Goal: Communication & Community: Answer question/provide support

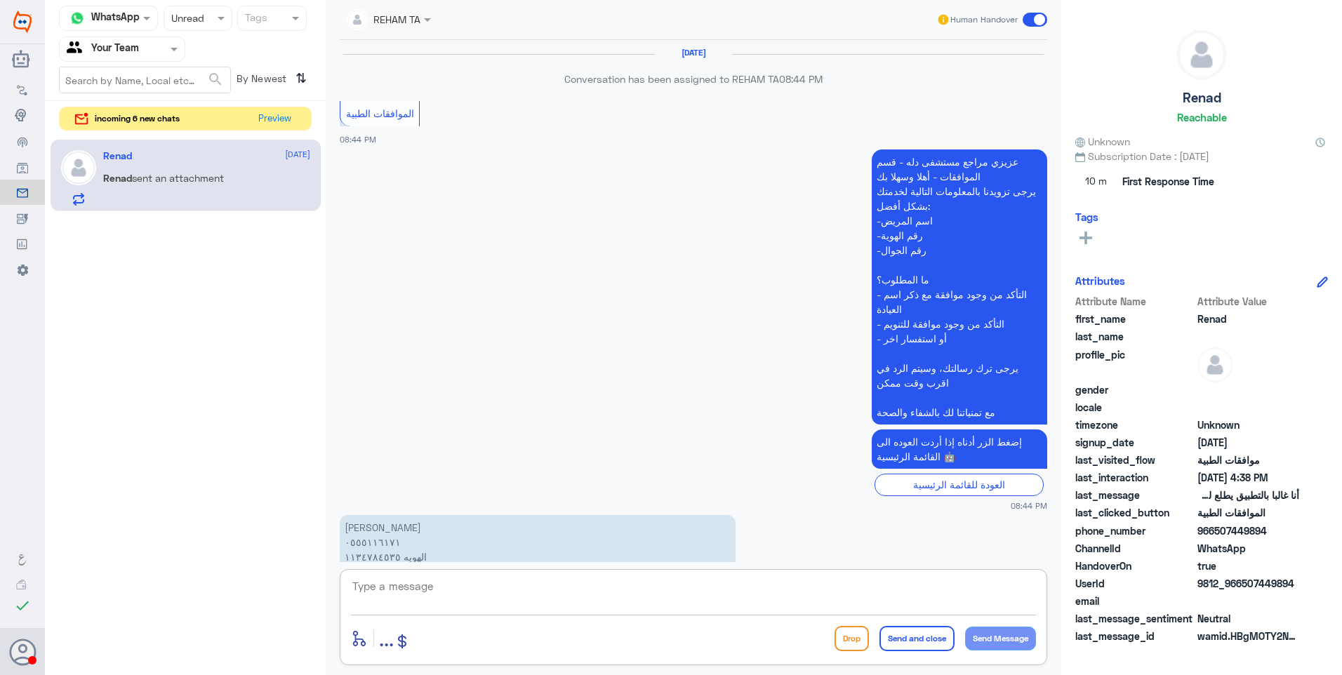
scroll to position [1747, 0]
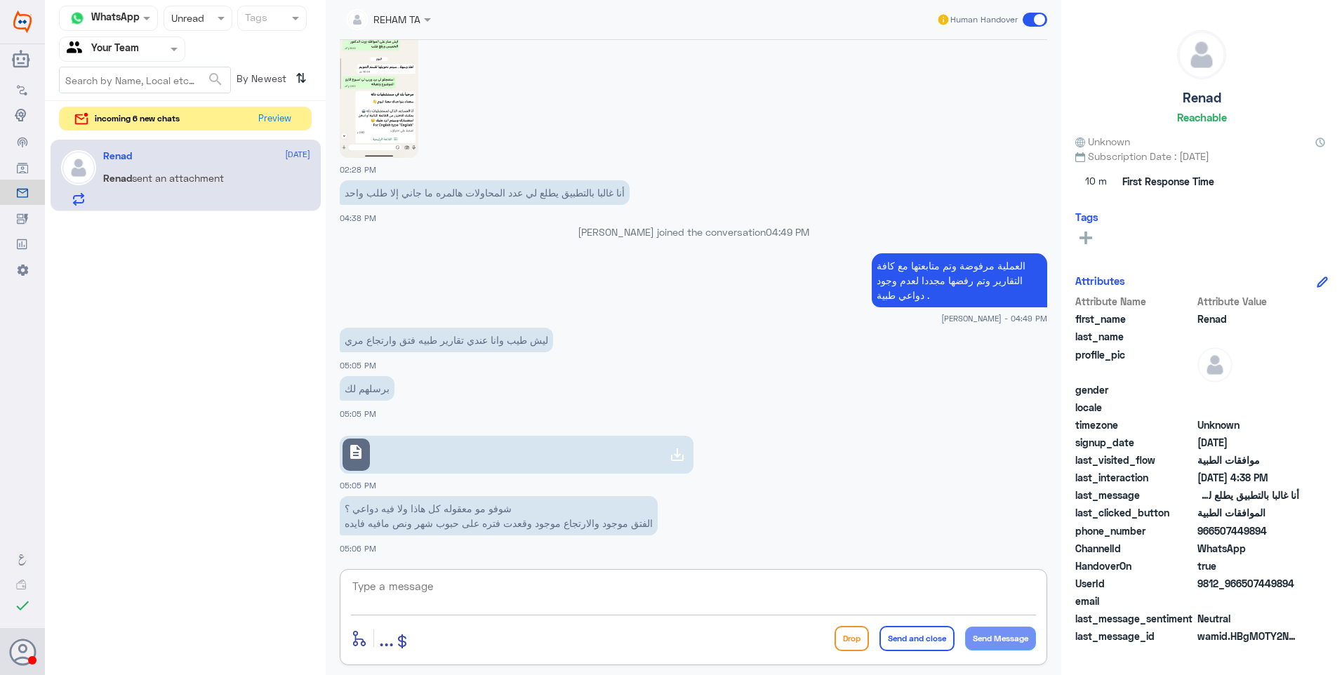
click at [502, 354] on app-msgs-text "ليش طيب وانا عندي تقارير طبيه فتق وارتجاع مري" at bounding box center [693, 341] width 707 height 26
drag, startPoint x: 486, startPoint y: 345, endPoint x: 268, endPoint y: 345, distance: 217.5
click at [268, 345] on div "Channel WhatsApp Status × Unread Tags Agent Filter Your Team search By Newest ⇅…" at bounding box center [693, 339] width 1297 height 679
drag, startPoint x: 268, startPoint y: 345, endPoint x: 466, endPoint y: 370, distance: 199.6
click at [466, 370] on div "ليش طيب وانا عندي تقارير طبيه فتق وارتجاع مري 05:05 PM" at bounding box center [693, 348] width 707 height 48
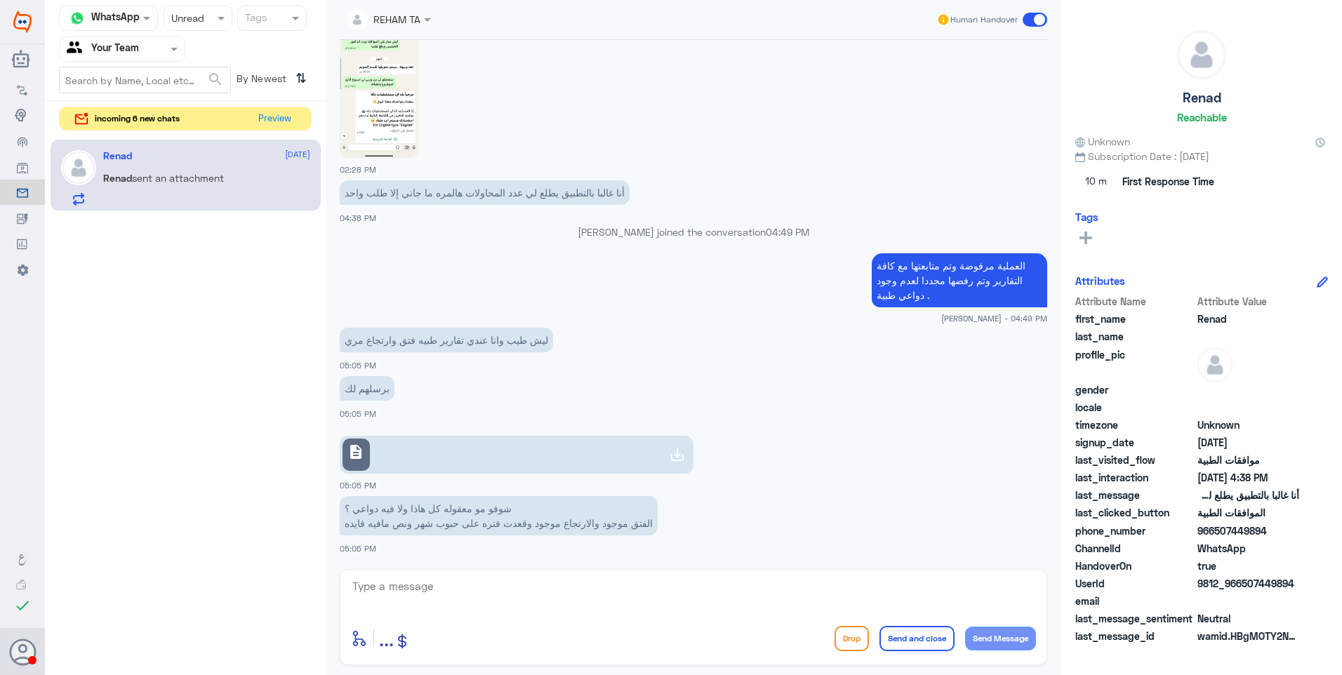
click at [664, 437] on link "description" at bounding box center [517, 455] width 354 height 38
click at [963, 280] on p "العملية مرفوضة وتم متابعتها مع كافة التقارير وتم رفضها مجددا لعدم وجود دواعي طب…" at bounding box center [959, 280] width 175 height 54
copy div "العملية مرفوضة وتم متابعتها مع كافة التقارير وتم رفضها مجددا لعدم وجود دواعي طب…"
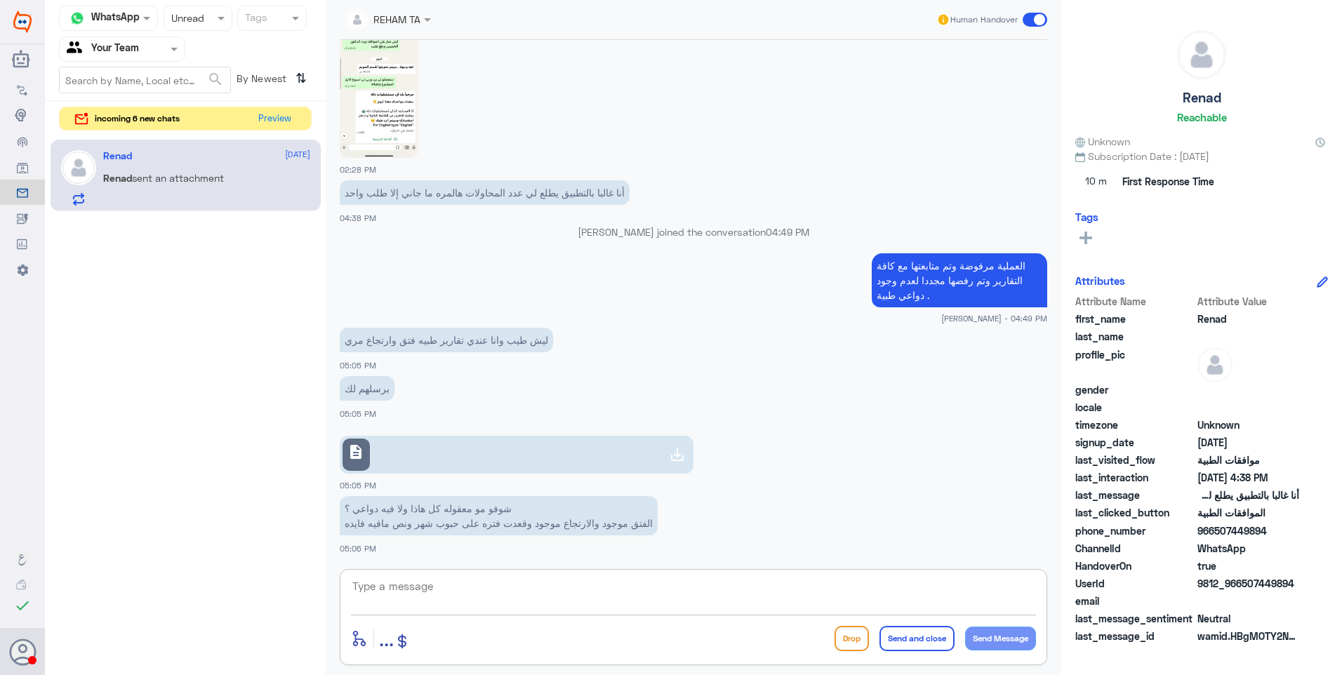
click at [588, 610] on textarea at bounding box center [693, 594] width 685 height 34
paste textarea "العملية مرفوضة وتم متابعتها مع كافة التقارير وتم رفضها مجددا لعدم وجود دواعي طب…"
type textarea "نعم تم متابعتها مع تقرير الطبيب و العملية مرفوضة وتم متابعتها مع كافة التقارير …"
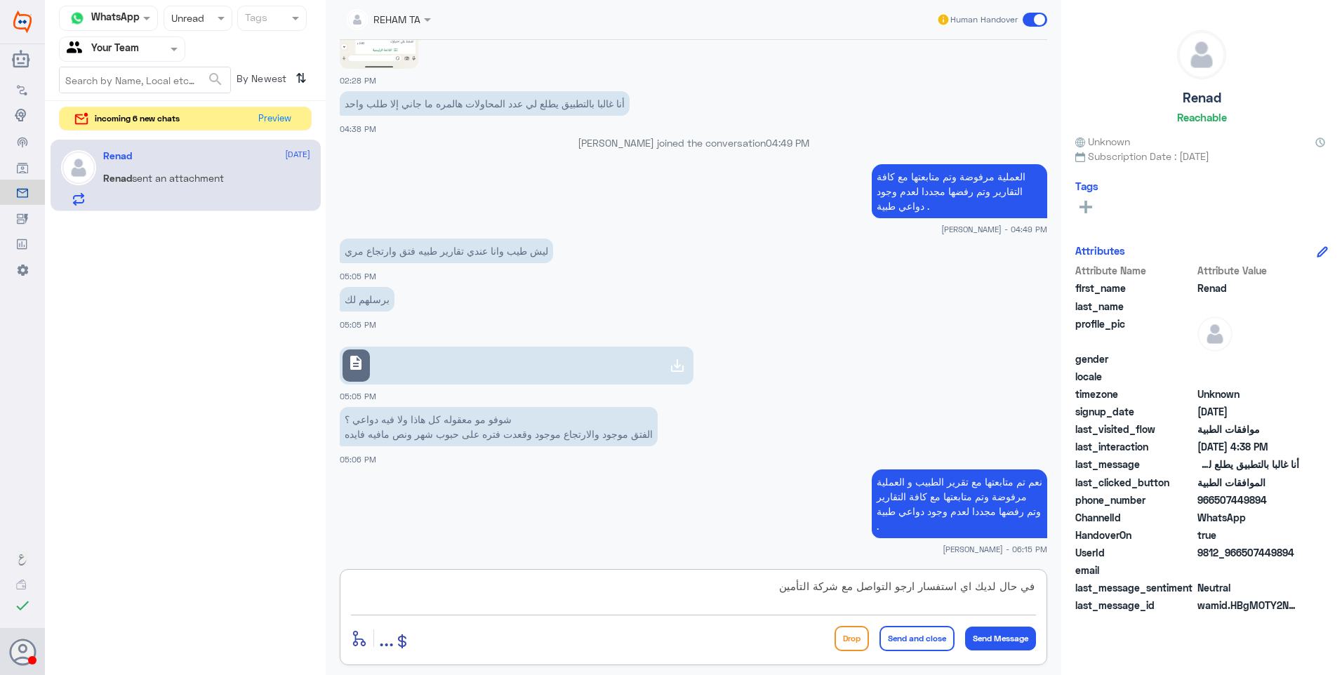
type textarea "في حال لديك اي استفسار ارجو التواصل مع شركة التأمين ."
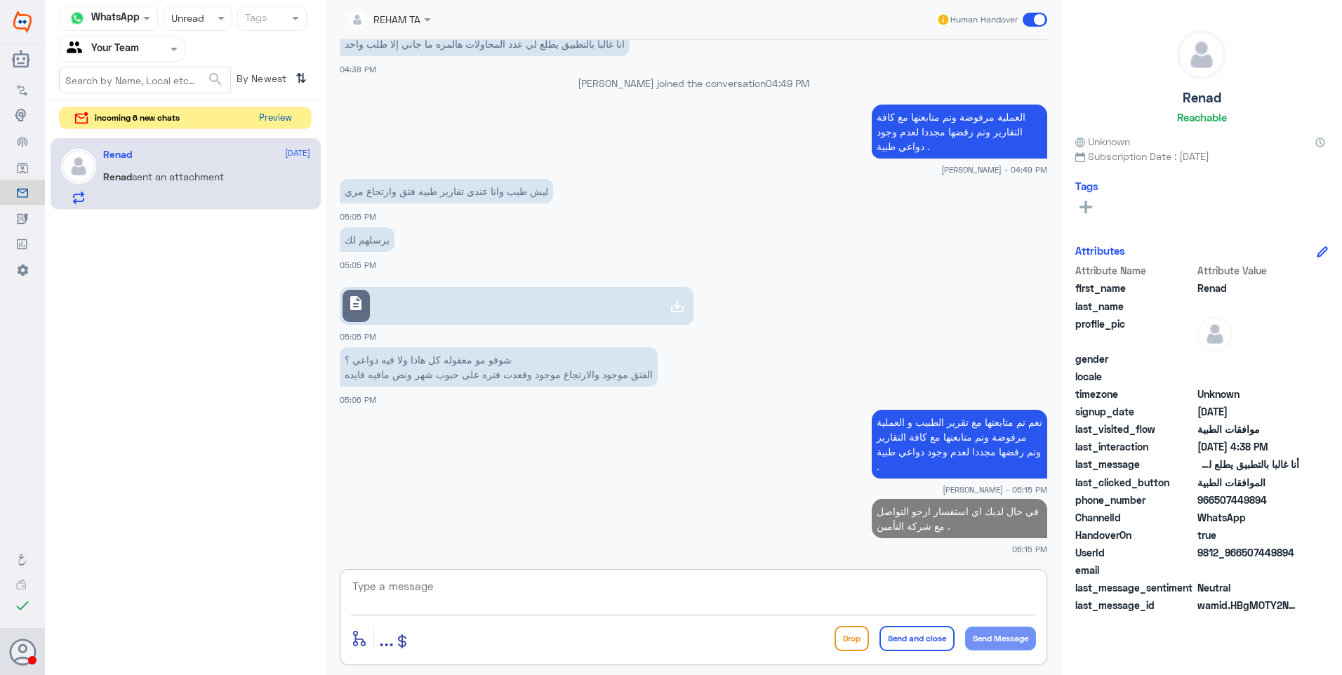
click at [274, 124] on button "Preview" at bounding box center [275, 118] width 44 height 22
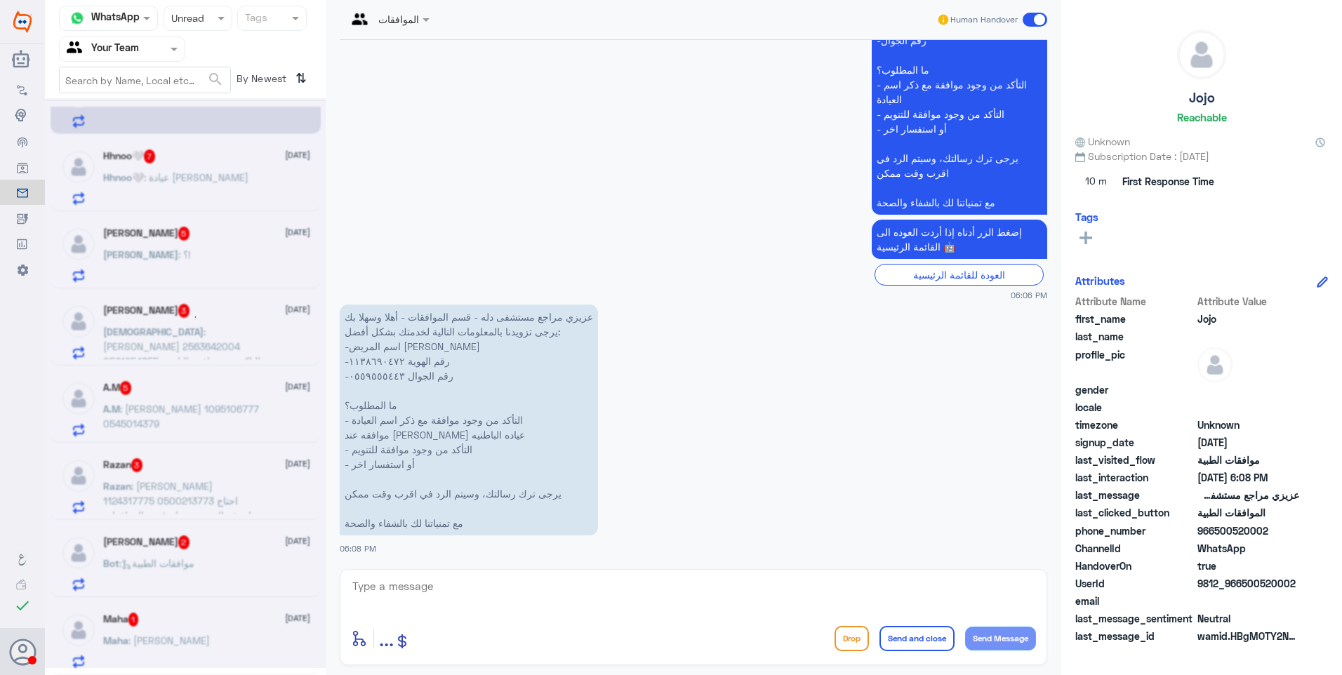
scroll to position [7, 0]
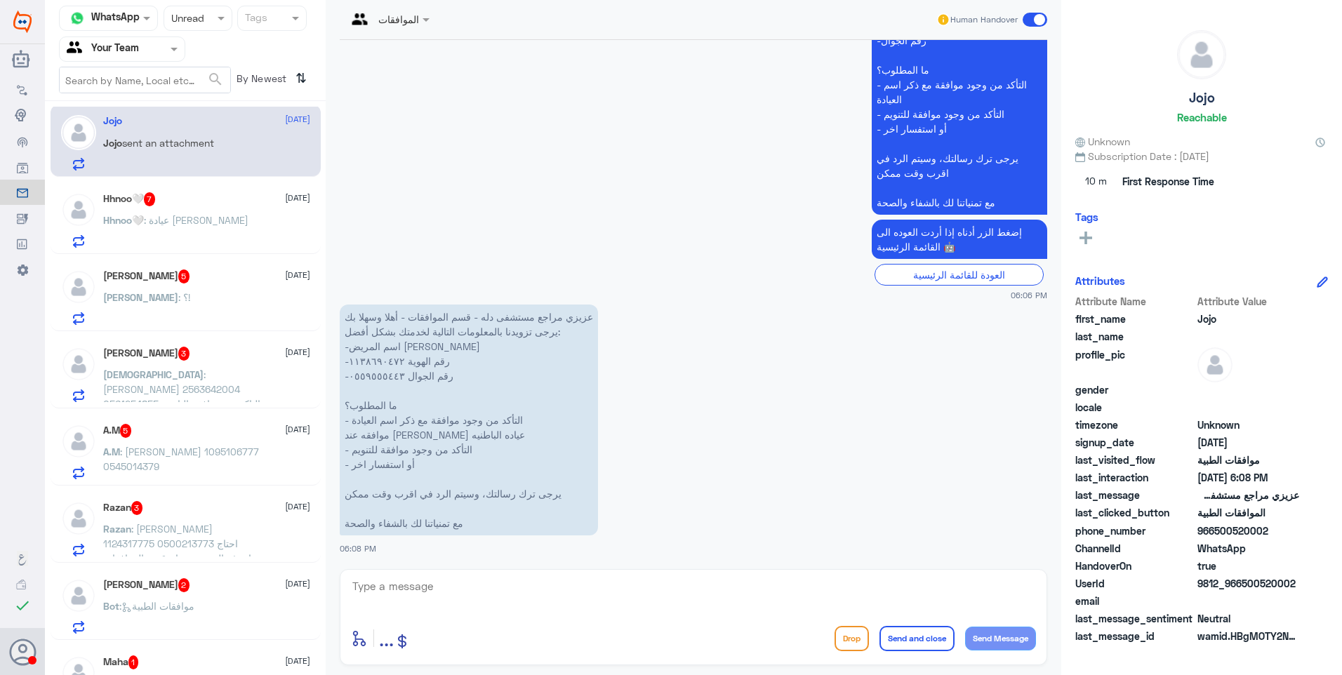
click at [189, 614] on p "Bot : موافقات الطبية" at bounding box center [148, 616] width 91 height 35
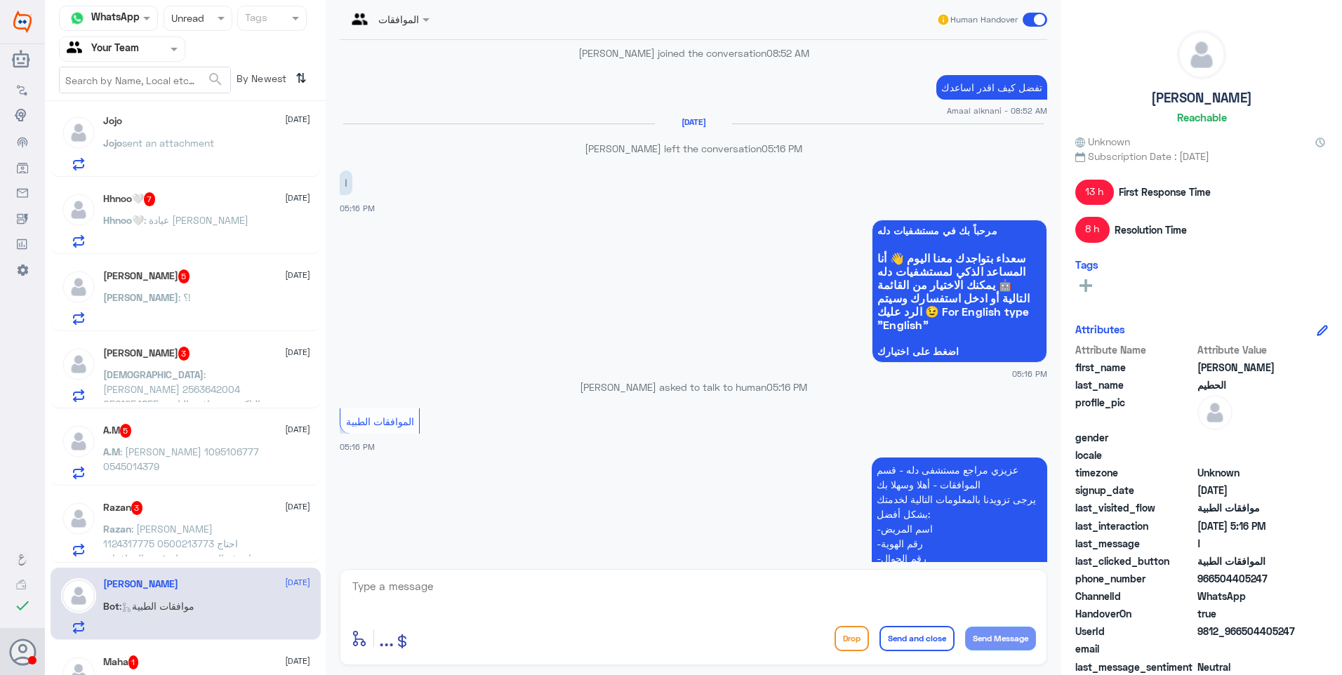
scroll to position [983, 0]
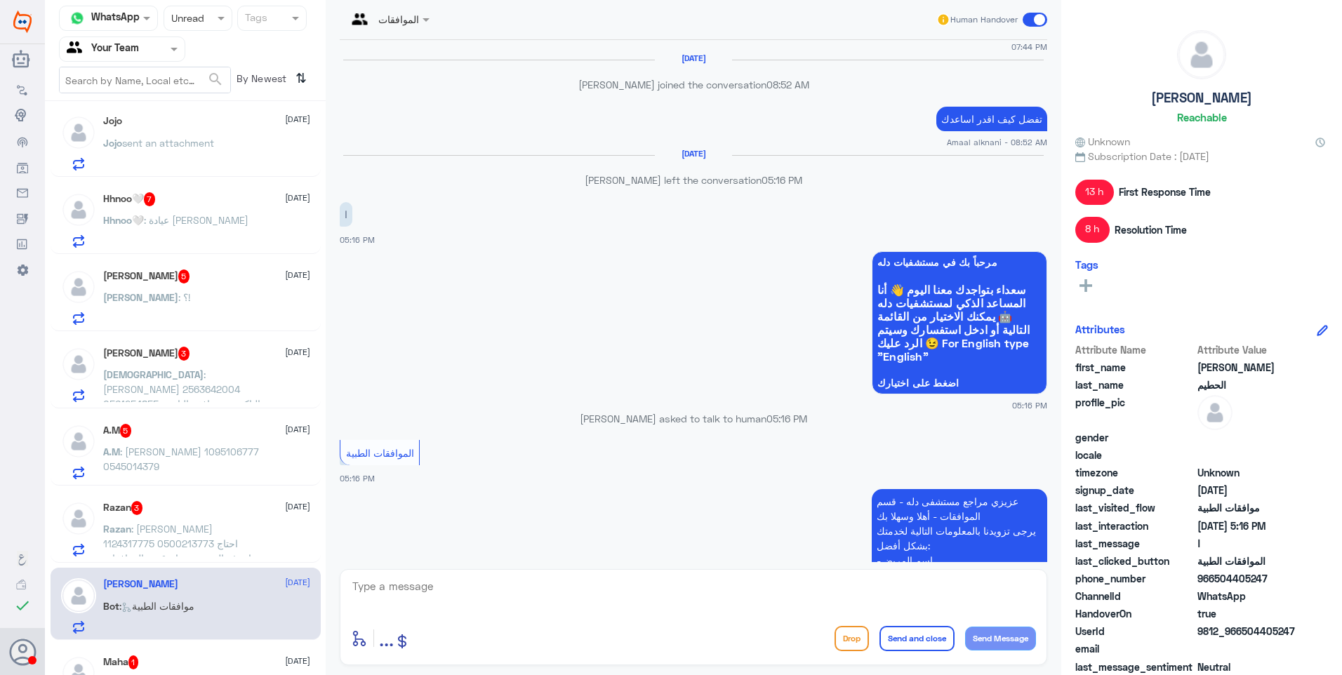
click at [975, 110] on p "تفضل كيف اقدر اساعدك" at bounding box center [991, 119] width 111 height 25
copy div "تفضل كيف اقدر اساعدك"
click at [749, 593] on textarea at bounding box center [693, 594] width 685 height 34
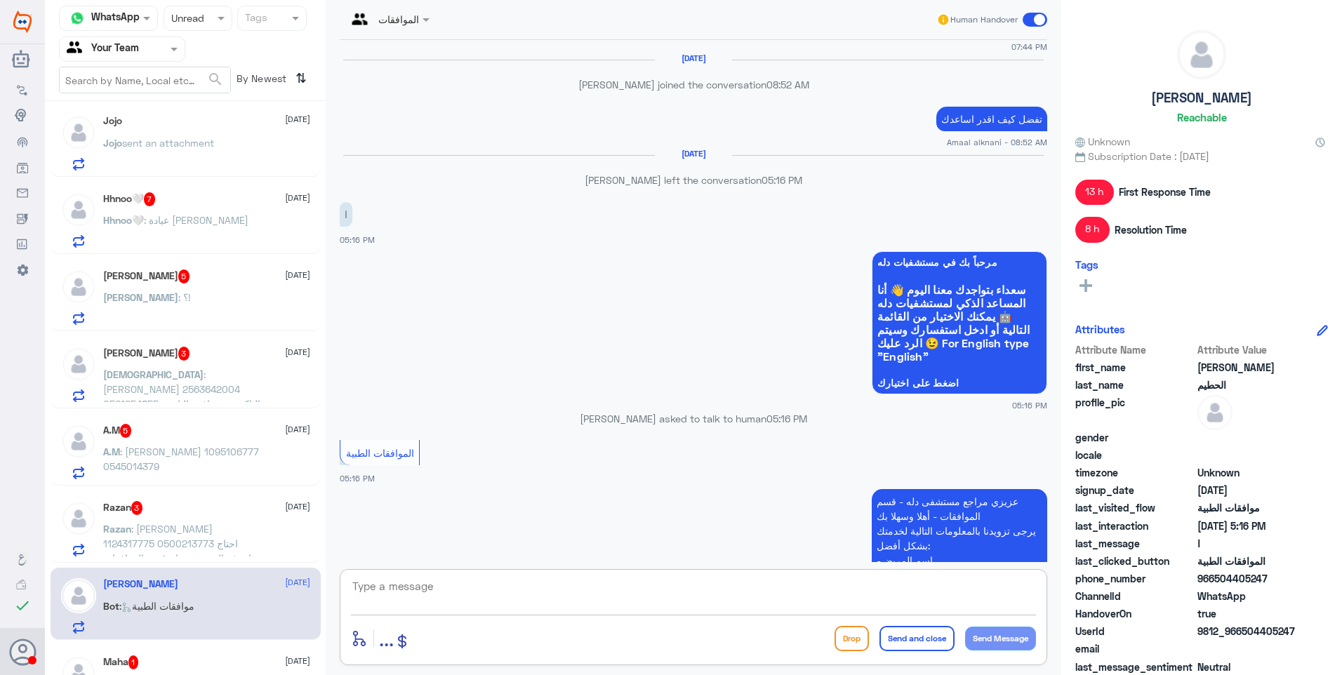
paste textarea "تفضل كيف اقدر اساعدك"
type textarea "تفضل كيف اقدر اساعدك"
click at [1000, 635] on button "Send Message" at bounding box center [1000, 639] width 71 height 24
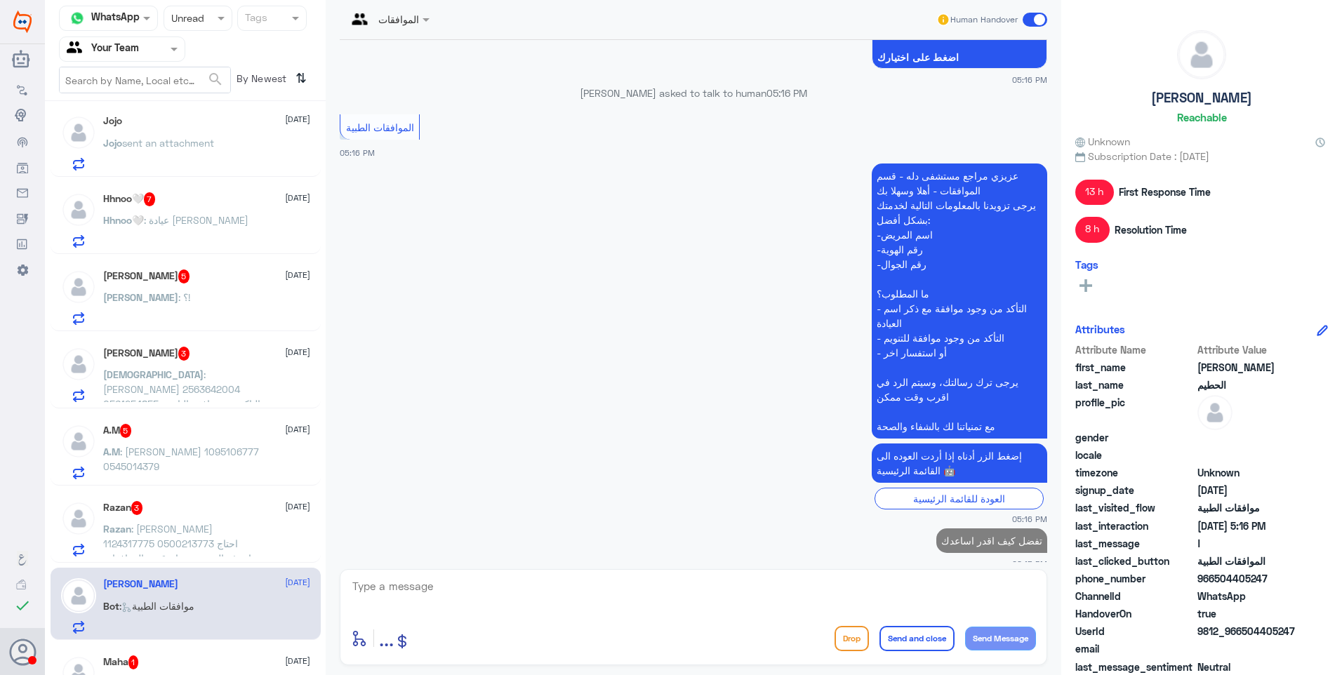
click at [220, 556] on span ": [PERSON_NAME] 1124317775 0500213773 احتاج اعرف الى متى دوام قسم الموافقات وفي…" at bounding box center [177, 551] width 148 height 56
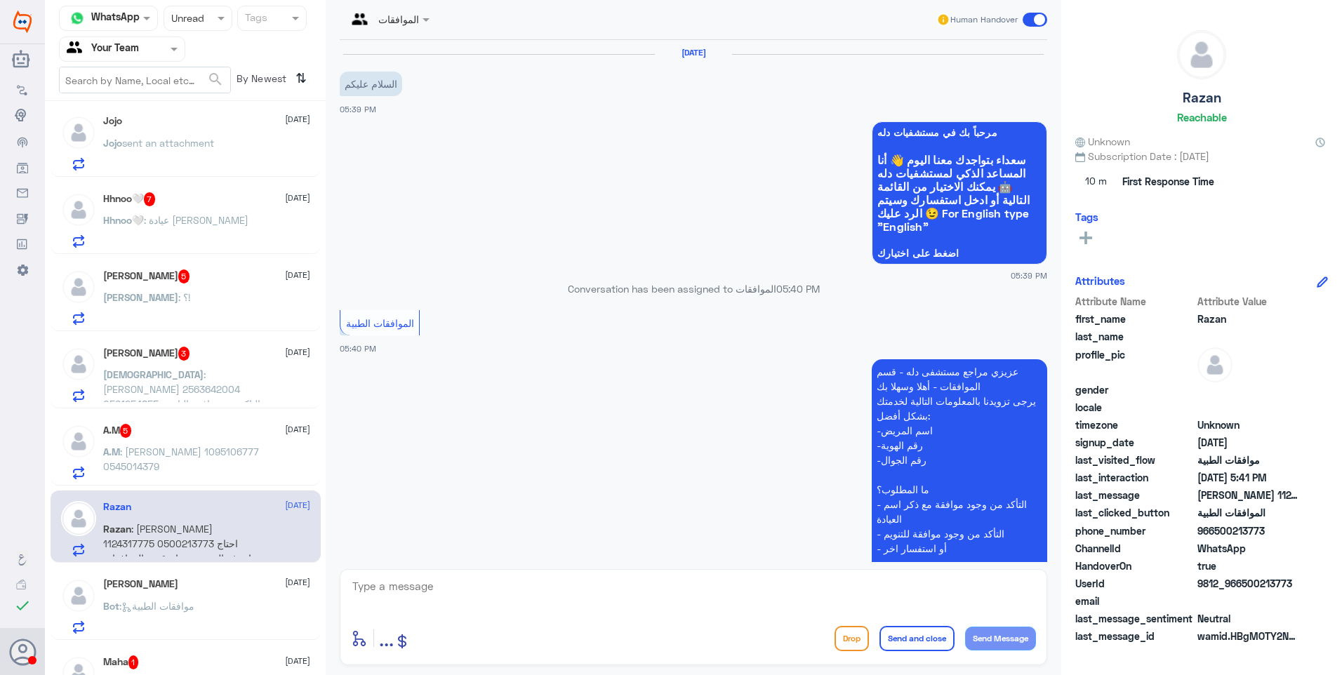
scroll to position [258, 0]
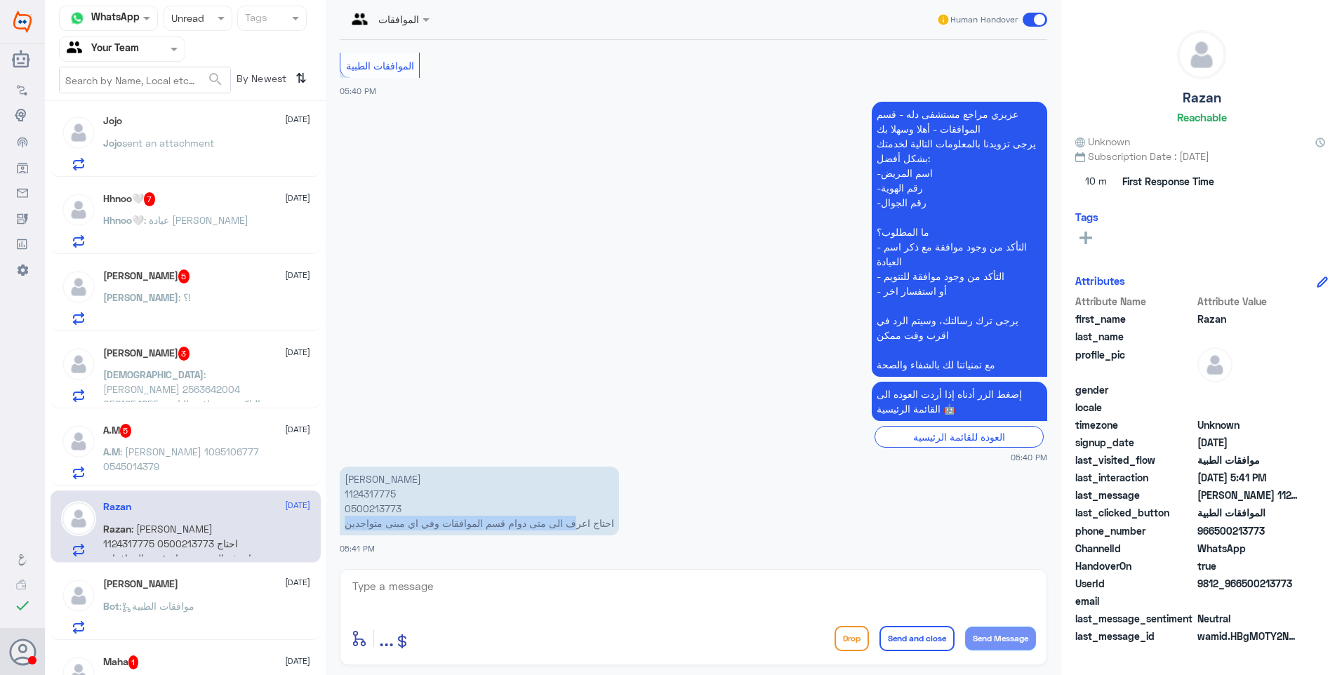
drag, startPoint x: 582, startPoint y: 528, endPoint x: 335, endPoint y: 537, distance: 247.1
click at [335, 537] on div "[DATE] السلام عليكم 05:39 PM مرحباً بك في مستشفيات دله سعداء بتواجدك معنا [DATE…" at bounding box center [693, 301] width 721 height 522
drag, startPoint x: 335, startPoint y: 537, endPoint x: 461, endPoint y: 549, distance: 126.9
click at [461, 549] on div "[PERSON_NAME] 1124317775 0500213773 احتاج اعرف الى متى دوام قسم الموافقات وفي ا…" at bounding box center [693, 509] width 707 height 92
click at [373, 493] on p "[PERSON_NAME] 1124317775 0500213773 احتاج اعرف الى متى دوام قسم الموافقات وفي ا…" at bounding box center [479, 501] width 279 height 69
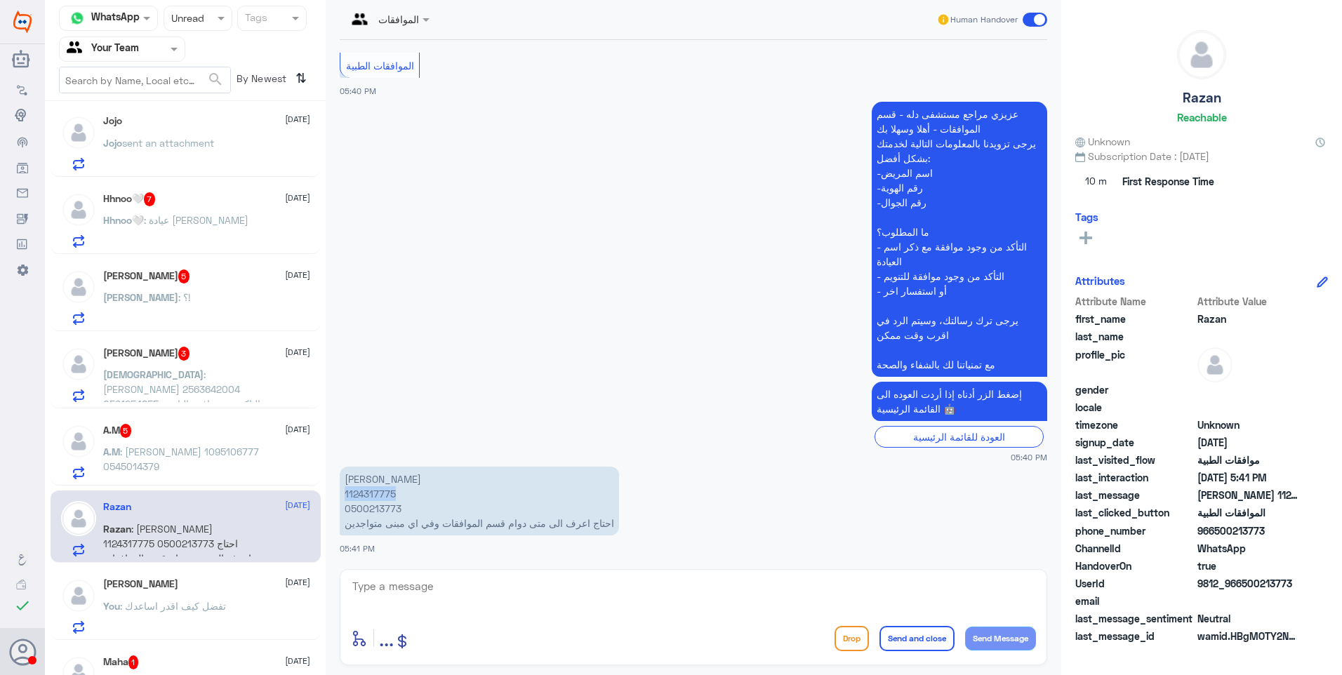
click at [373, 493] on p "[PERSON_NAME] 1124317775 0500213773 احتاج اعرف الى متى دوام قسم الموافقات وفي ا…" at bounding box center [479, 501] width 279 height 69
copy p "1124317775"
click at [592, 572] on div "enter flow name ... Drop Send and close Send Message" at bounding box center [693, 617] width 707 height 96
drag, startPoint x: 592, startPoint y: 572, endPoint x: 594, endPoint y: 582, distance: 10.7
click at [594, 580] on div "enter flow name ... Drop Send and close Send Message" at bounding box center [693, 617] width 707 height 96
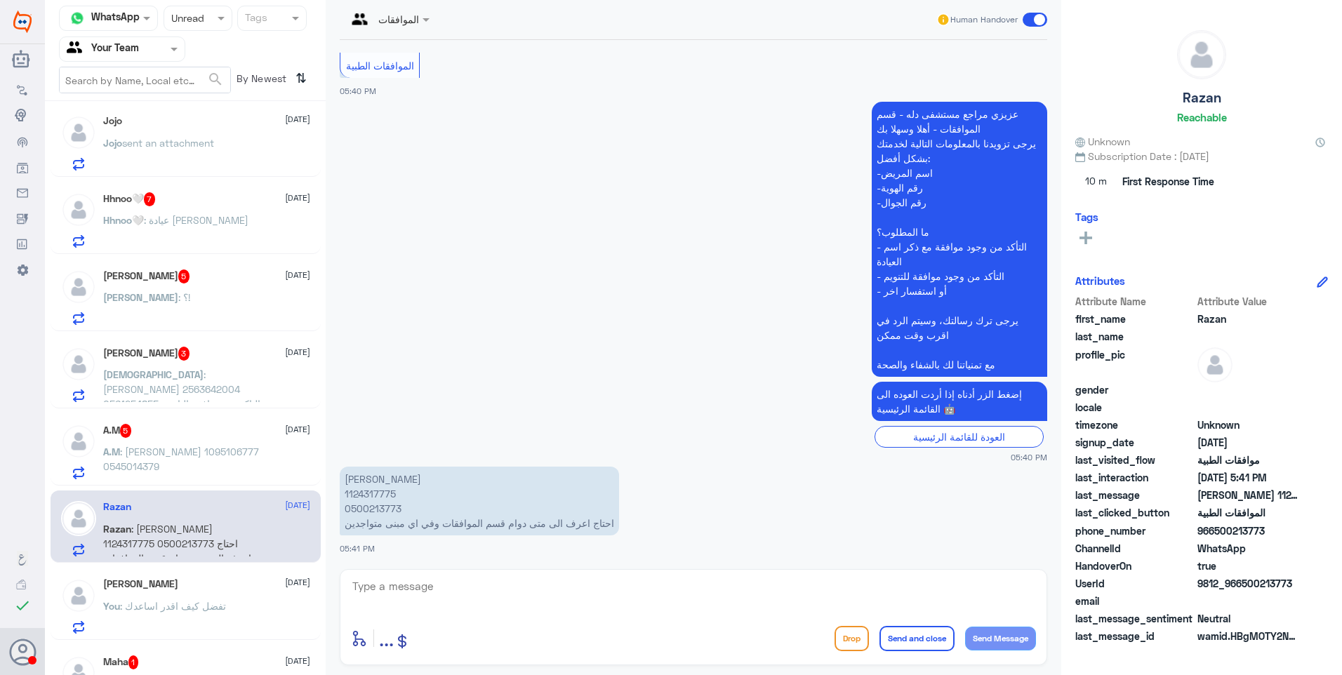
click at [594, 583] on textarea at bounding box center [693, 594] width 685 height 34
paste textarea "تفضل كيف اقدر اساعدك"
type textarea "تفضل كيف اقدر اساعدك"
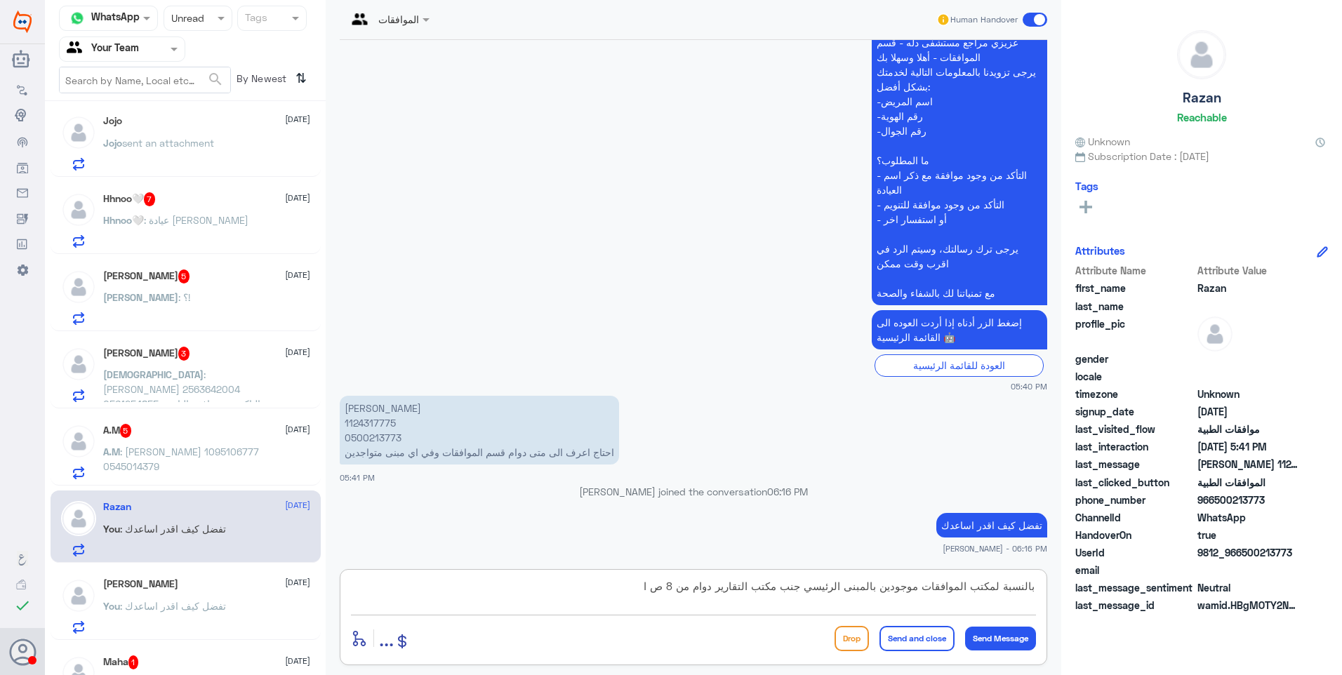
scroll to position [351, 0]
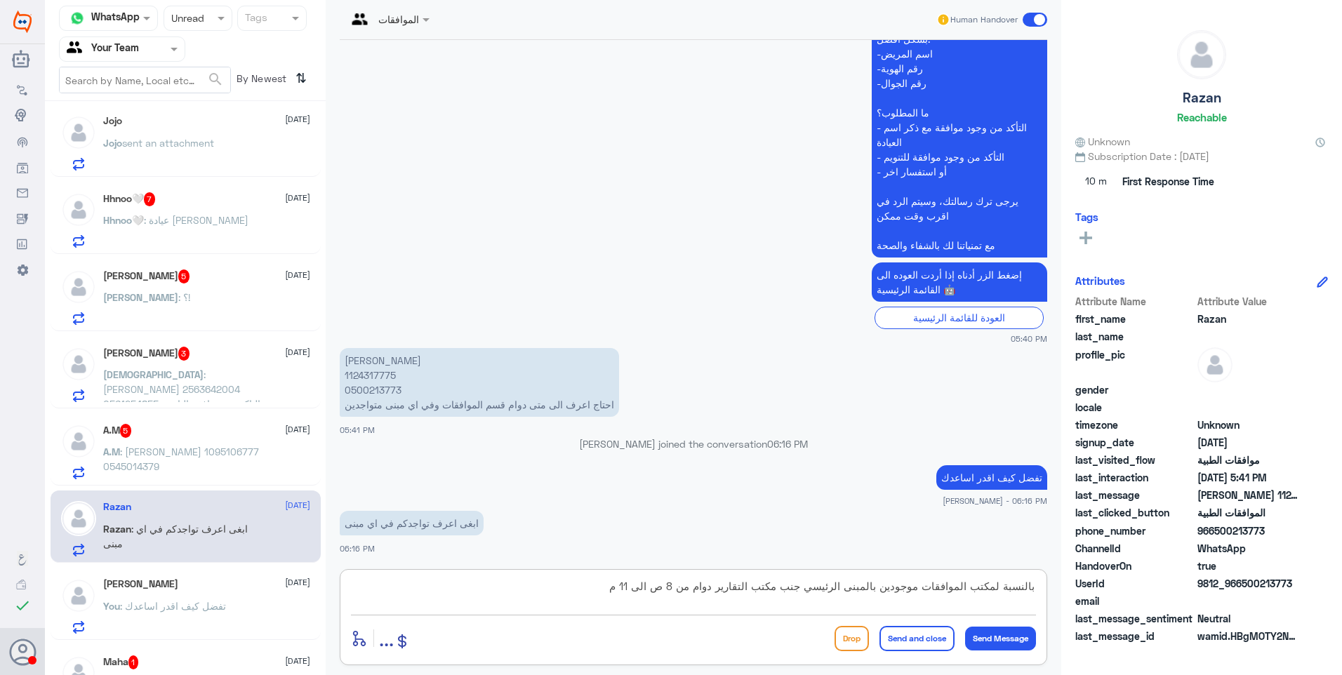
type textarea "بالنسبة لمكتب الموافقات موجودين بالمبنى الرئيسي جنب مكتب التقارير دوام من 8 ص ا…"
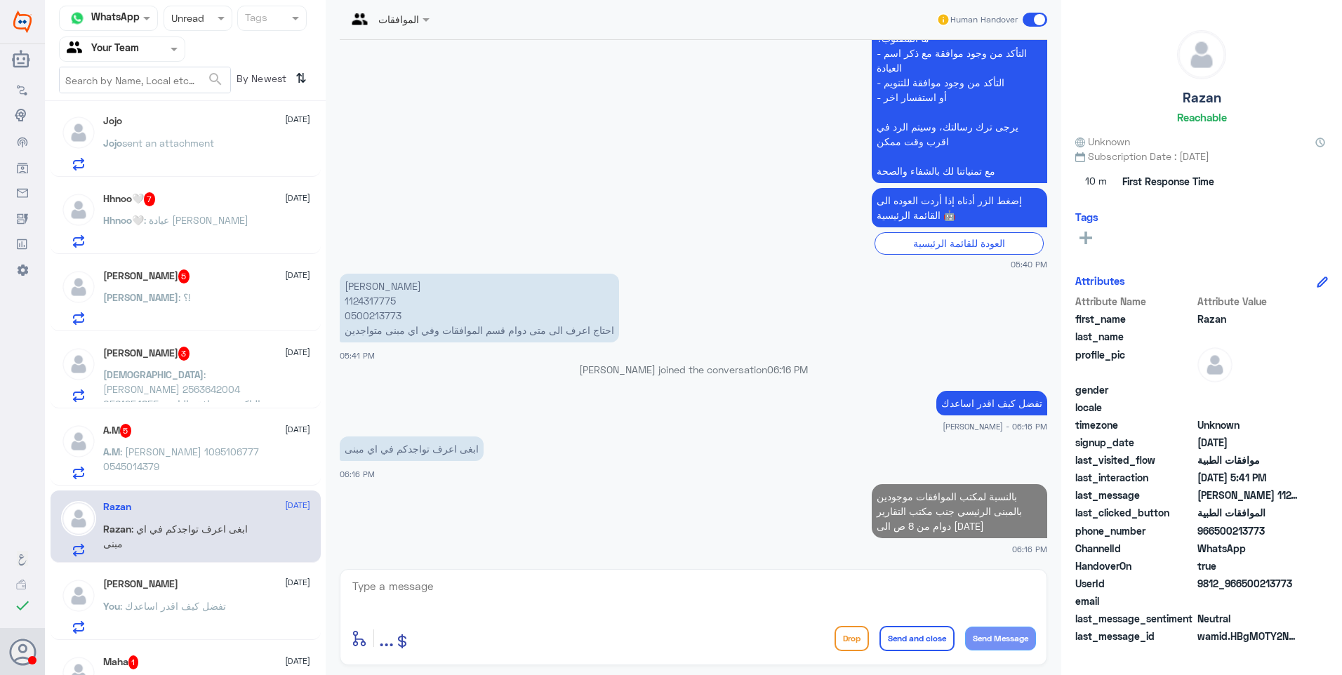
click at [151, 427] on div "A.M 5 [DATE]" at bounding box center [206, 431] width 207 height 14
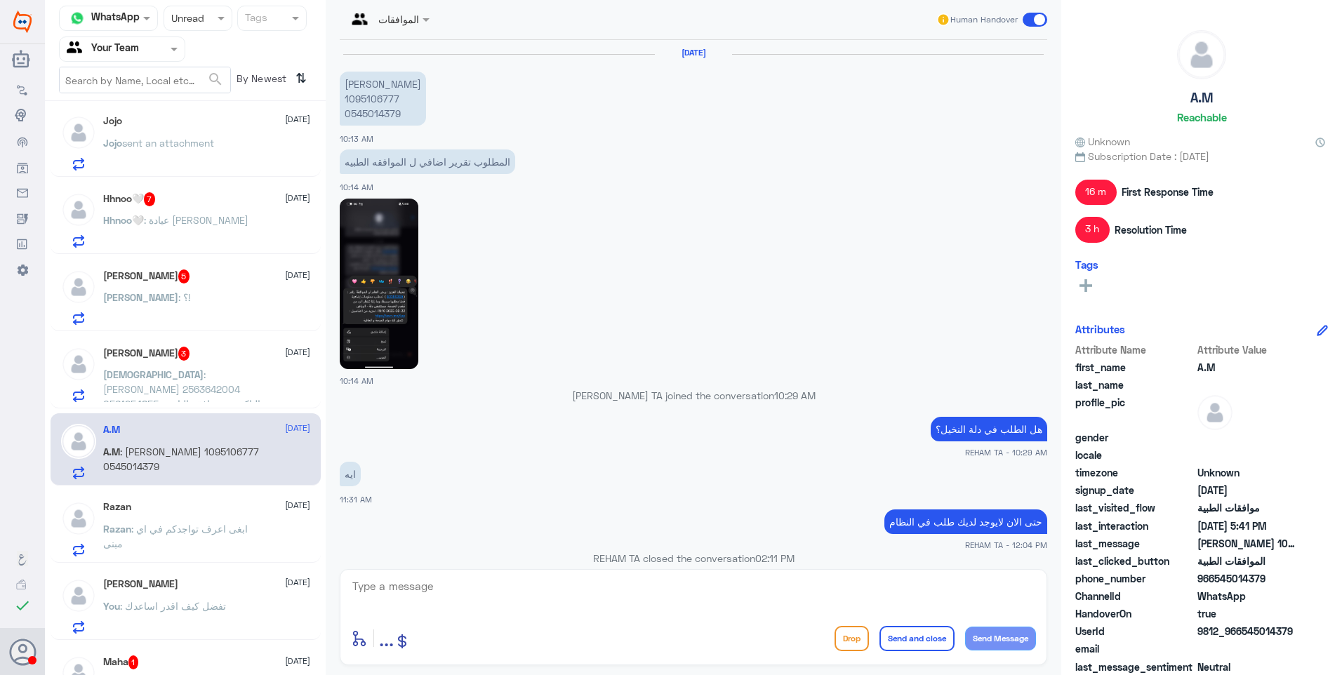
scroll to position [1222, 0]
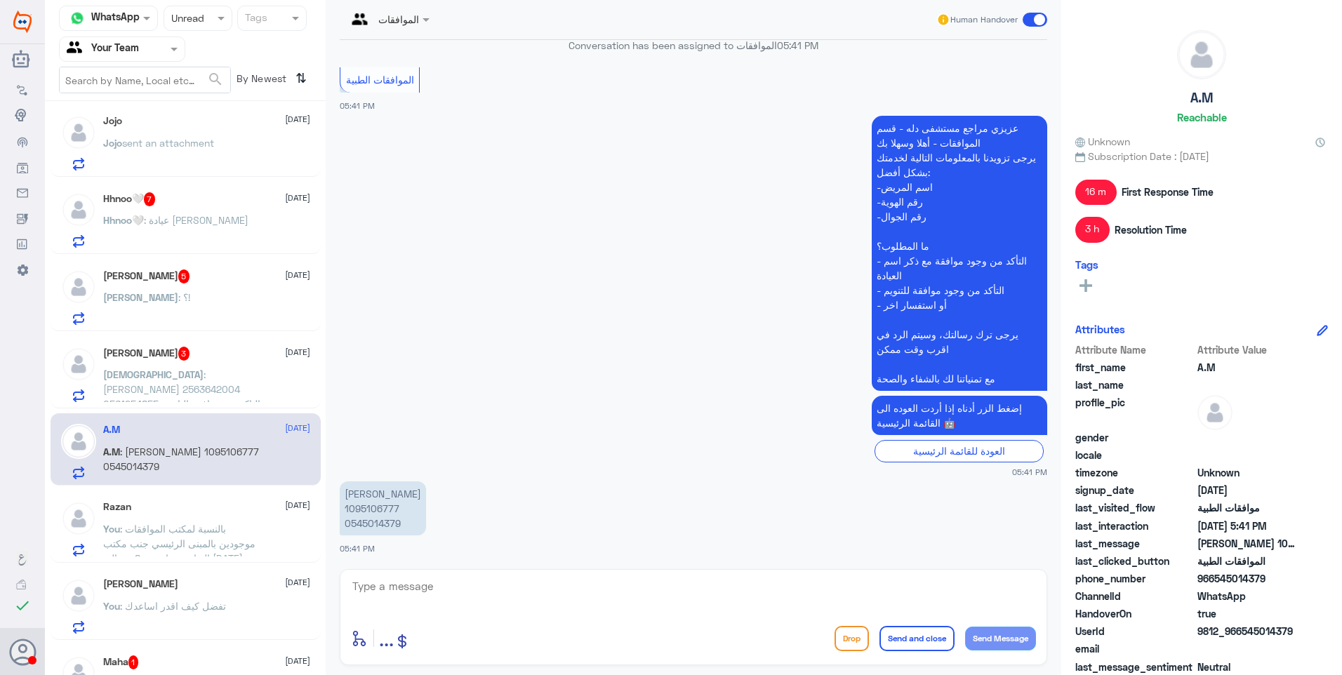
click at [387, 509] on p "[PERSON_NAME] 1095106777 0545014379" at bounding box center [383, 508] width 86 height 54
copy p "1095106777"
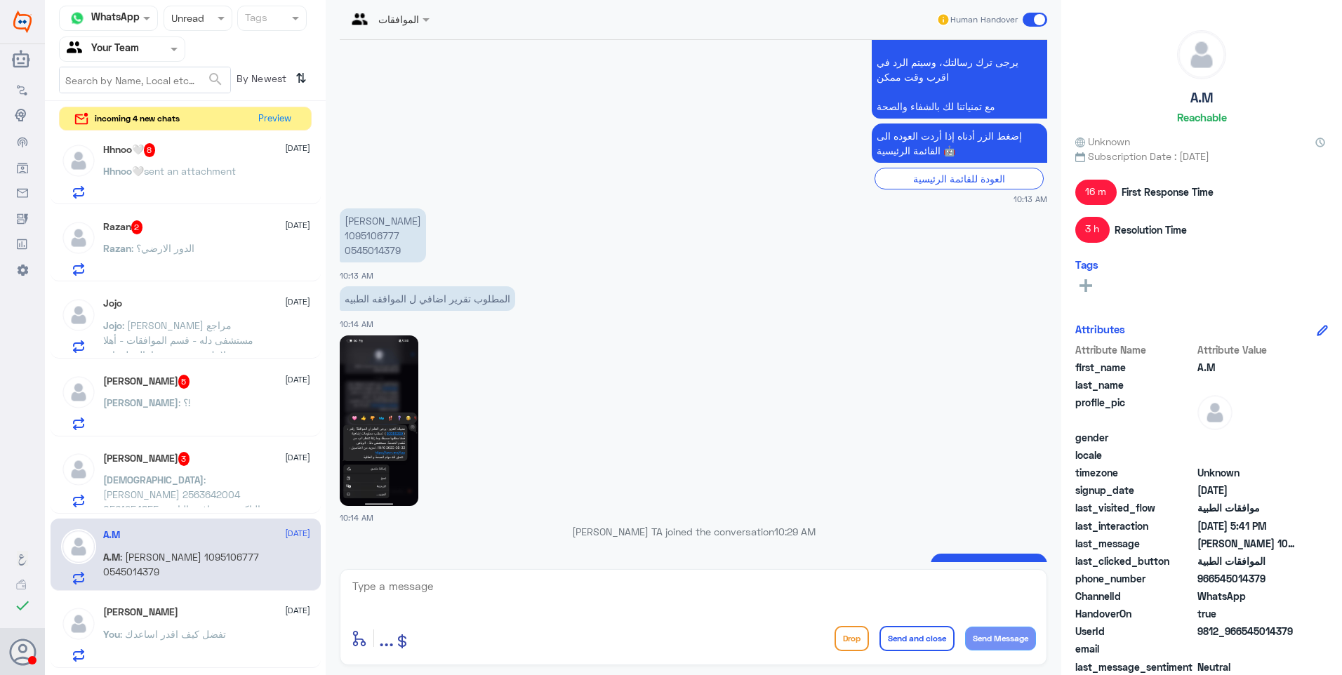
scroll to position [1778, 0]
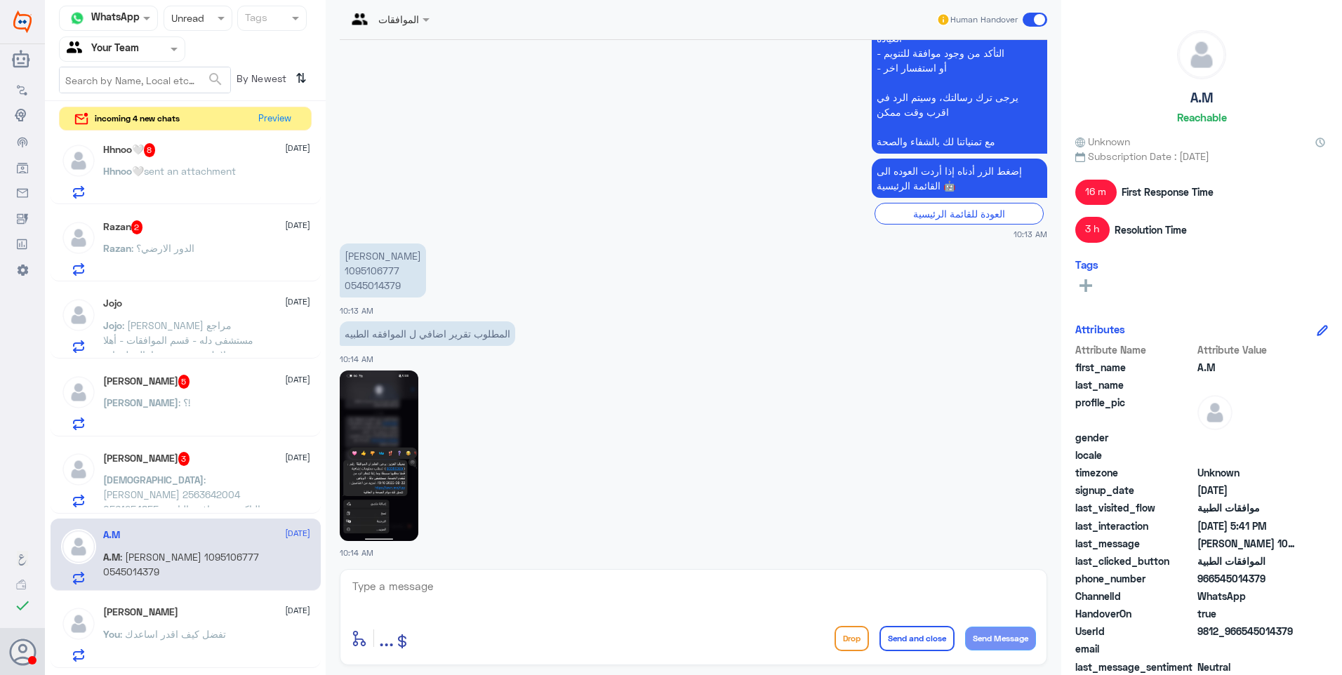
click at [389, 269] on p "[PERSON_NAME] 1095106777 0545014379" at bounding box center [383, 270] width 86 height 54
copy p "1095106777"
click at [382, 507] on img at bounding box center [379, 455] width 79 height 171
click at [463, 596] on textarea at bounding box center [693, 594] width 685 height 34
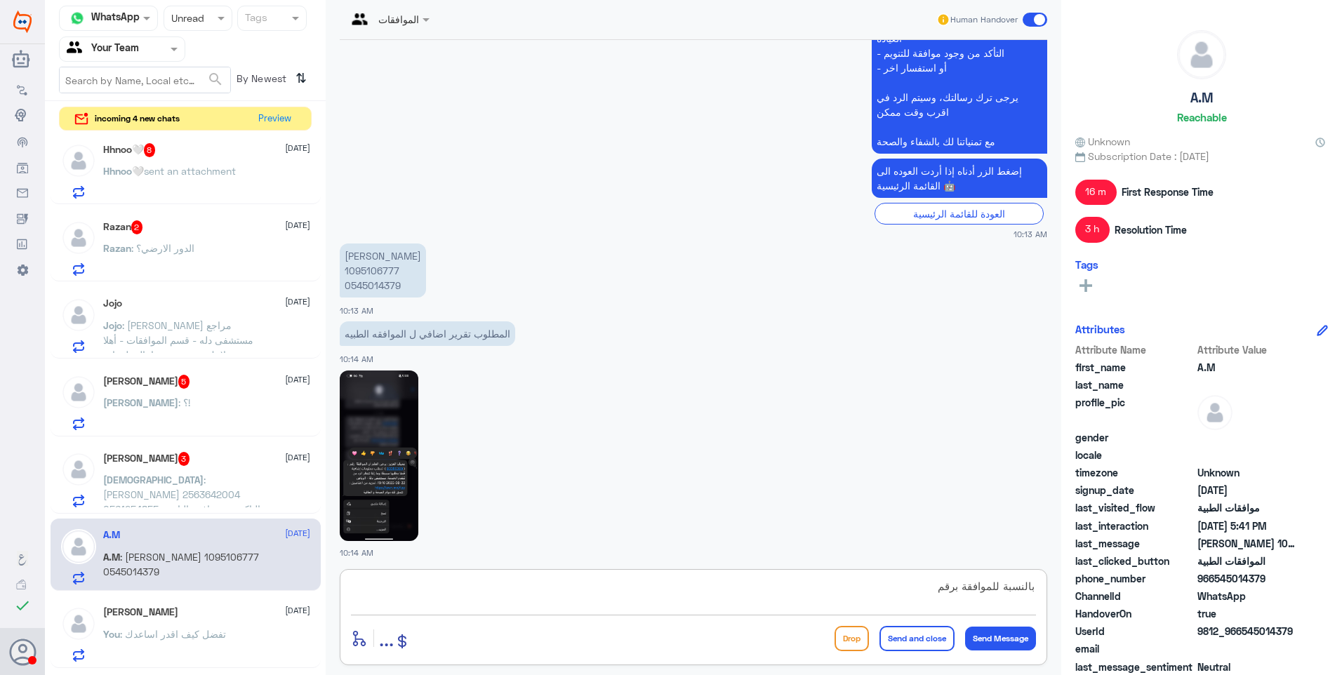
paste textarea "83385369"
click at [882, 589] on textarea "بالنسبة للموافقة برقم 83385369مرفوضة" at bounding box center [693, 594] width 685 height 34
click at [884, 589] on textarea "بالنسبة للموافقة برقم 83385369مرفوضة" at bounding box center [693, 594] width 685 height 34
click at [816, 589] on textarea "بالنسبة للموافقة برقم 83385369 مرفوضة" at bounding box center [693, 594] width 685 height 34
type textarea "بالنسبة للموافقة برقم 83385369 مرفوضة وتم متابعتها من التامين ومازال الرد رفض ."
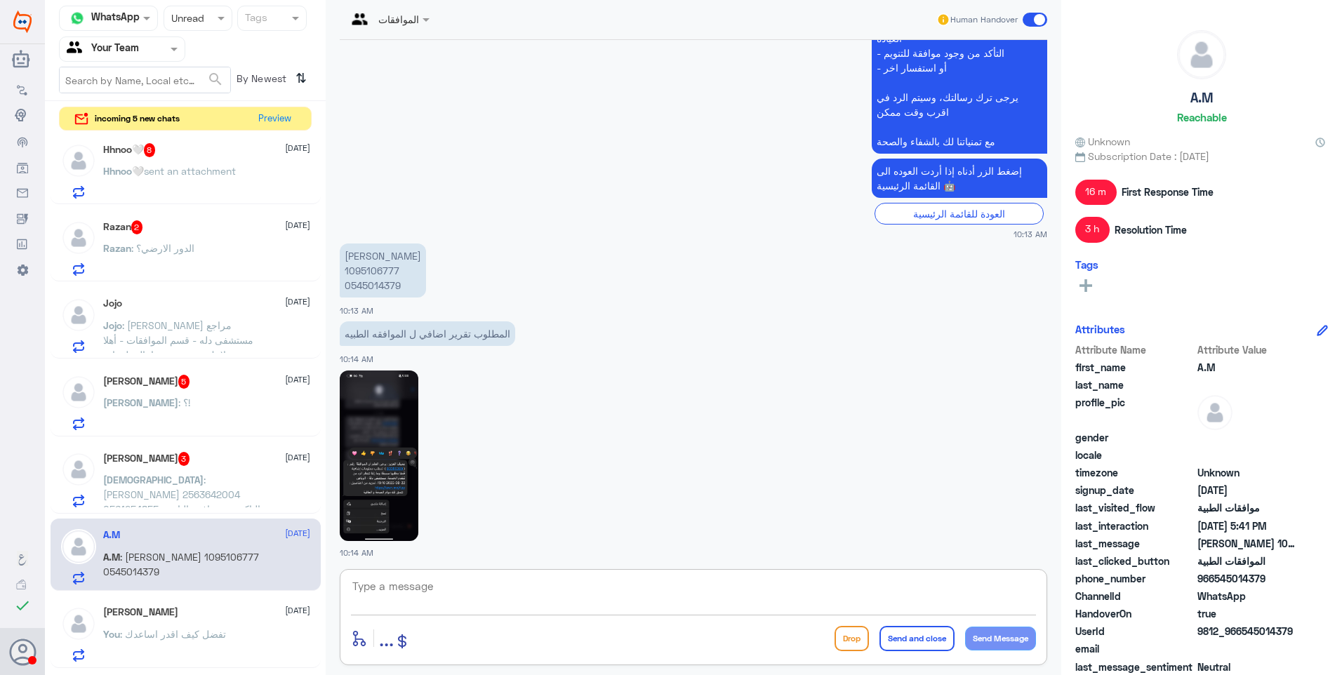
scroll to position [3247, 0]
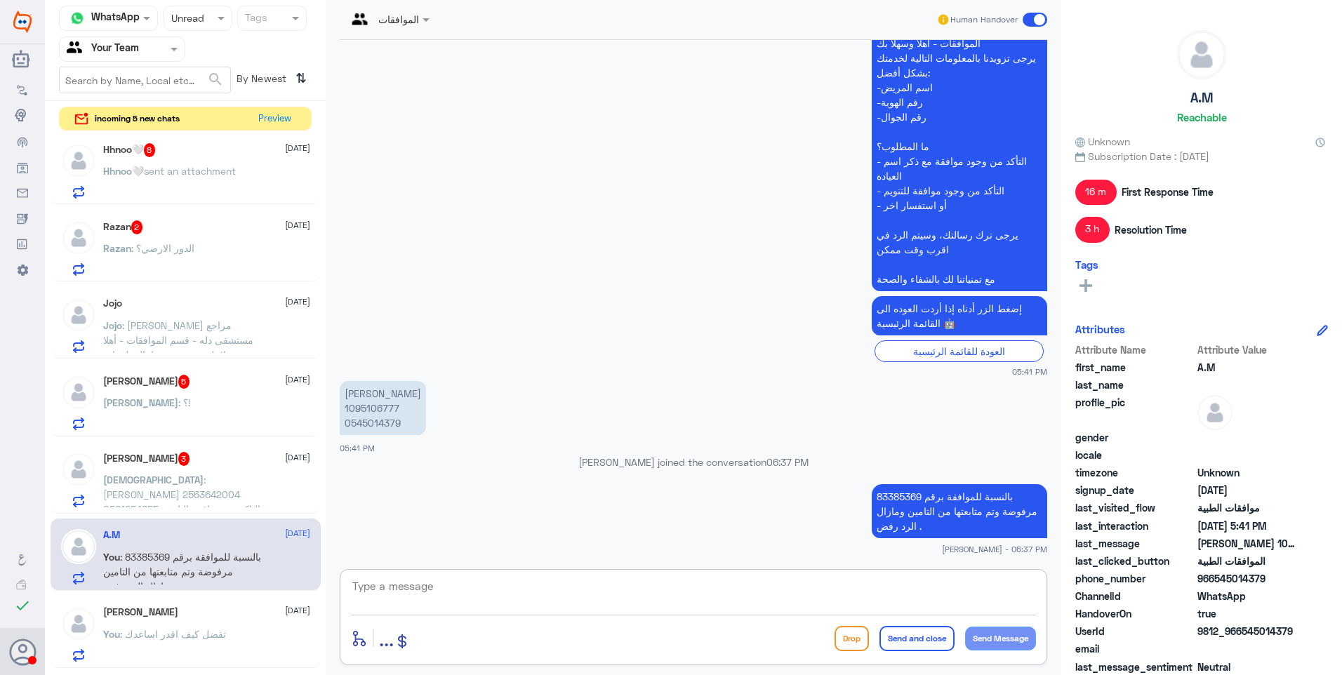
click at [500, 610] on textarea at bounding box center [693, 594] width 685 height 34
type textarea "j"
click at [298, 502] on div "[PERSON_NAME] : [PERSON_NAME] 2563642004 0561254855 التاكد من موافقة التامين لع…" at bounding box center [206, 492] width 207 height 32
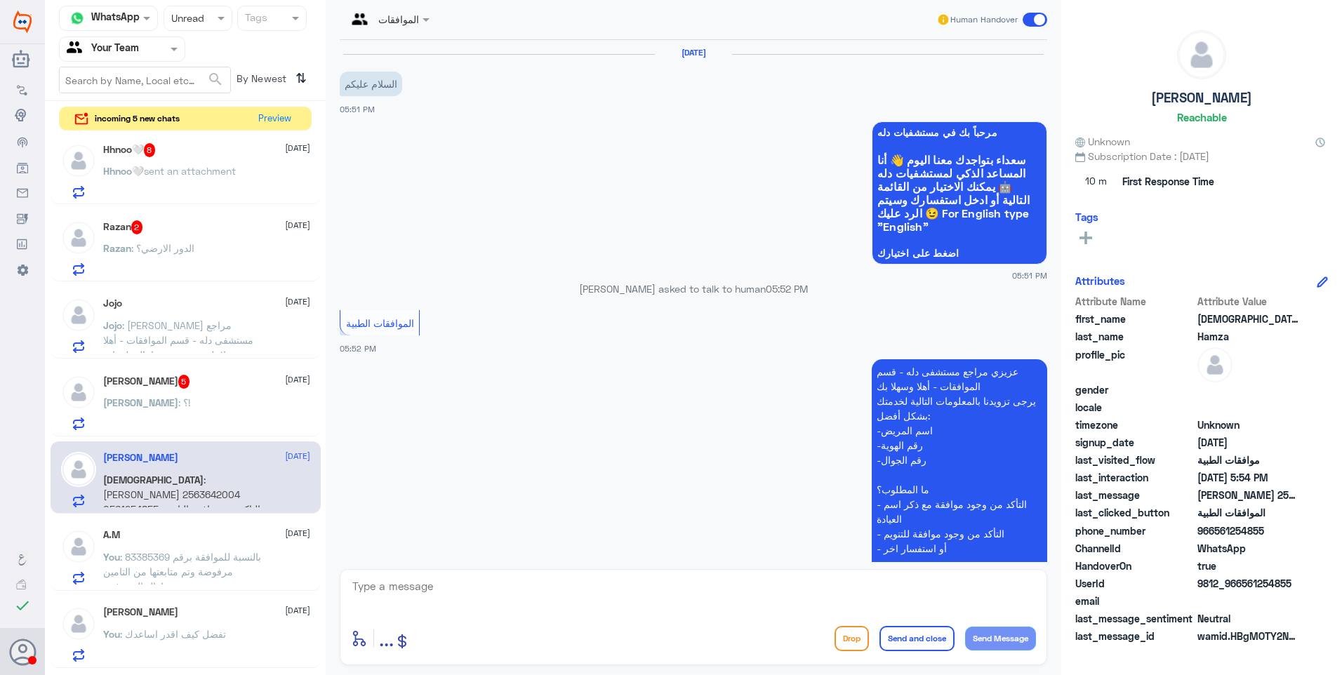
scroll to position [258, 0]
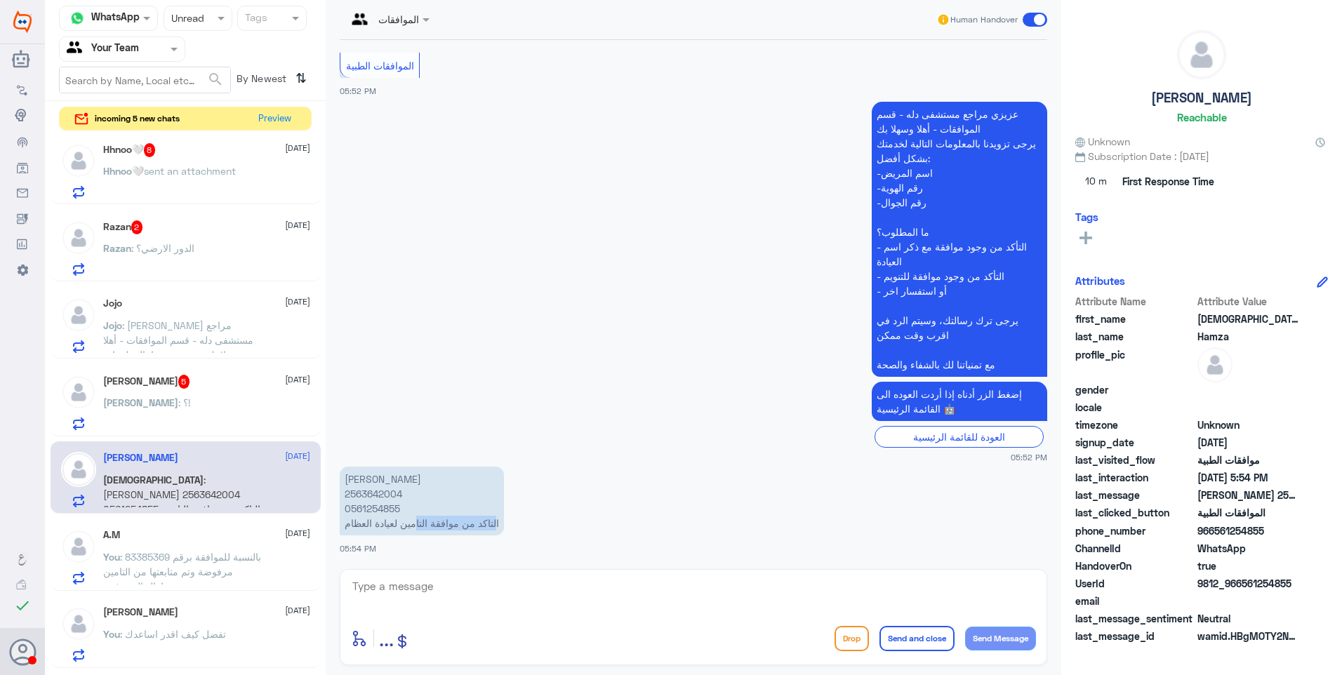
drag, startPoint x: 505, startPoint y: 523, endPoint x: 405, endPoint y: 525, distance: 99.7
click at [411, 526] on p "[PERSON_NAME] 2563642004 0561254855 التاكد من موافقة التامين لعيادة العظام" at bounding box center [422, 501] width 164 height 69
drag, startPoint x: 405, startPoint y: 525, endPoint x: 372, endPoint y: 490, distance: 48.2
click at [372, 490] on p "[PERSON_NAME] 2563642004 0561254855 التاكد من موافقة التامين لعيادة العظام" at bounding box center [422, 501] width 164 height 69
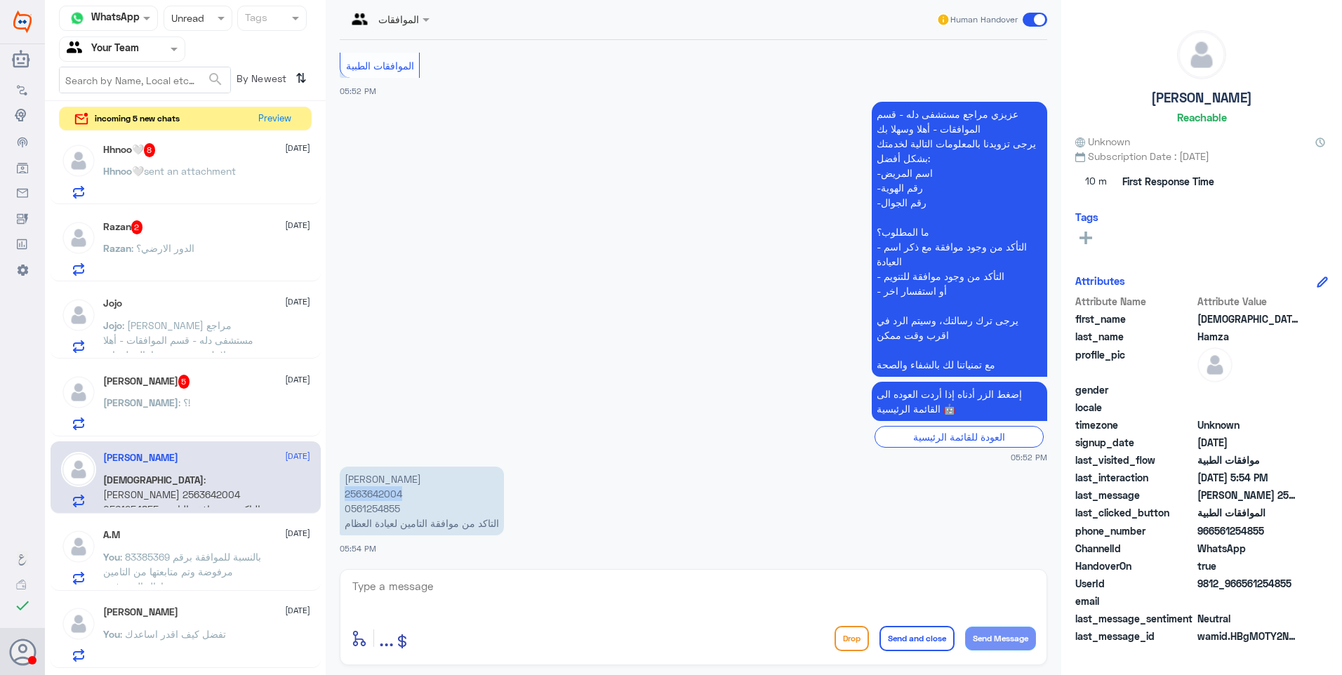
copy p "2563642004"
drag, startPoint x: 425, startPoint y: 600, endPoint x: 419, endPoint y: 578, distance: 22.5
click at [422, 598] on textarea at bounding box center [693, 594] width 685 height 34
type textarea "l"
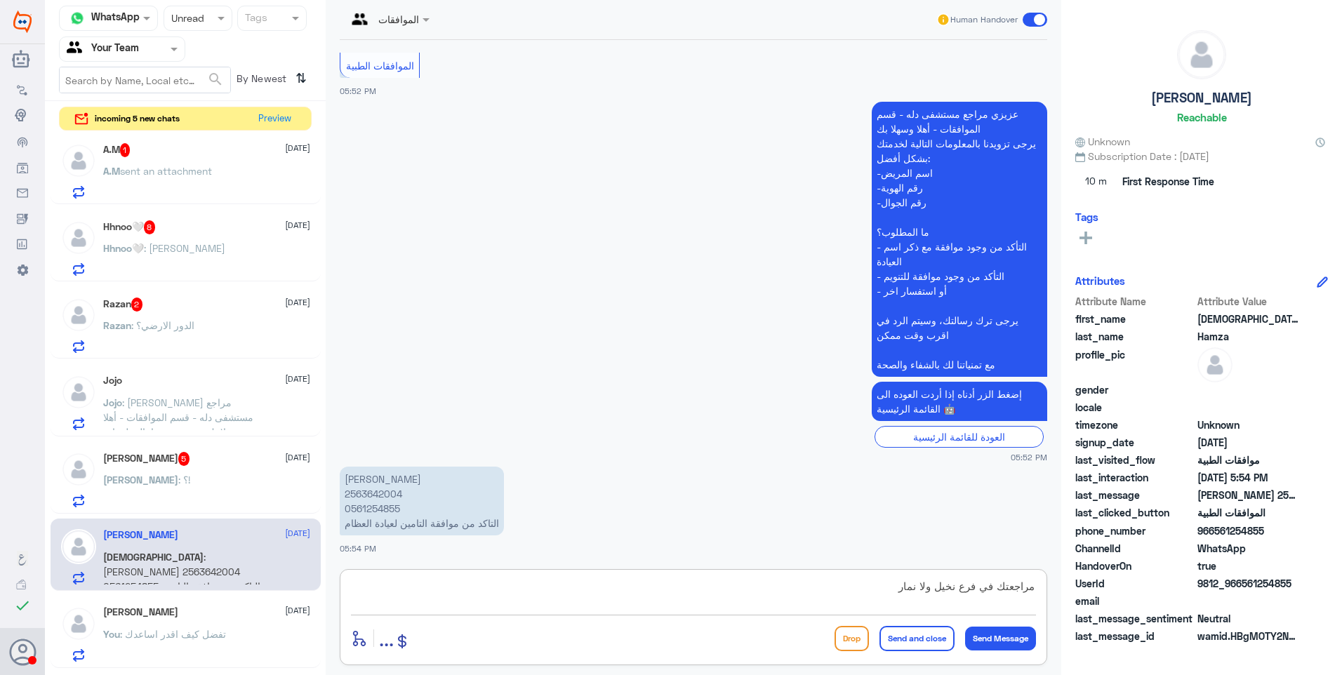
type textarea "مراجعتك في فرع نخيل ولا نمار ؟"
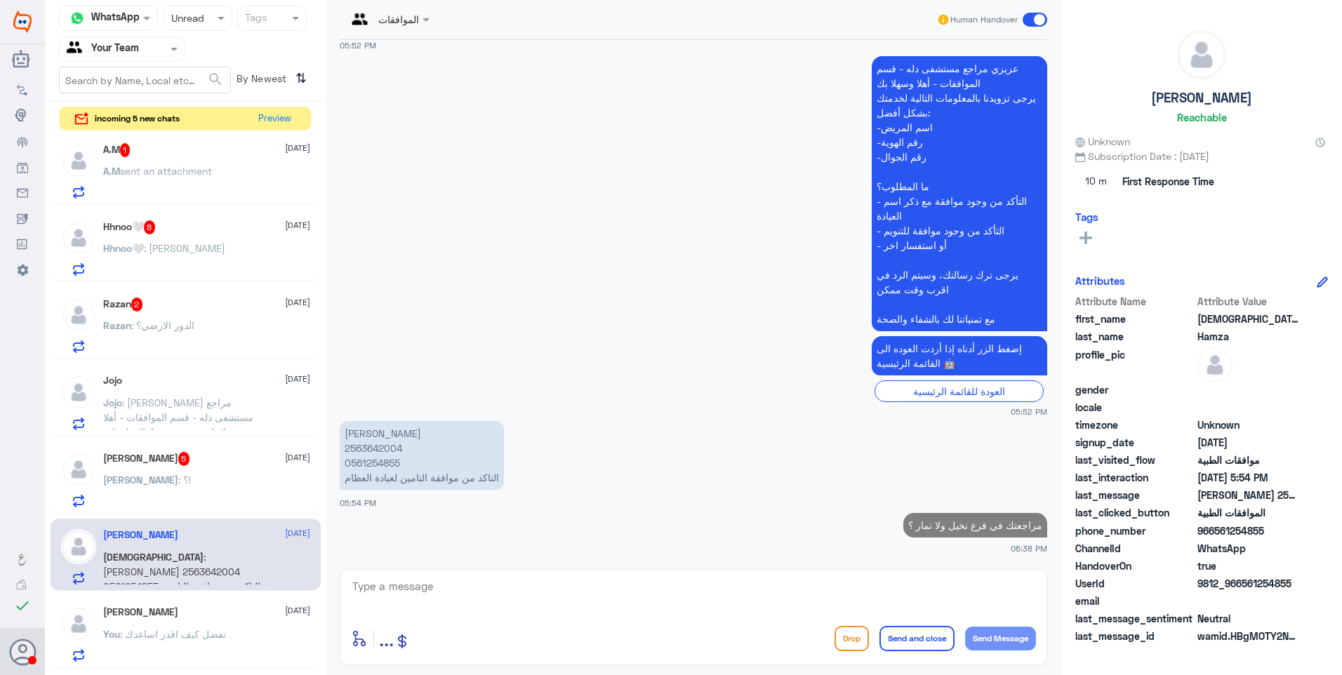
click at [135, 471] on div "[PERSON_NAME] 5 [DATE][PERSON_NAME][DEMOGRAPHIC_DATA] : ؟!" at bounding box center [206, 479] width 207 height 55
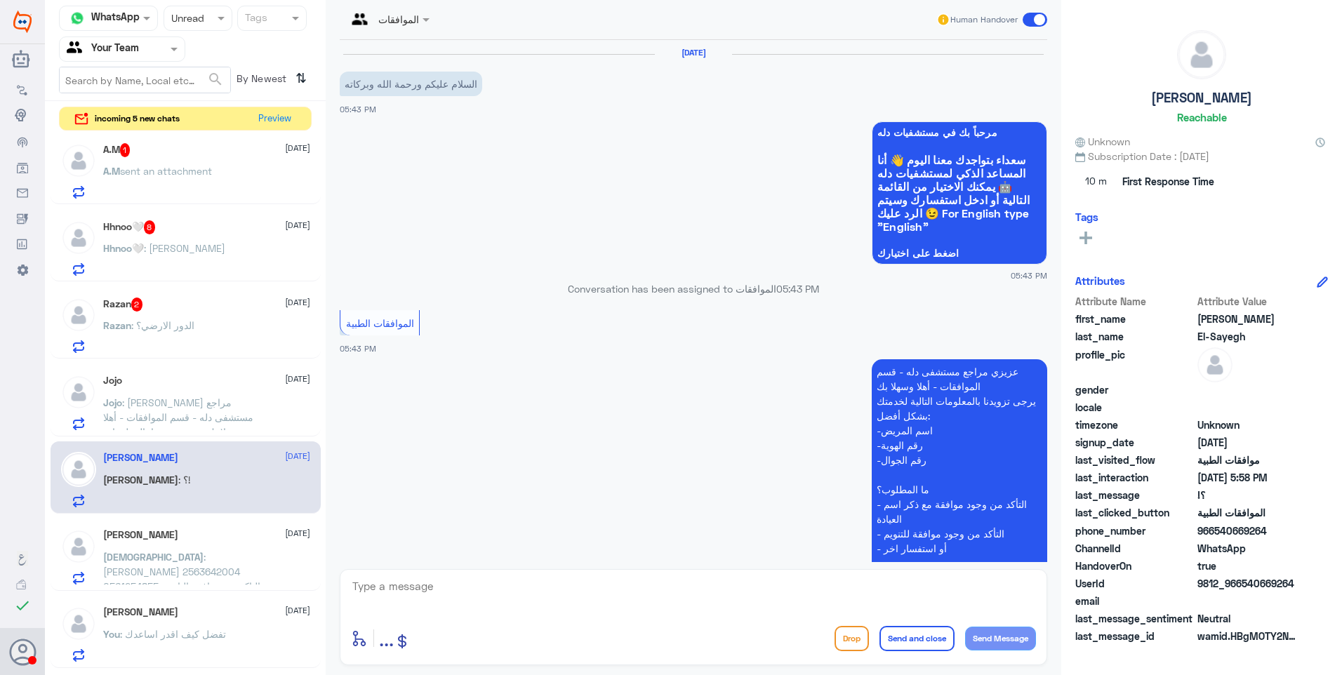
scroll to position [339, 0]
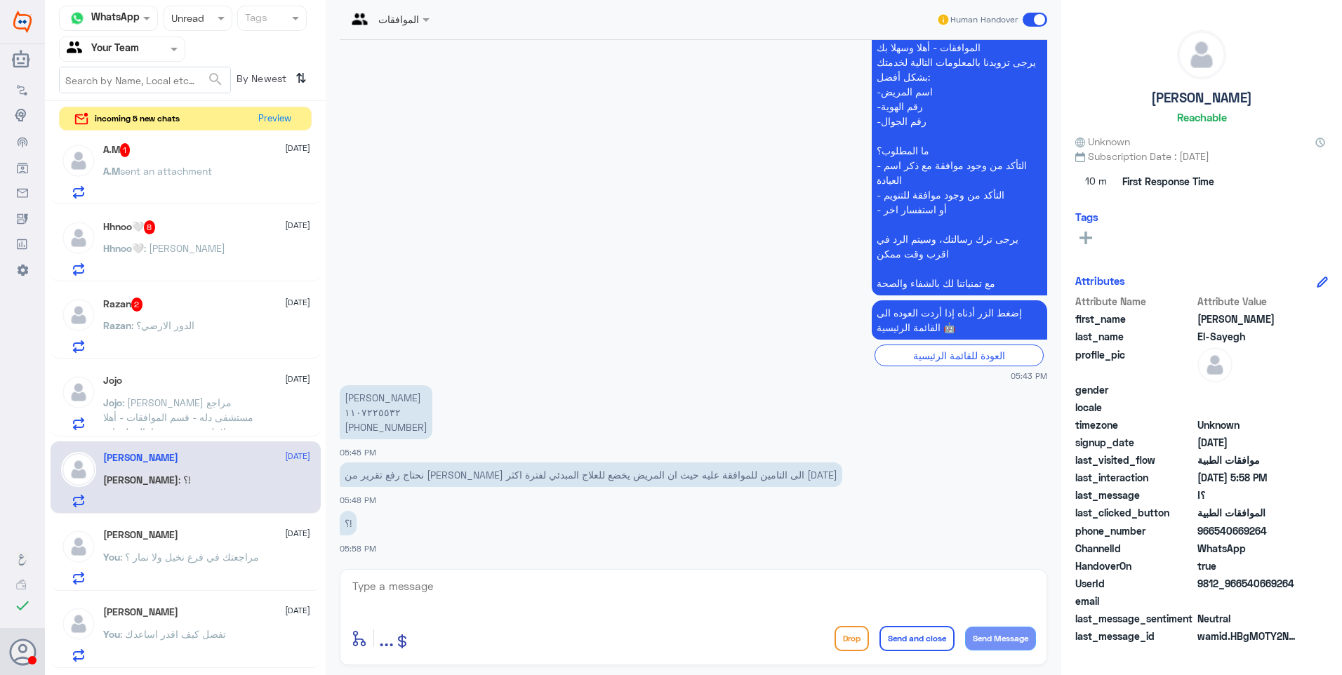
drag, startPoint x: 499, startPoint y: 476, endPoint x: 380, endPoint y: 472, distance: 119.4
click at [381, 472] on p "نحتاج رفع تقرير من [PERSON_NAME] الى التامين للموافقة عليه حيث ان المريض يخضع ل…" at bounding box center [591, 474] width 502 height 25
drag, startPoint x: 380, startPoint y: 472, endPoint x: 432, endPoint y: 434, distance: 64.8
click at [432, 434] on p "[PERSON_NAME] ١١٠٧٢٢٥٥٣٢ [PHONE_NUMBER]" at bounding box center [386, 412] width 93 height 54
copy p "50 441 0507"
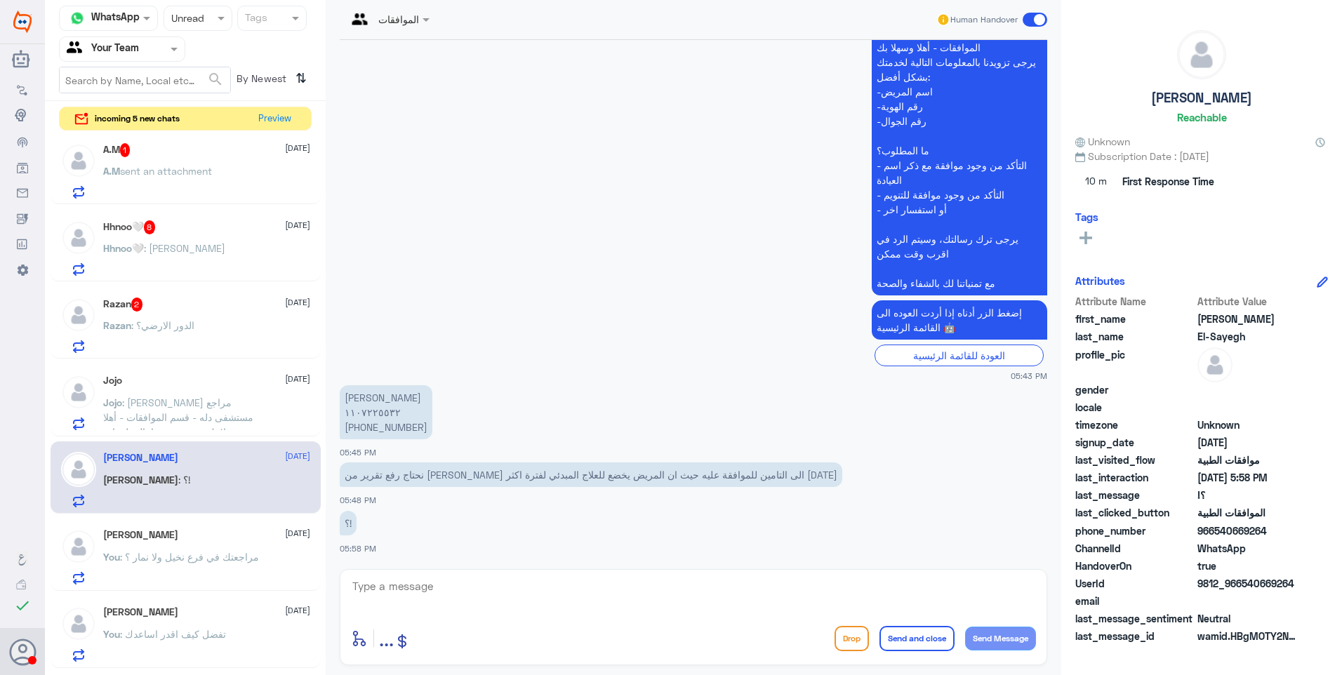
click at [445, 646] on div "enter flow name ... Drop Send and close Send Message" at bounding box center [693, 638] width 685 height 32
drag, startPoint x: 446, startPoint y: 668, endPoint x: 439, endPoint y: 674, distance: 9.4
click at [442, 674] on div "الموافقات Human Handover [DATE] السلام عليكم ورحمة الله وبركاته 05:43 PM مرحباً…" at bounding box center [693, 339] width 735 height 679
click at [403, 584] on textarea at bounding box center [693, 594] width 685 height 34
type textarea "تم متابعة الموافقة مع تقرير الطبيب , تحت الاجراء الان ."
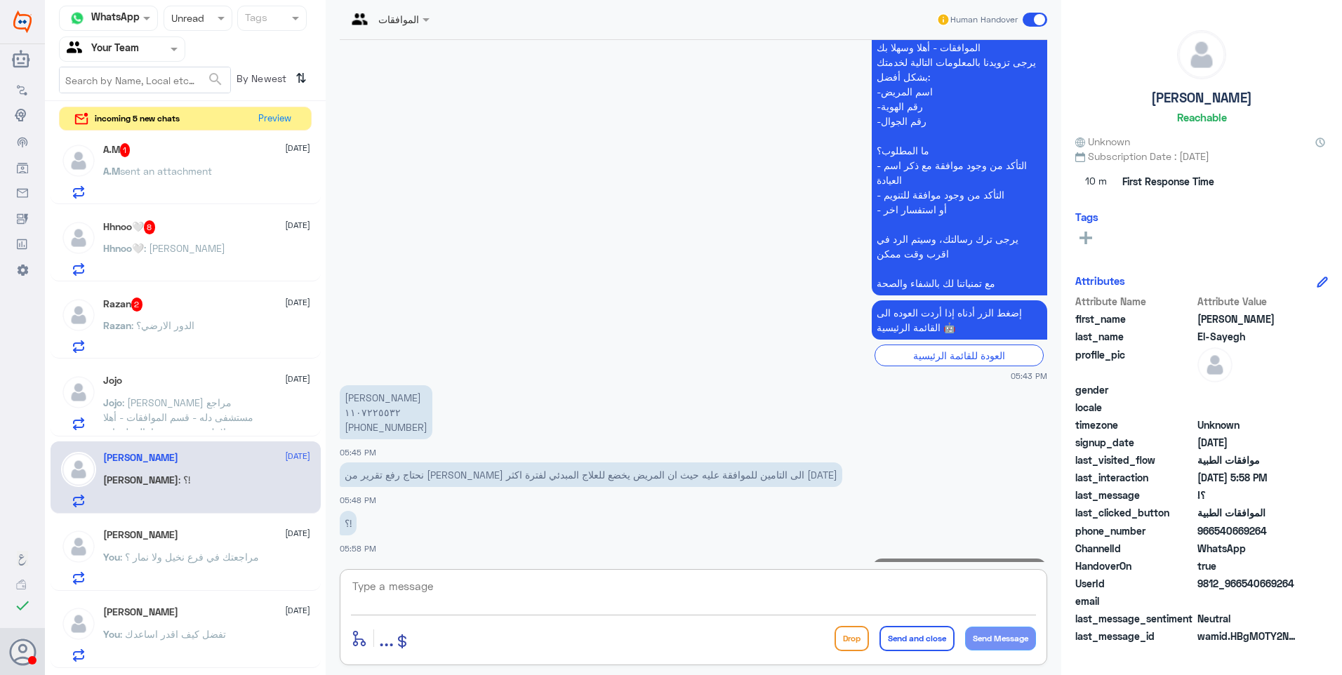
scroll to position [399, 0]
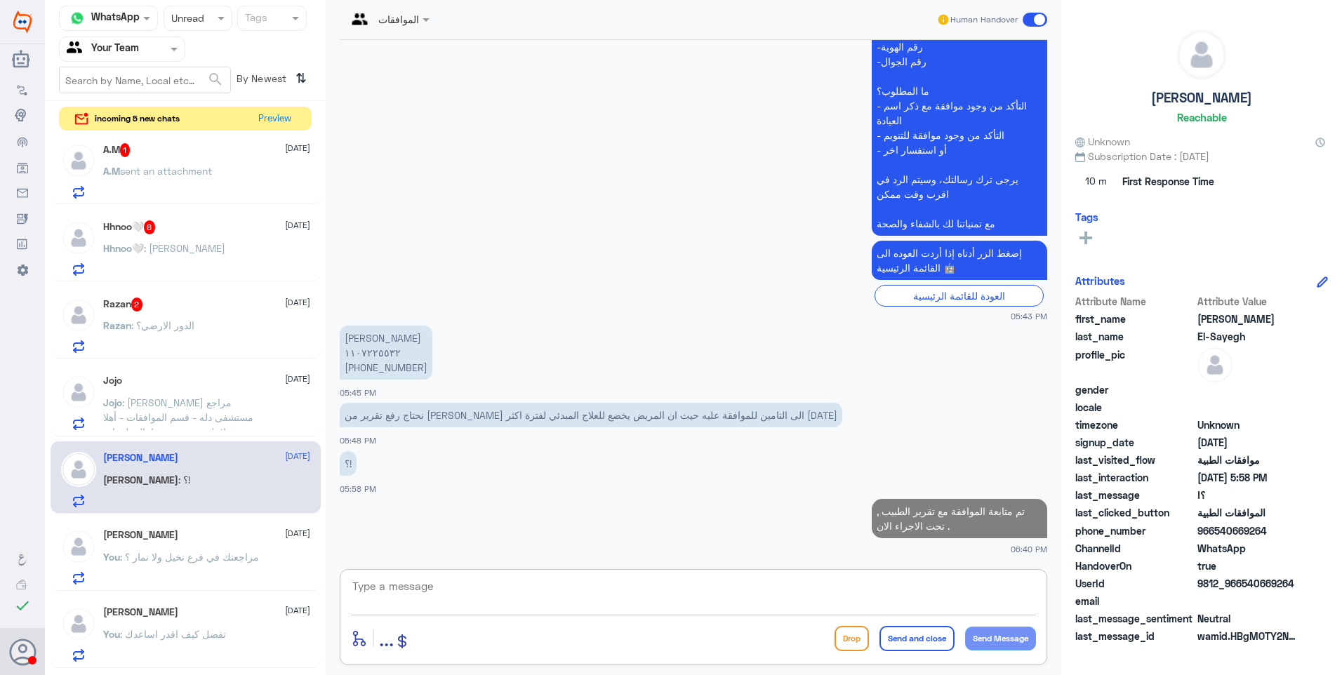
click at [176, 377] on div "Jojo [DATE]" at bounding box center [206, 381] width 207 height 12
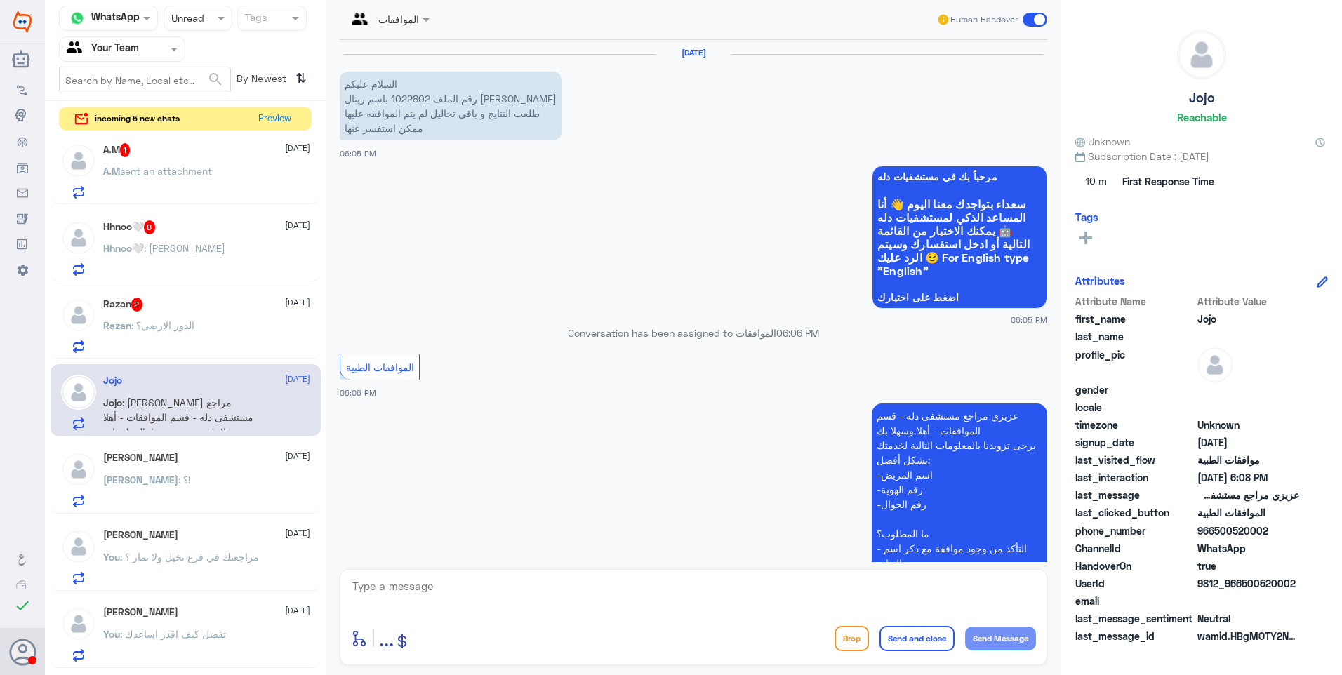
scroll to position [464, 0]
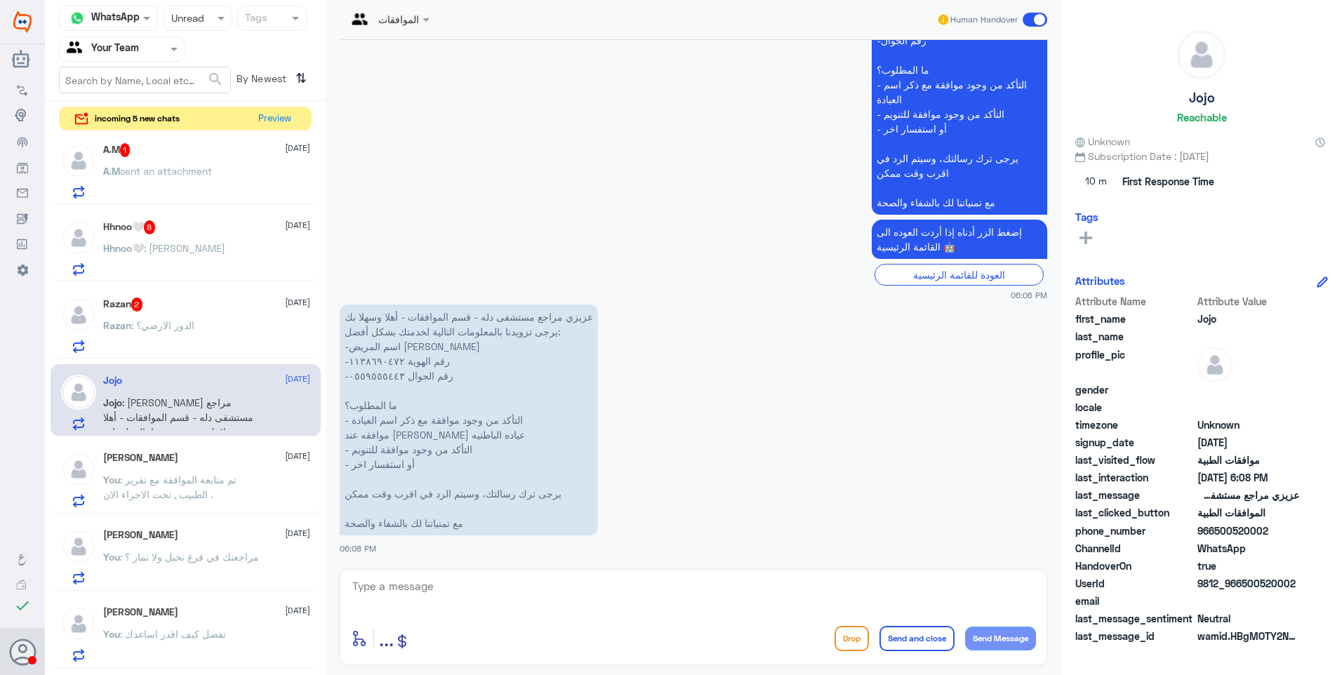
drag, startPoint x: 493, startPoint y: 446, endPoint x: 333, endPoint y: 447, distance: 159.3
click at [333, 447] on div "[DATE] السلام عليكم رقم الملف 1022802 باسم ريتال ابو الريش طلعت النتايج و باقي …" at bounding box center [693, 301] width 721 height 522
click at [465, 597] on textarea at bounding box center [693, 594] width 685 height 34
drag, startPoint x: 493, startPoint y: 594, endPoint x: 144, endPoint y: 413, distance: 392.9
click at [152, 420] on div "Channel WhatsApp Status × Unread Tags Agent Filter Your Team search By Newest ⇅…" at bounding box center [693, 339] width 1297 height 679
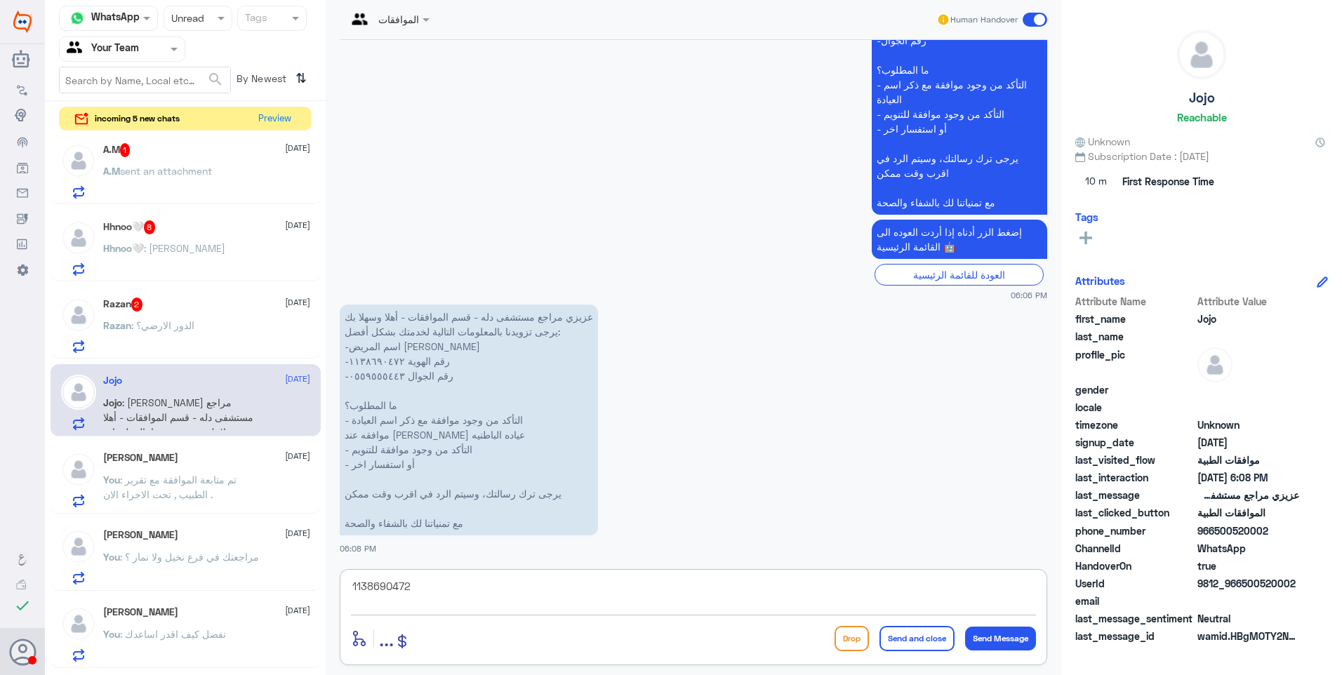
click at [477, 601] on textarea "1138690472" at bounding box center [693, 594] width 685 height 34
type textarea "لايوجد طلب موافقة تنويم او عملية من الطبيب"
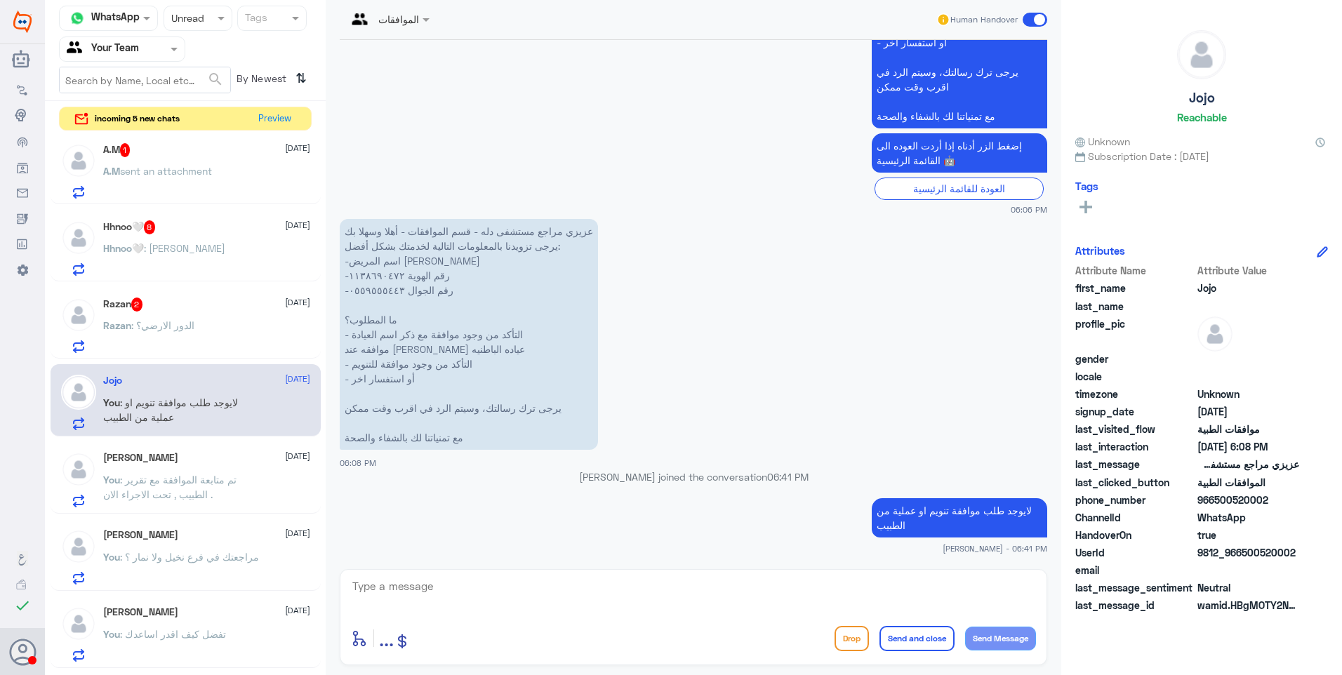
click at [251, 313] on div "Razan 2 [DATE][PERSON_NAME] : الدور الارضي؟" at bounding box center [206, 325] width 207 height 55
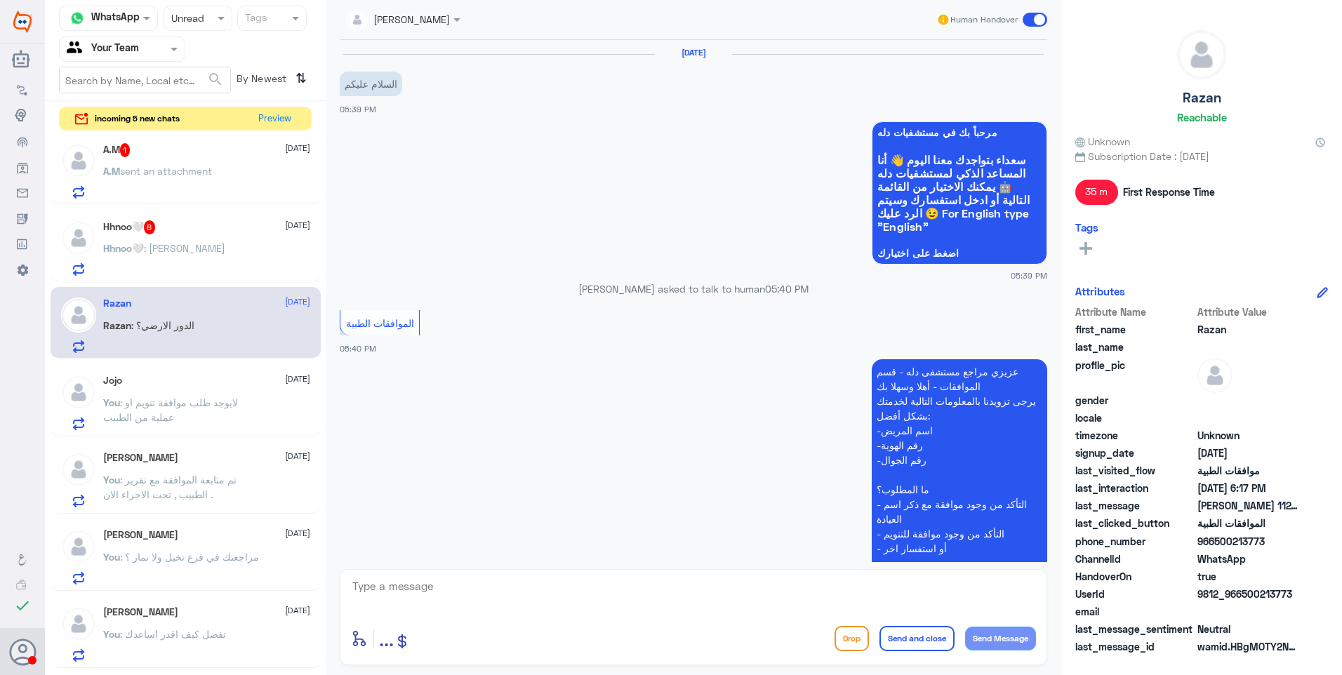
scroll to position [547, 0]
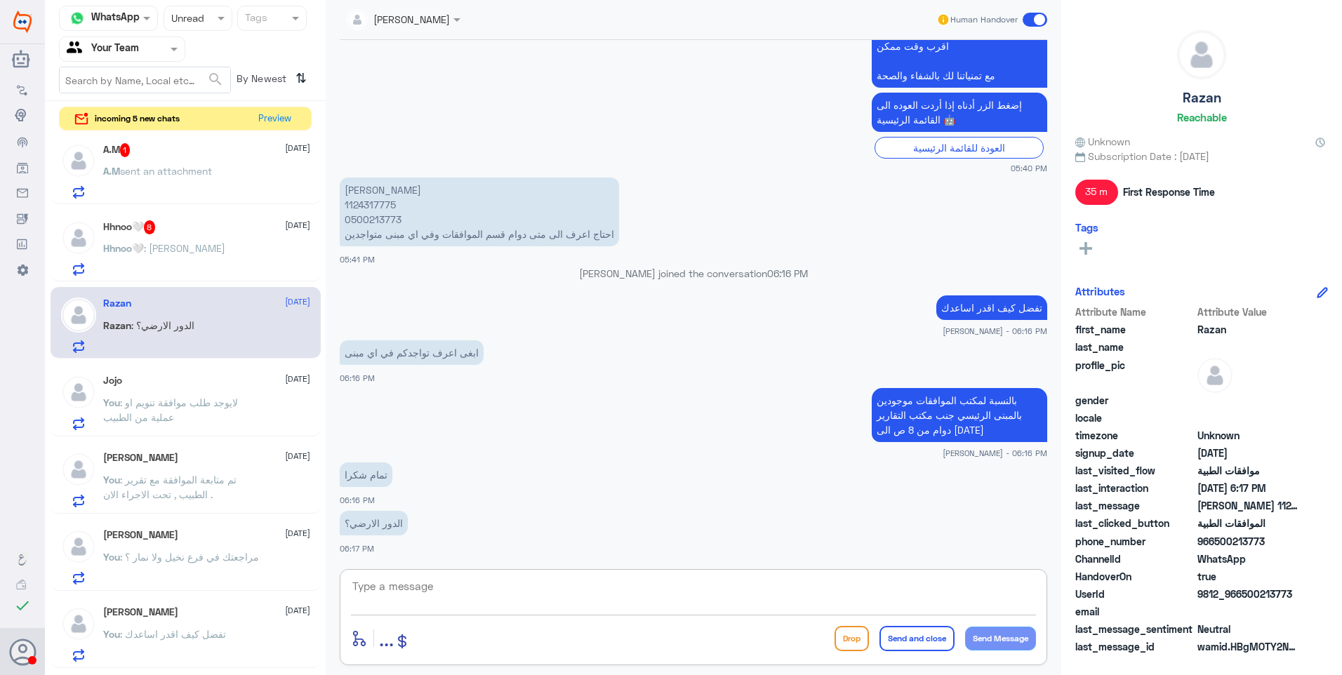
click at [434, 589] on textarea at bounding box center [693, 594] width 685 height 34
type textarea "نعم الارضي"
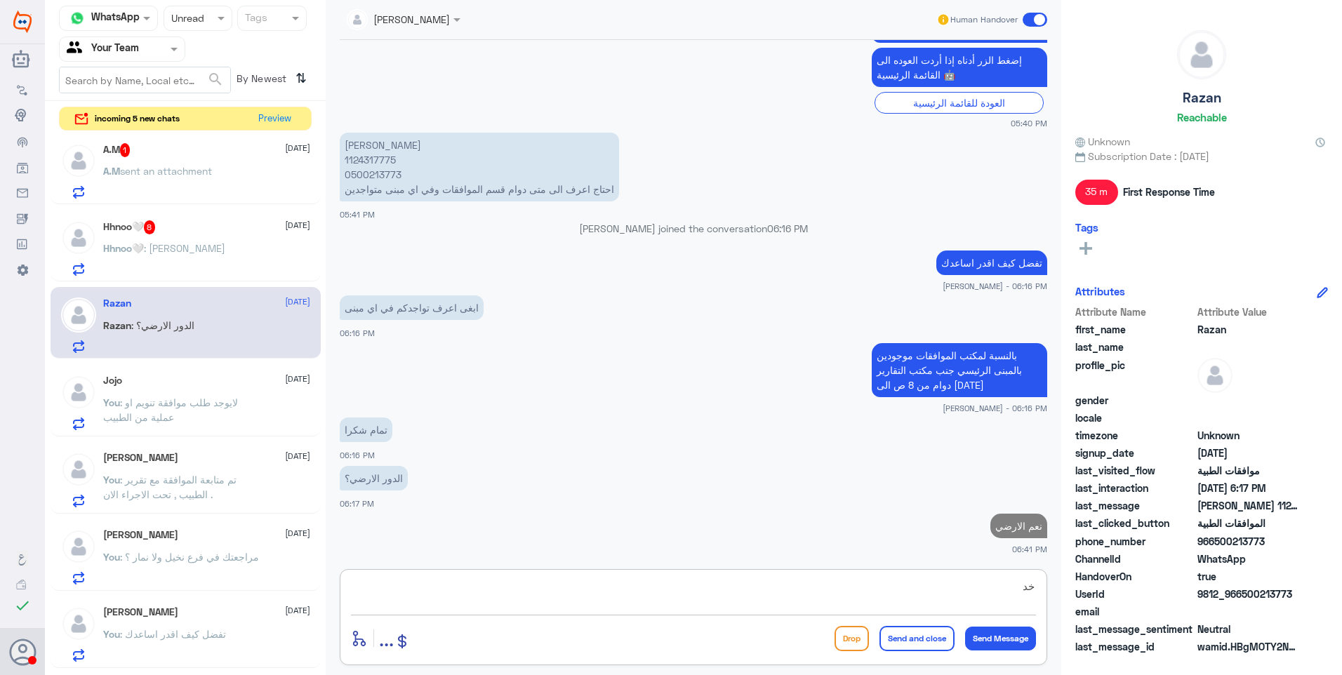
type textarea "خ"
type textarea "اي خدمة اخرى ؟"
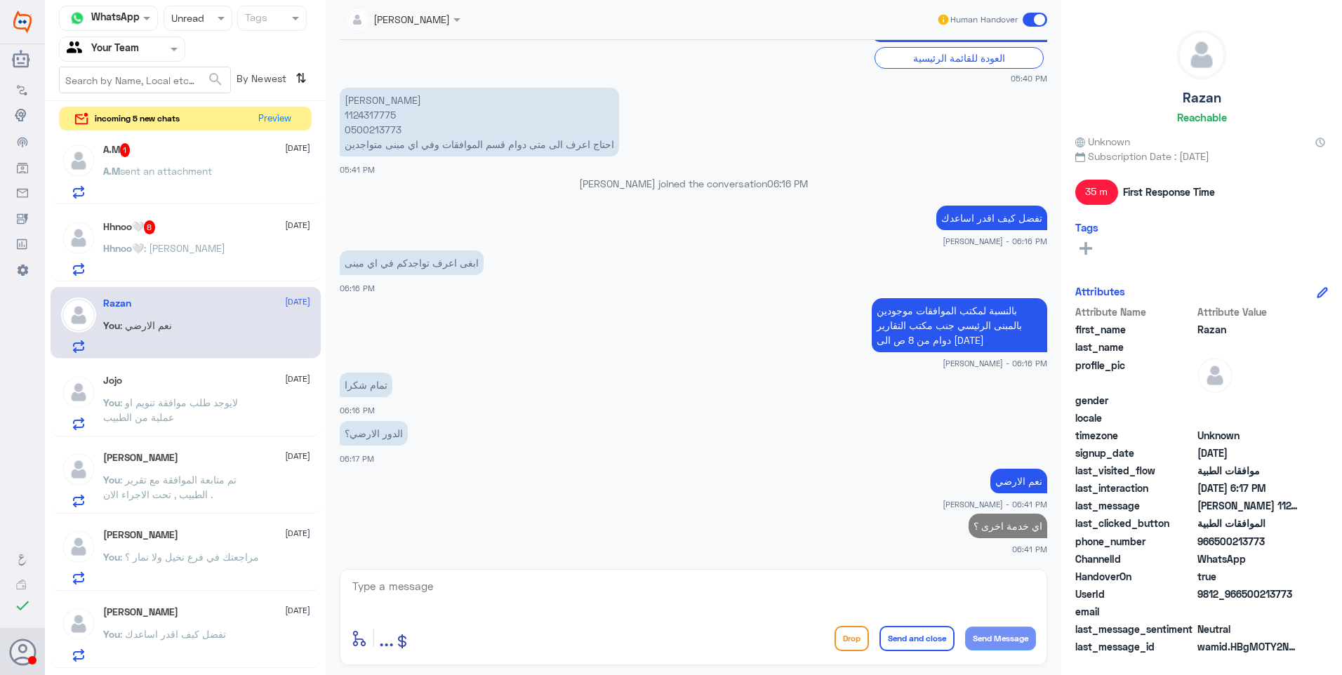
click at [255, 247] on div "Hhnoo🤍 : [PERSON_NAME]" at bounding box center [206, 260] width 207 height 32
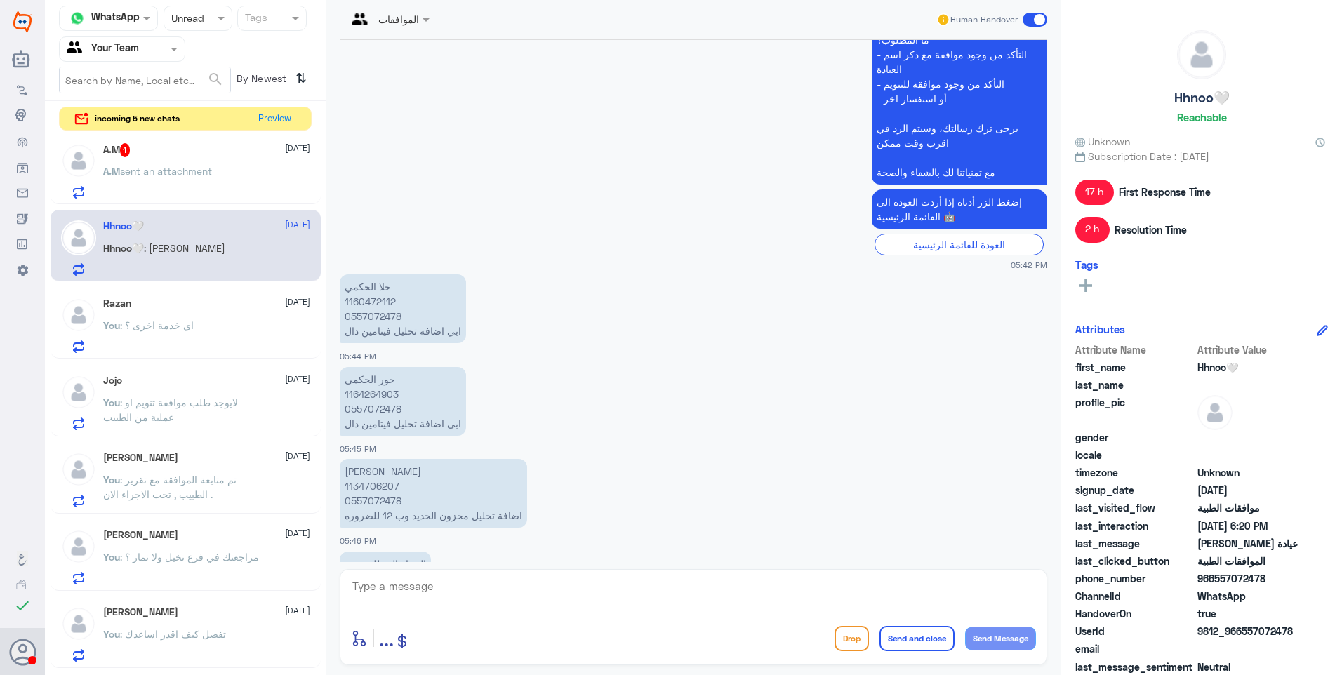
scroll to position [962, 0]
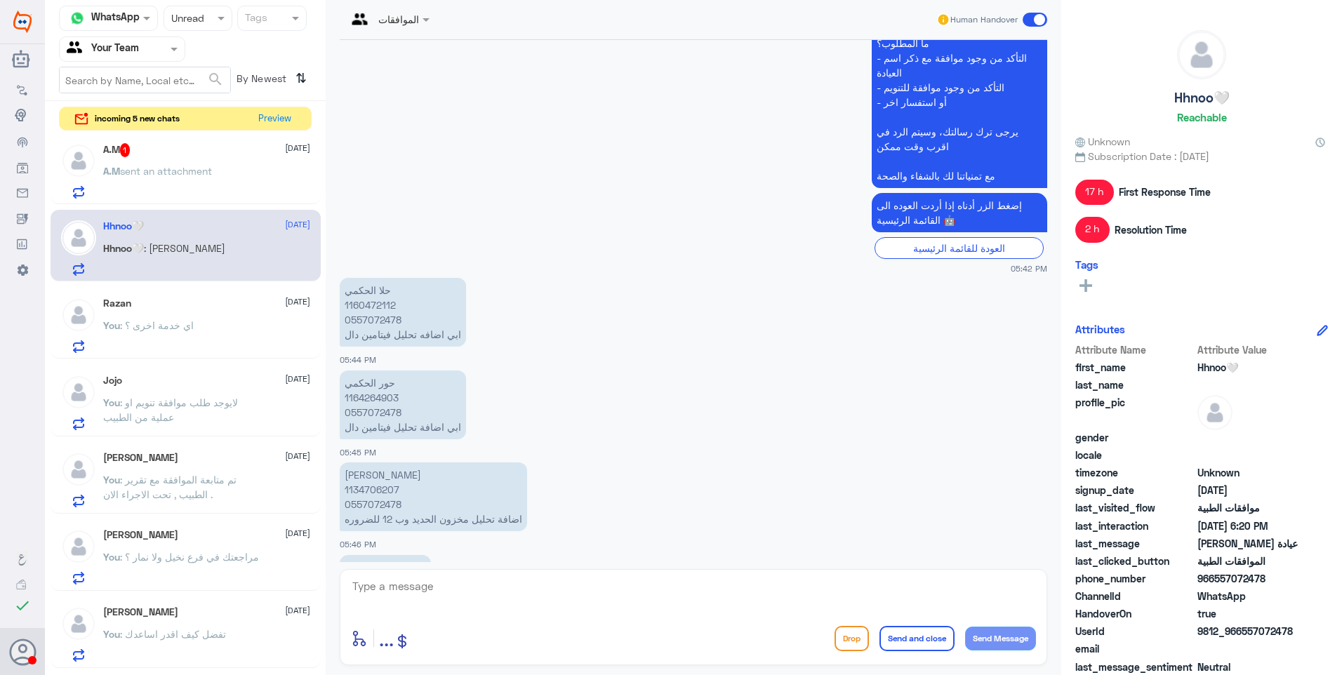
click at [369, 306] on p "حلا الحكمي 1160472112 0557072478 ابي اضافه تحليل فيتامين دال" at bounding box center [403, 312] width 126 height 69
copy p "1160472112"
click at [507, 591] on textarea at bounding box center [693, 594] width 685 height 34
type textarea "ا"
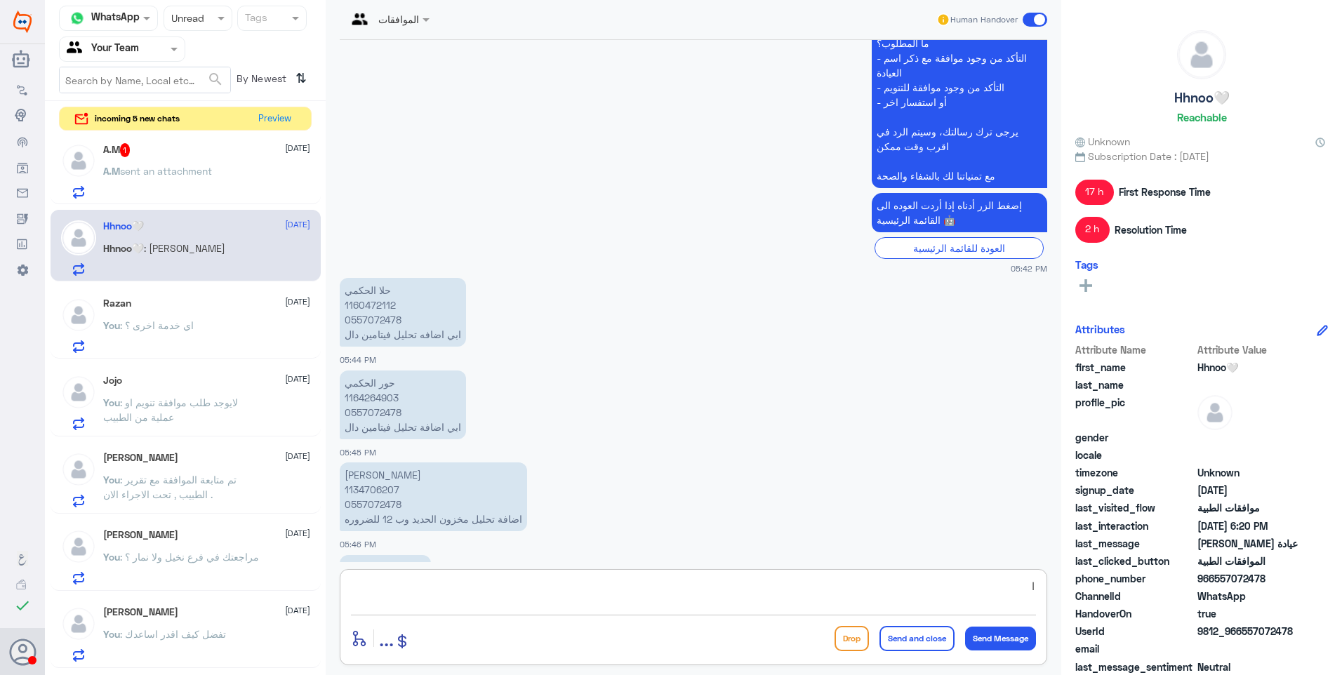
click at [507, 591] on textarea "ا" at bounding box center [693, 594] width 685 height 34
type textarea "اضافة خدمات تحاليل او اشاعة من الطبيب المعالج فقط"
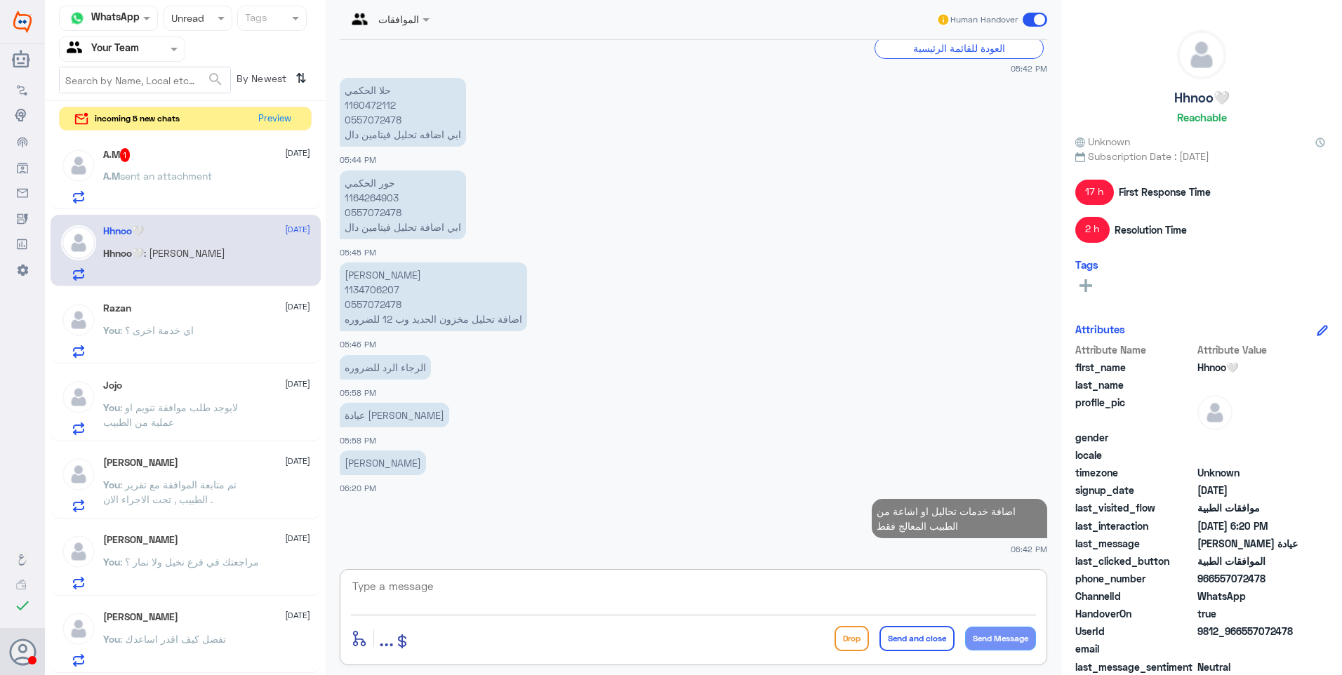
scroll to position [0, 0]
click at [228, 168] on div "A.M 1 [DATE] A.M sent an attachment" at bounding box center [206, 177] width 207 height 55
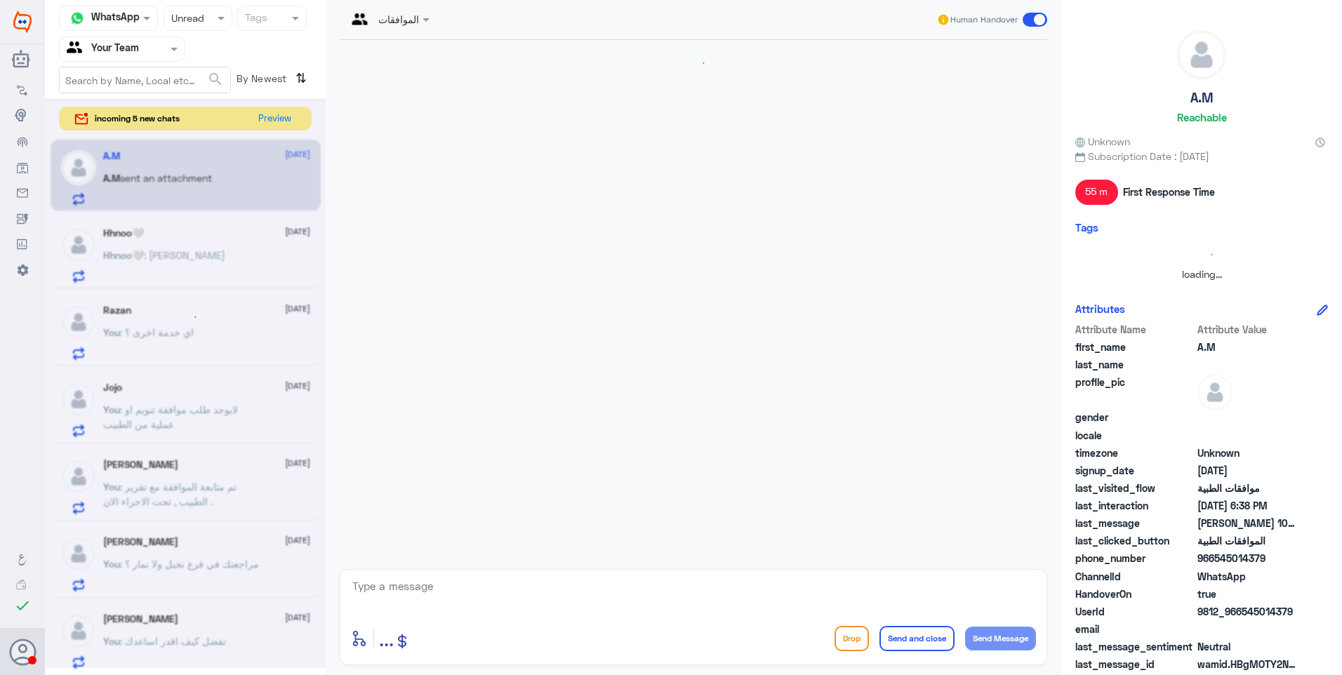
scroll to position [1055, 0]
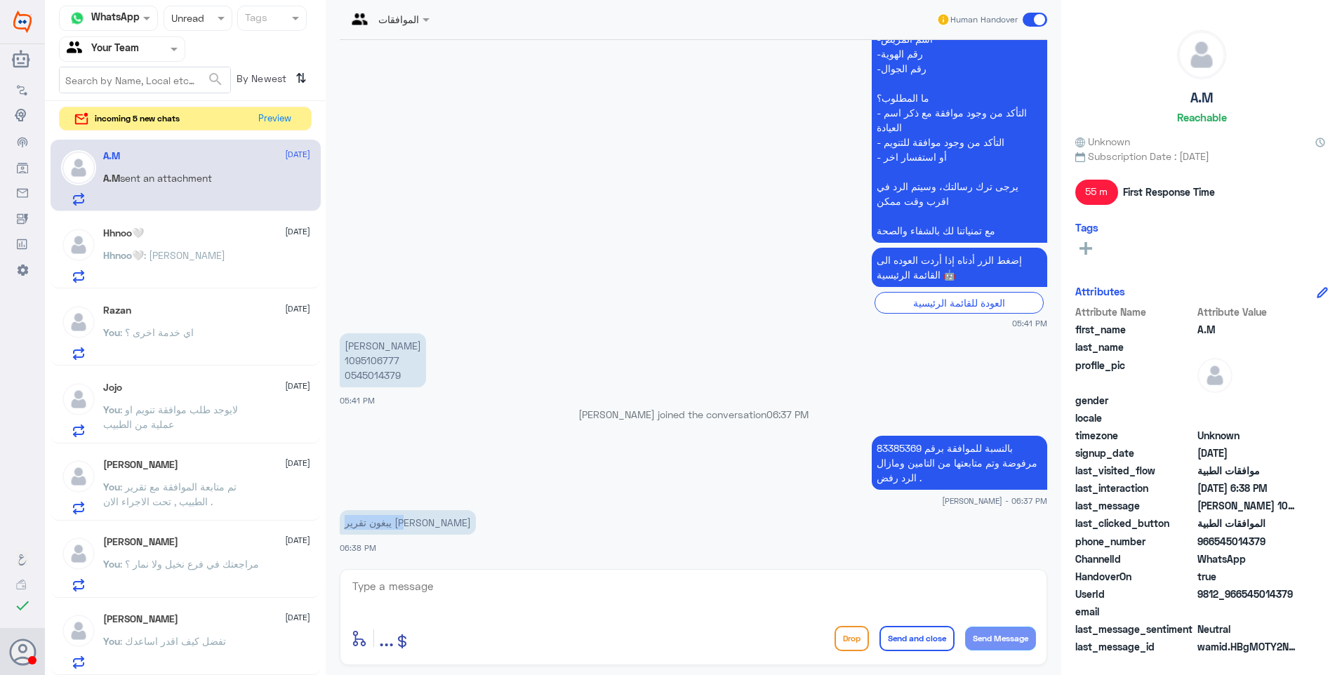
drag, startPoint x: 412, startPoint y: 525, endPoint x: 357, endPoint y: 526, distance: 54.8
click at [357, 526] on p "يبغون تقرير [PERSON_NAME]" at bounding box center [408, 522] width 136 height 25
click at [643, 553] on div "يبغون تقرير زياده 06:38 PM" at bounding box center [693, 531] width 707 height 48
click at [465, 592] on textarea at bounding box center [693, 594] width 685 height 34
type textarea "ي"
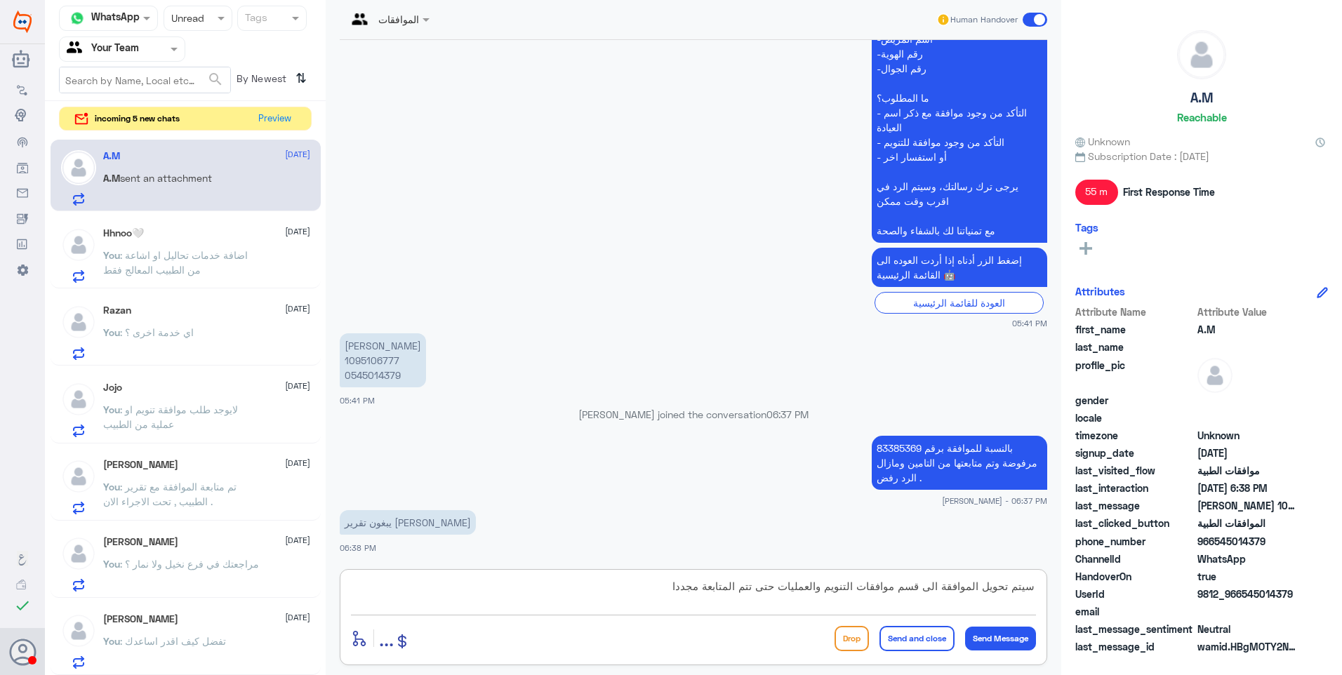
type textarea "سيتم تحويل الموافقة الى قسم موافقات التنويم والعمليات حتى تتم المتابعة مجددا ."
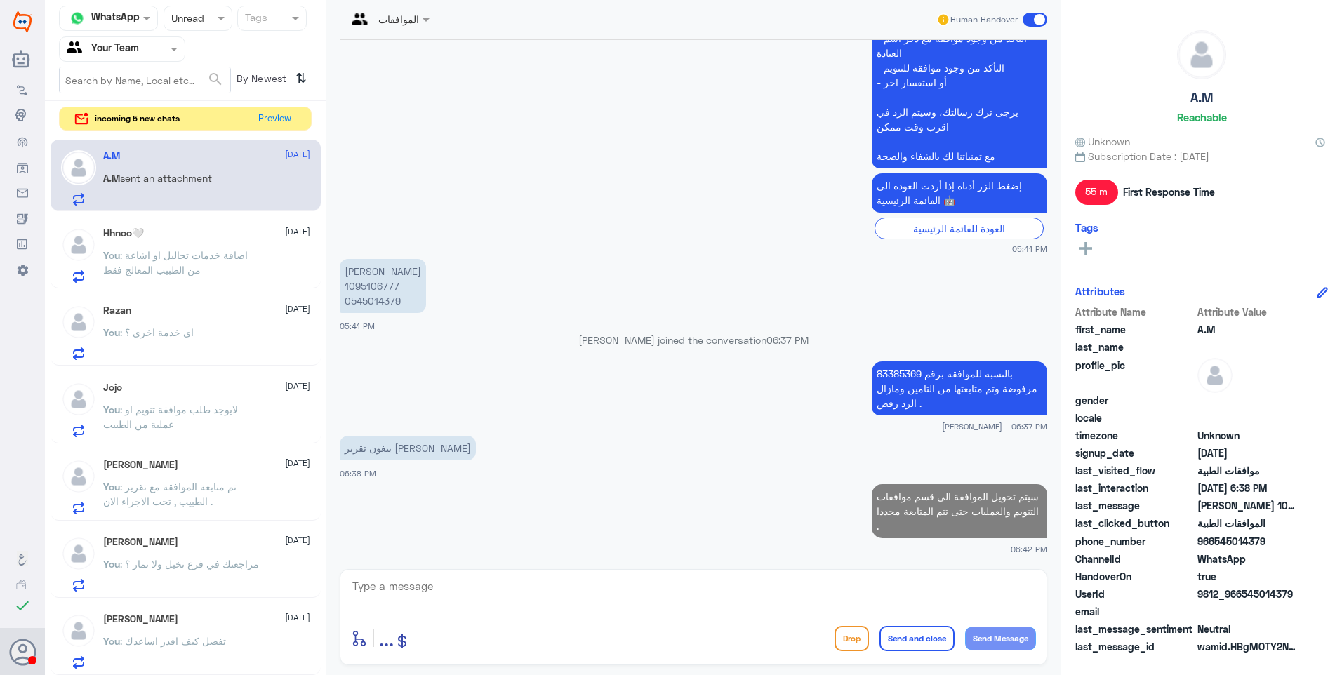
click at [357, 283] on p "[PERSON_NAME] 1095106777 0545014379" at bounding box center [383, 286] width 86 height 54
copy p "1095106777"
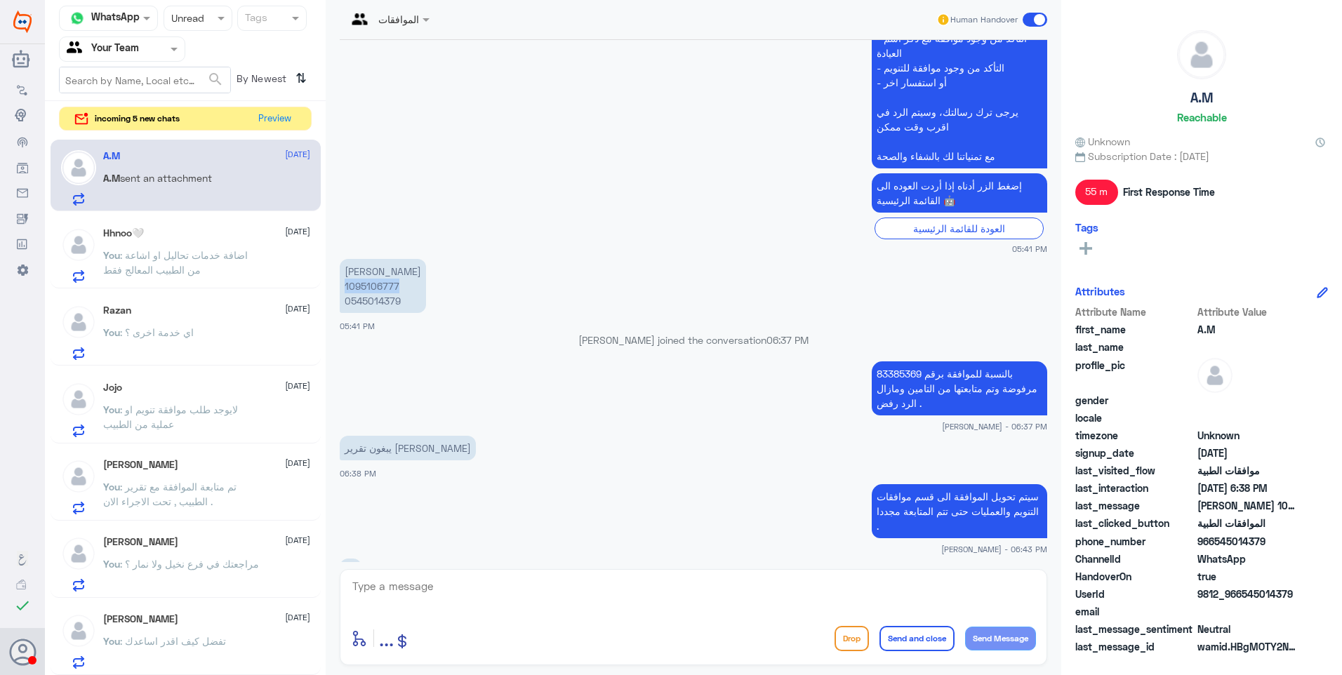
scroll to position [1177, 0]
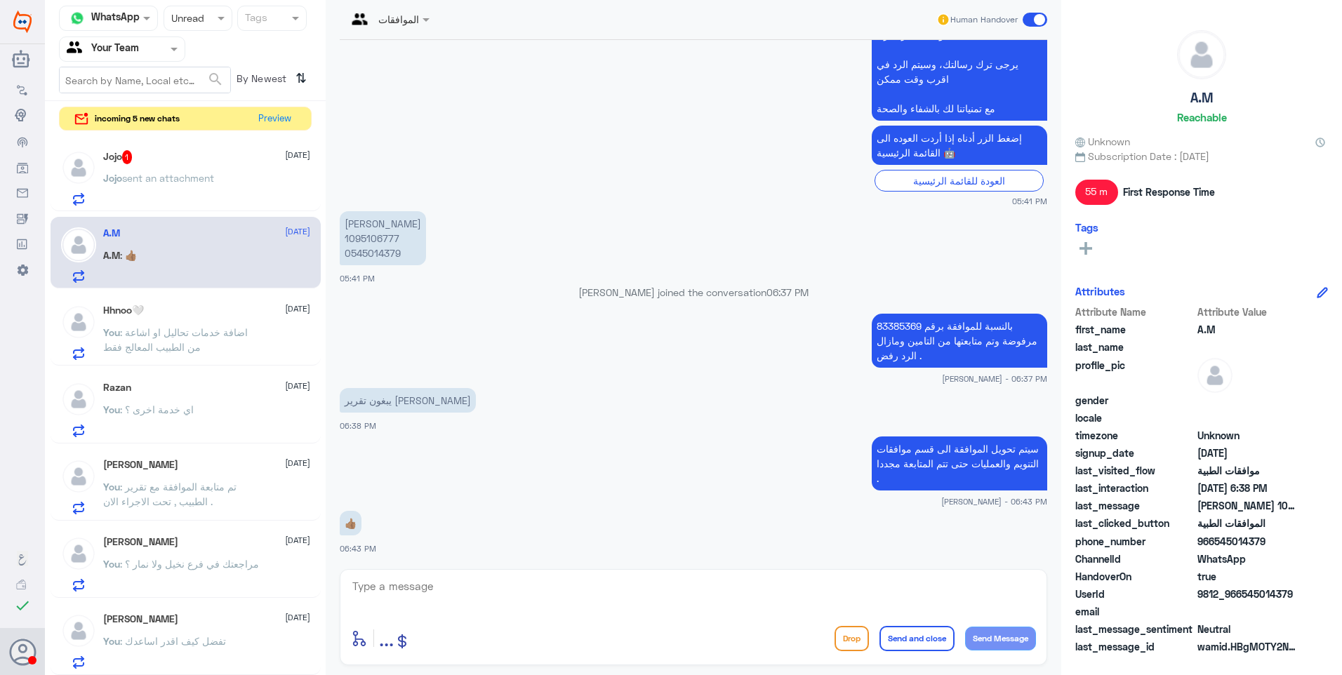
click at [187, 192] on p "Jojo sent an attachment" at bounding box center [158, 188] width 111 height 35
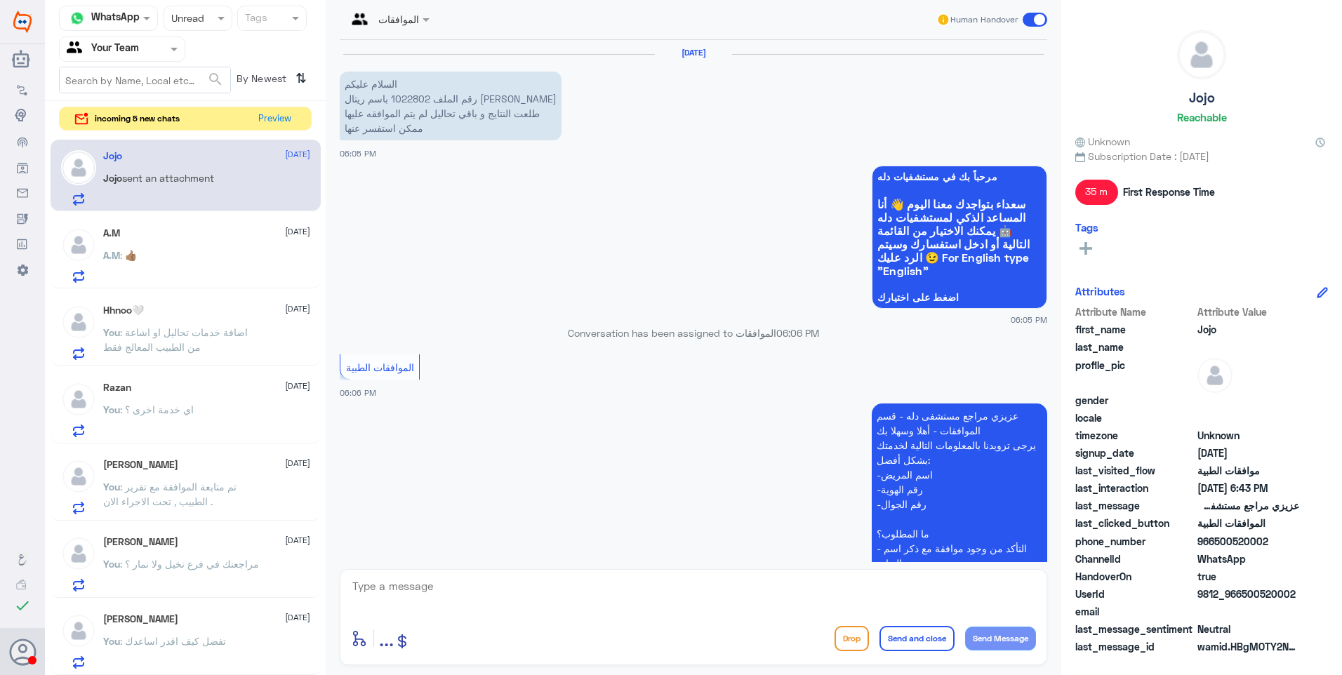
scroll to position [612, 0]
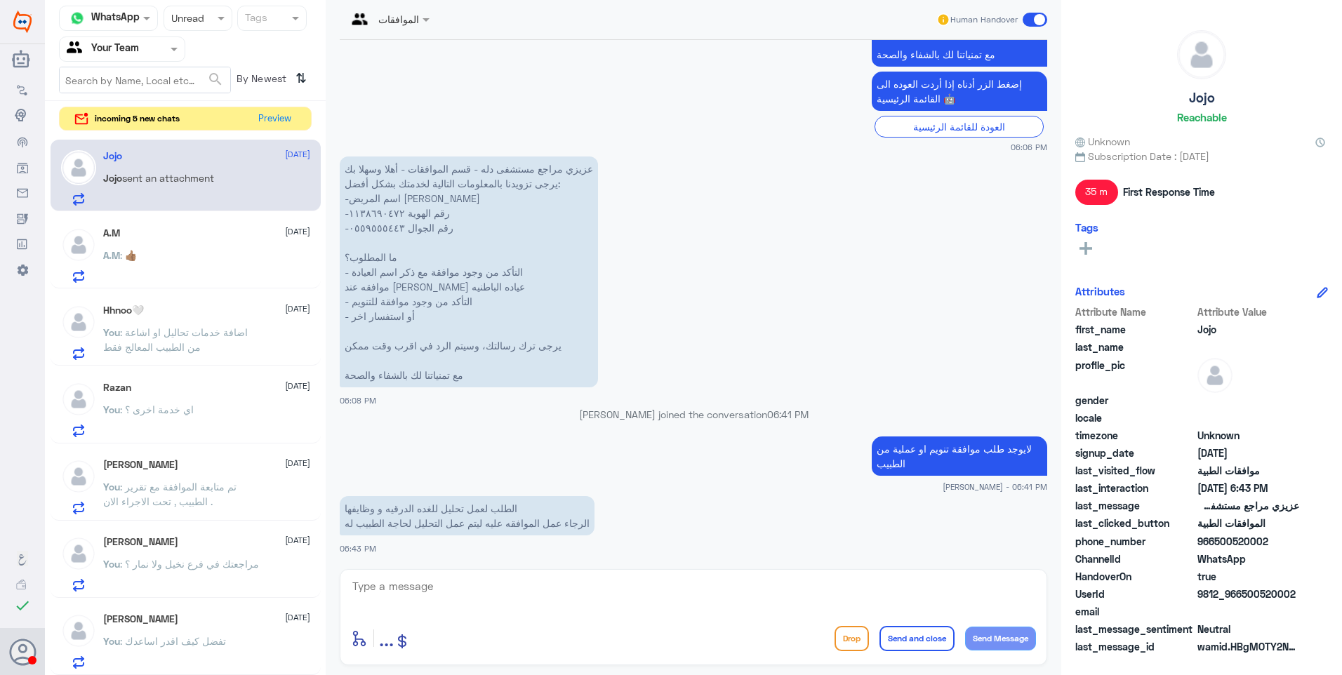
drag, startPoint x: 498, startPoint y: 293, endPoint x: 354, endPoint y: 292, distance: 143.9
click at [354, 292] on p "عزيزي مراجع مستشفى دله - قسم الموافقات - أهلا وسهلا بك يرجى تزويدنا بالمعلومات …" at bounding box center [469, 271] width 258 height 231
drag, startPoint x: 354, startPoint y: 292, endPoint x: 397, endPoint y: 308, distance: 45.7
click at [397, 308] on p "عزيزي مراجع مستشفى دله - قسم الموافقات - أهلا وسهلا بك يرجى تزويدنا بالمعلومات …" at bounding box center [469, 271] width 258 height 231
drag, startPoint x: 539, startPoint y: 286, endPoint x: 354, endPoint y: 288, distance: 184.6
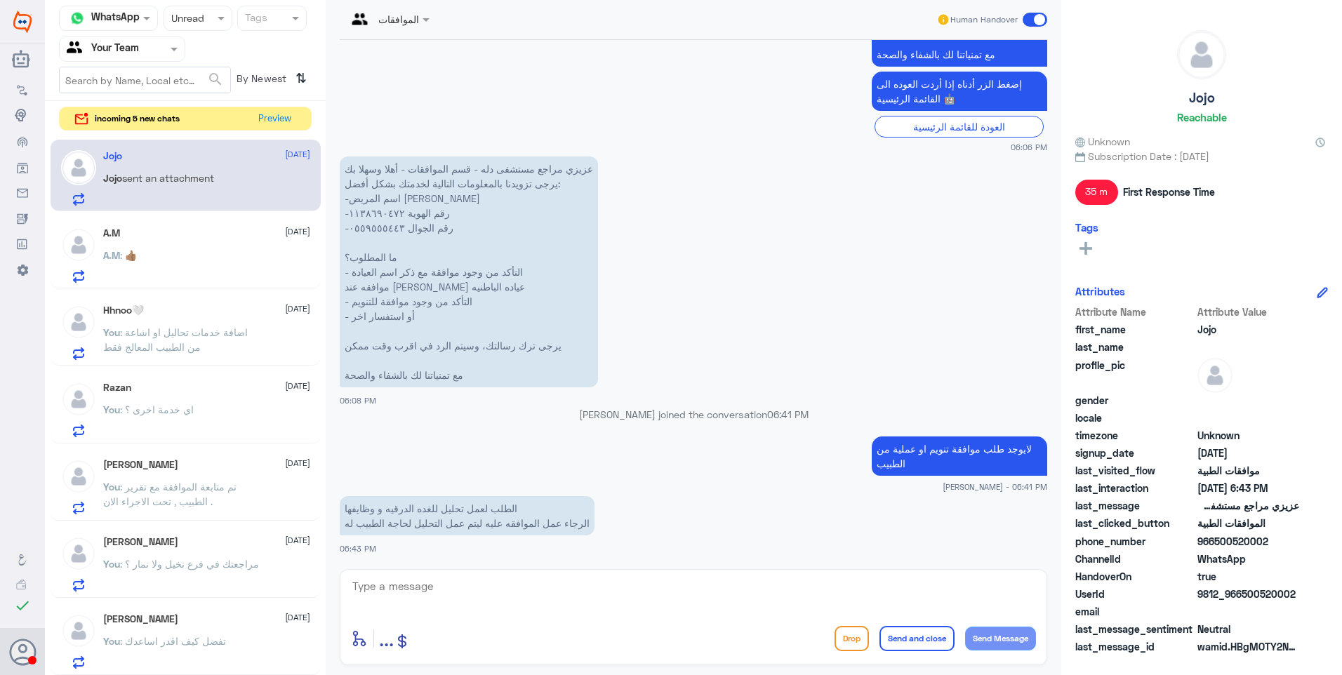
click at [354, 288] on p "عزيزي مراجع مستشفى دله - قسم الموافقات - أهلا وسهلا بك يرجى تزويدنا بالمعلومات …" at bounding box center [469, 271] width 258 height 231
drag, startPoint x: 354, startPoint y: 288, endPoint x: 354, endPoint y: 215, distance: 73.0
click at [354, 215] on p "عزيزي مراجع مستشفى دله - قسم الموافقات - أهلا وسهلا بك يرجى تزويدنا بالمعلومات …" at bounding box center [469, 271] width 258 height 231
drag, startPoint x: 348, startPoint y: 215, endPoint x: 392, endPoint y: 222, distance: 44.2
click at [392, 222] on p "عزيزي مراجع مستشفى دله - قسم الموافقات - أهلا وسهلا بك يرجى تزويدنا بالمعلومات …" at bounding box center [469, 271] width 258 height 231
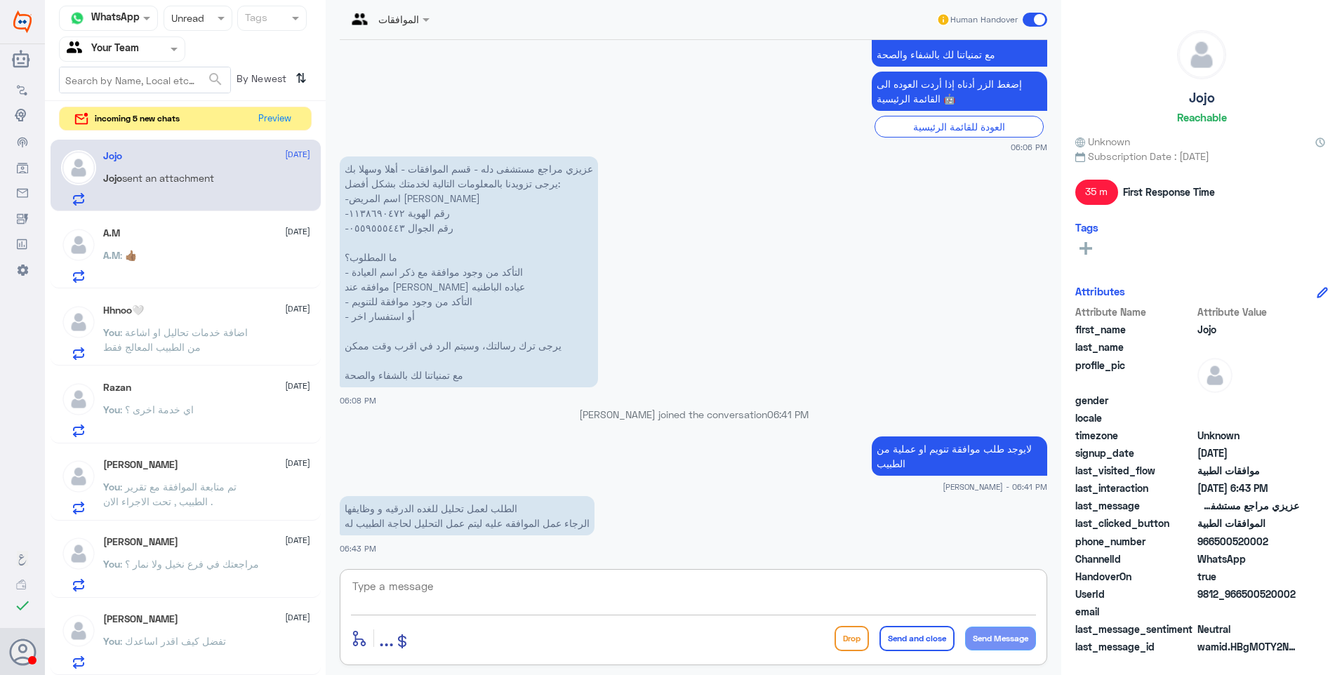
click at [425, 586] on textarea at bounding box center [693, 594] width 685 height 34
type textarea "0559555443"
click at [388, 538] on div "الطلب لعمل تحليل للغده الدرقيه و وظايفها الرجاء عمل الموافقه عليه ليتم عمل التح…" at bounding box center [693, 524] width 707 height 62
drag, startPoint x: 437, startPoint y: 586, endPoint x: 276, endPoint y: 549, distance: 164.8
click at [280, 554] on div "Channel WhatsApp Status × Unread Tags Agent Filter Your Team search By Newest ⇅…" at bounding box center [693, 339] width 1297 height 679
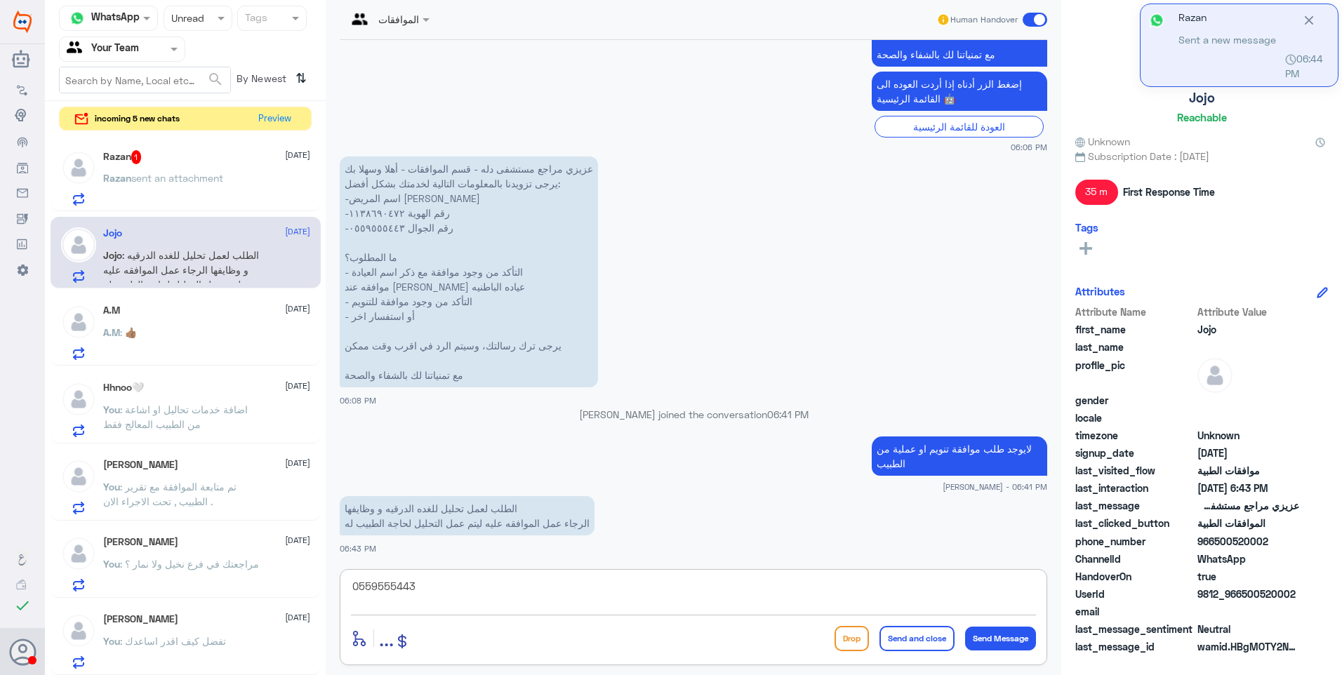
click at [530, 622] on div "0559555443 enter flow name ... Drop Send and close Send Message" at bounding box center [693, 617] width 707 height 96
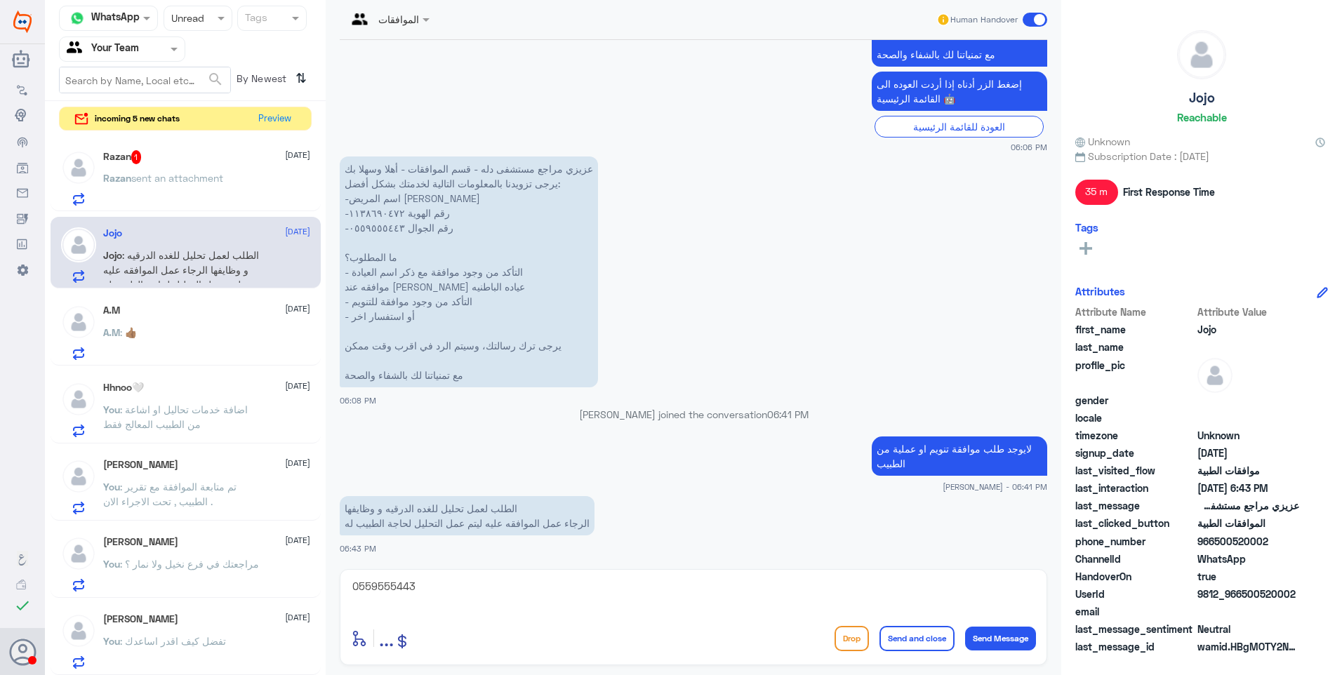
click at [535, 614] on div "0559555443" at bounding box center [693, 596] width 685 height 38
click at [567, 599] on textarea "0559555443" at bounding box center [693, 594] width 685 height 34
click at [571, 587] on textarea "0559555443" at bounding box center [693, 594] width 685 height 34
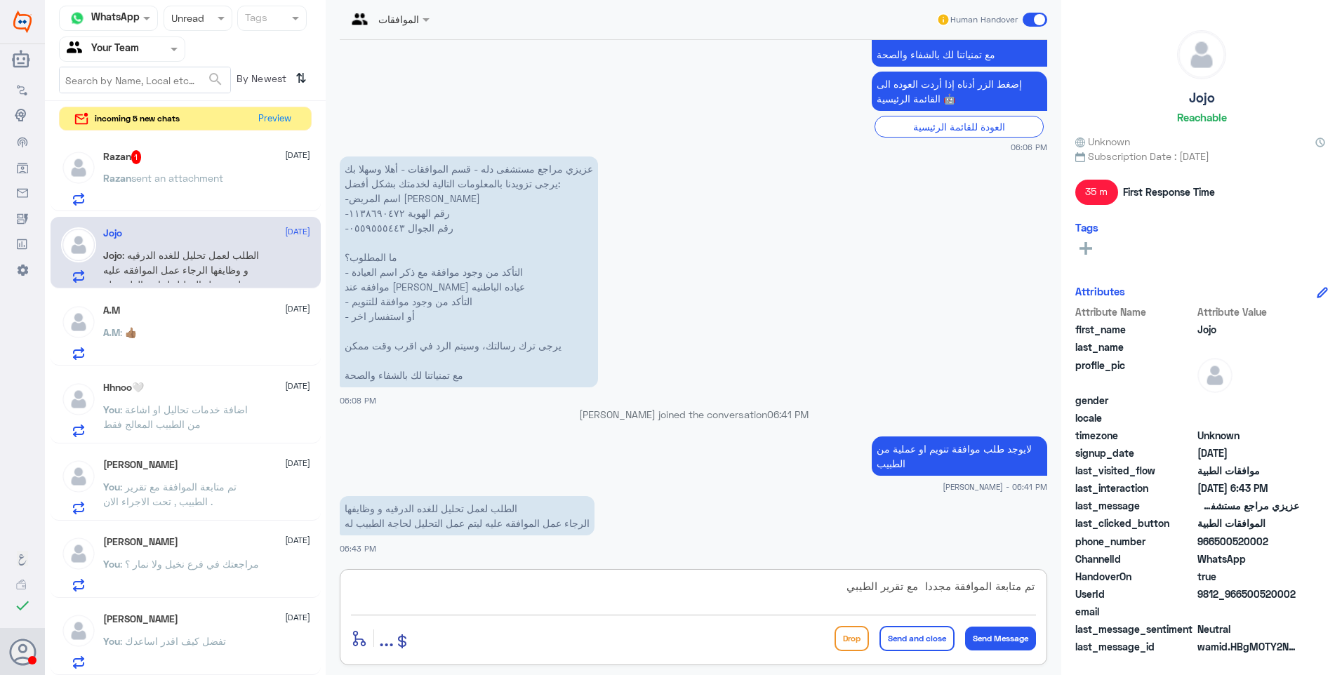
type textarea "تم متابعة الموافقة مجددا مع تقرير الطيبيب"
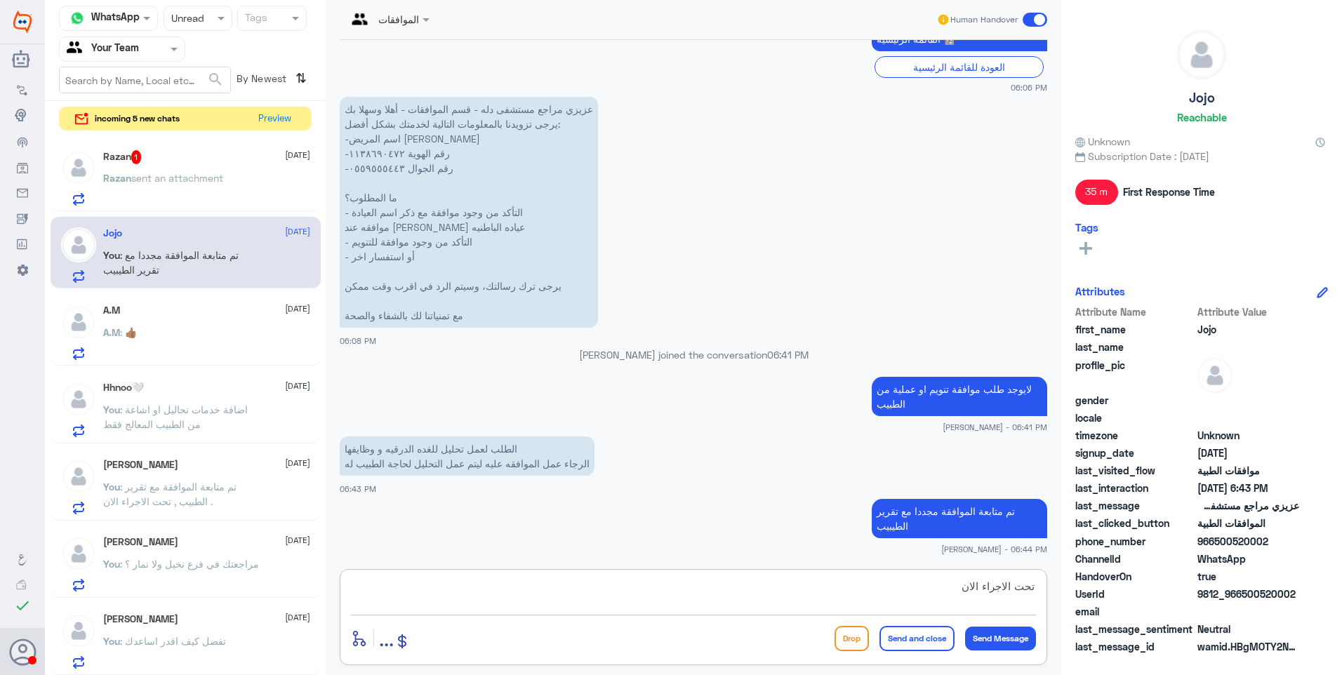
type textarea "تحت الاجراء الان"
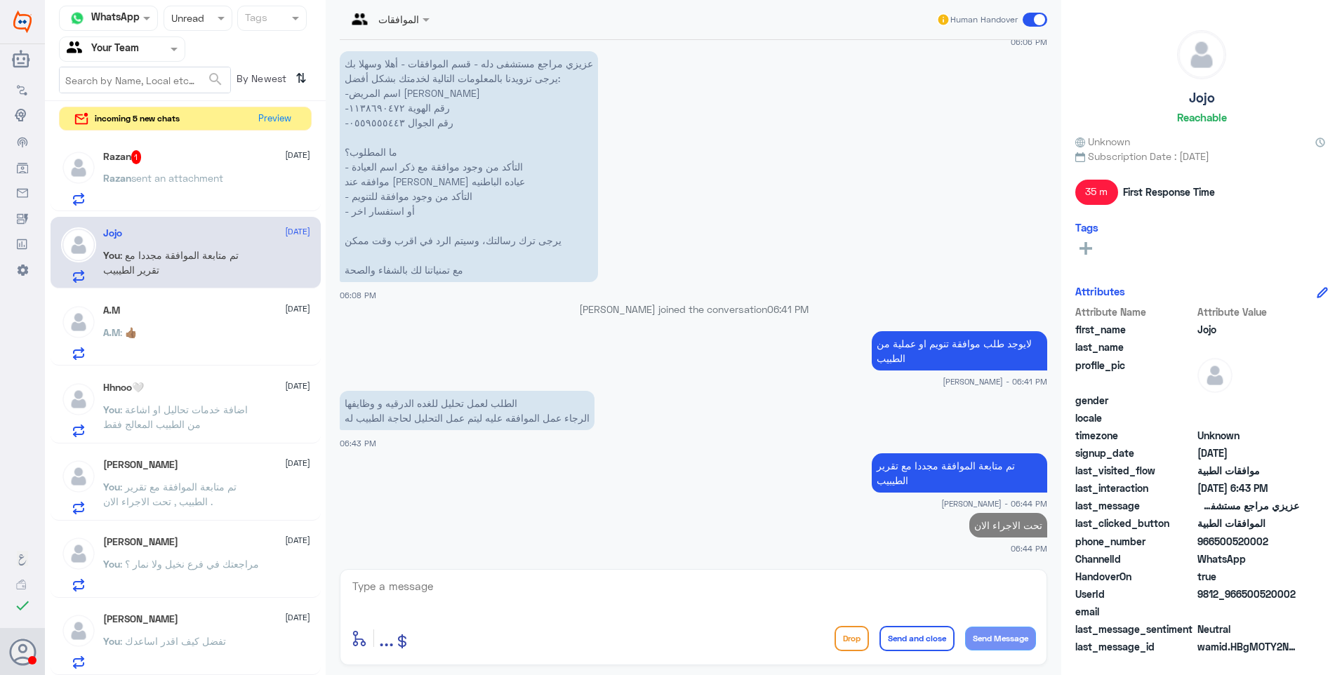
click at [203, 178] on span "sent an attachment" at bounding box center [177, 178] width 92 height 12
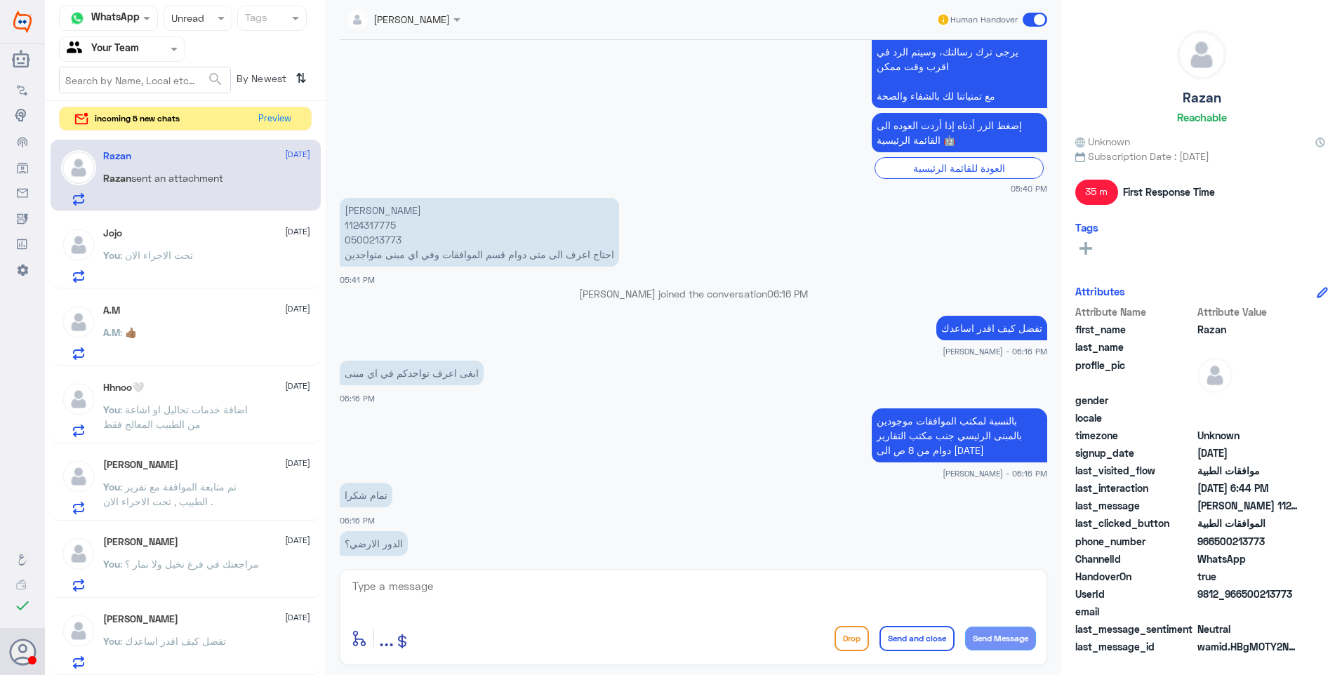
scroll to position [474, 0]
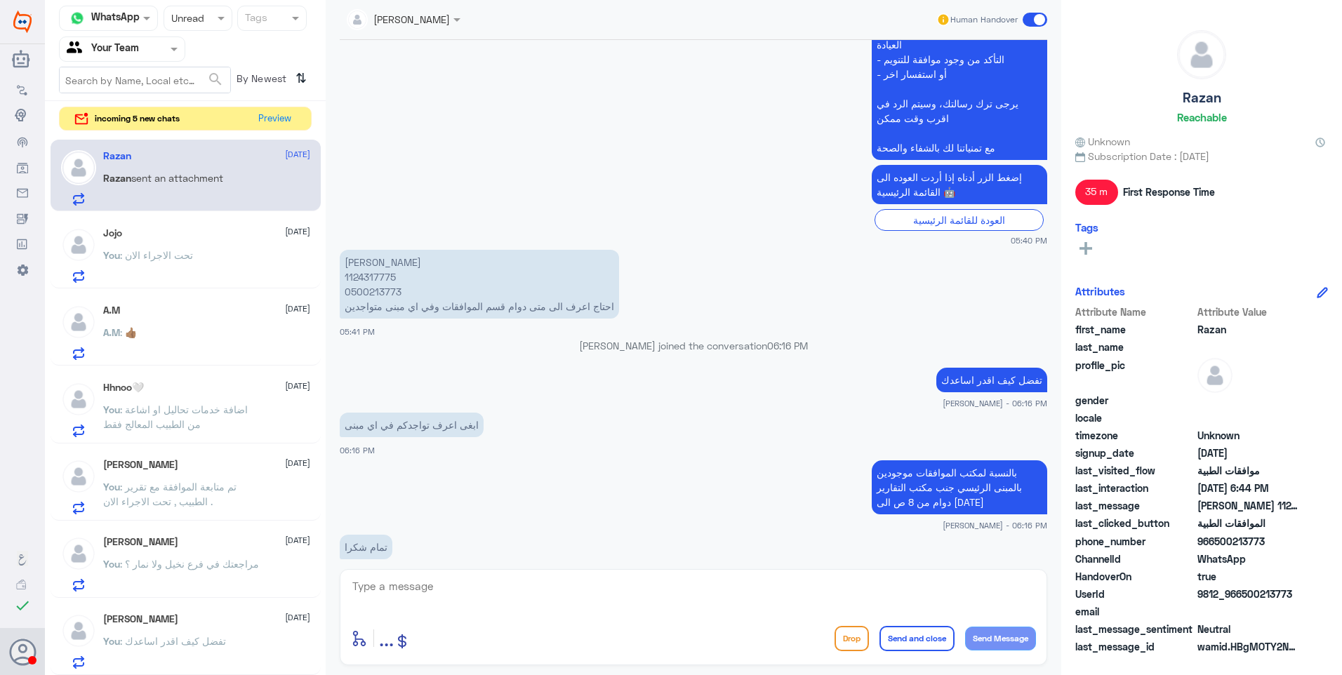
click at [956, 151] on p "عزيزي مراجع مستشفى دله - قسم الموافقات - أهلا وسهلا بك يرجى تزويدنا بالمعلومات …" at bounding box center [959, 22] width 175 height 275
copy div "مع تمنياتنا لك بالشفاء والصحة"
click at [570, 581] on textarea at bounding box center [693, 594] width 685 height 34
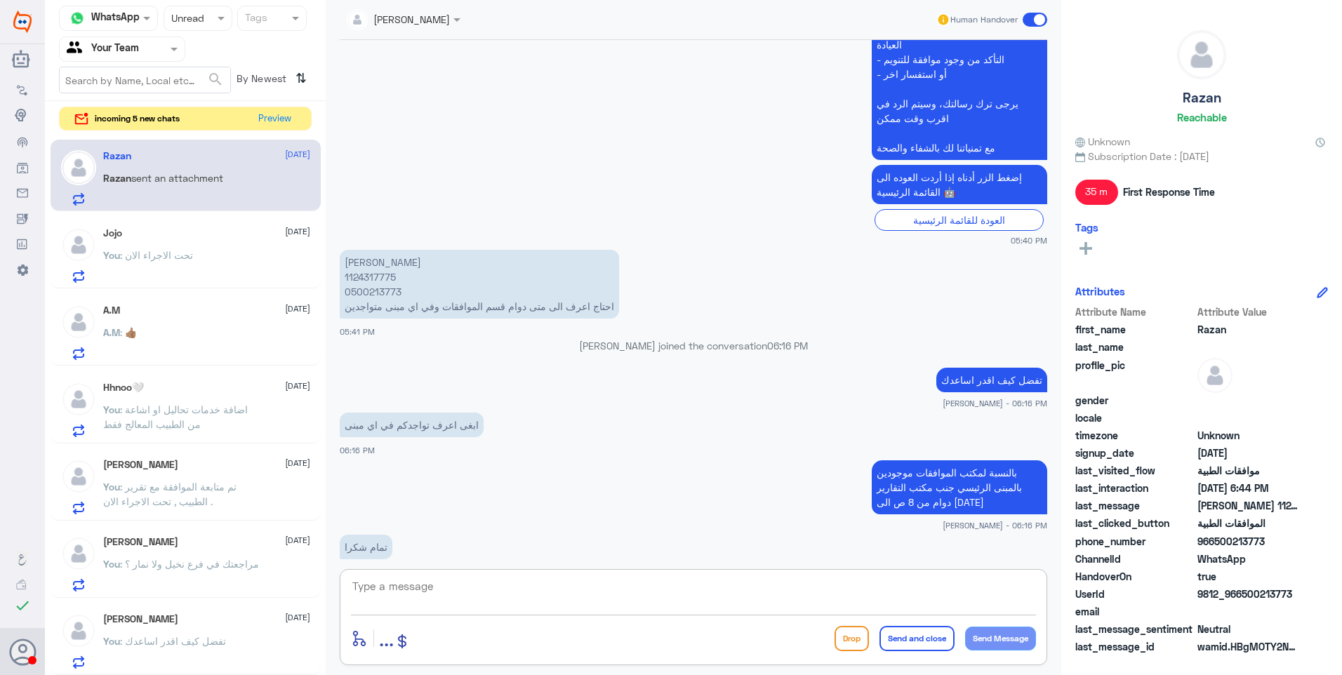
paste textarea "مع تمنياتنا لك بالشفاء والصحة"
type textarea "مع تمنياتنا لك بالشفاء والصحة"
click at [909, 633] on button "Send and close" at bounding box center [916, 638] width 75 height 25
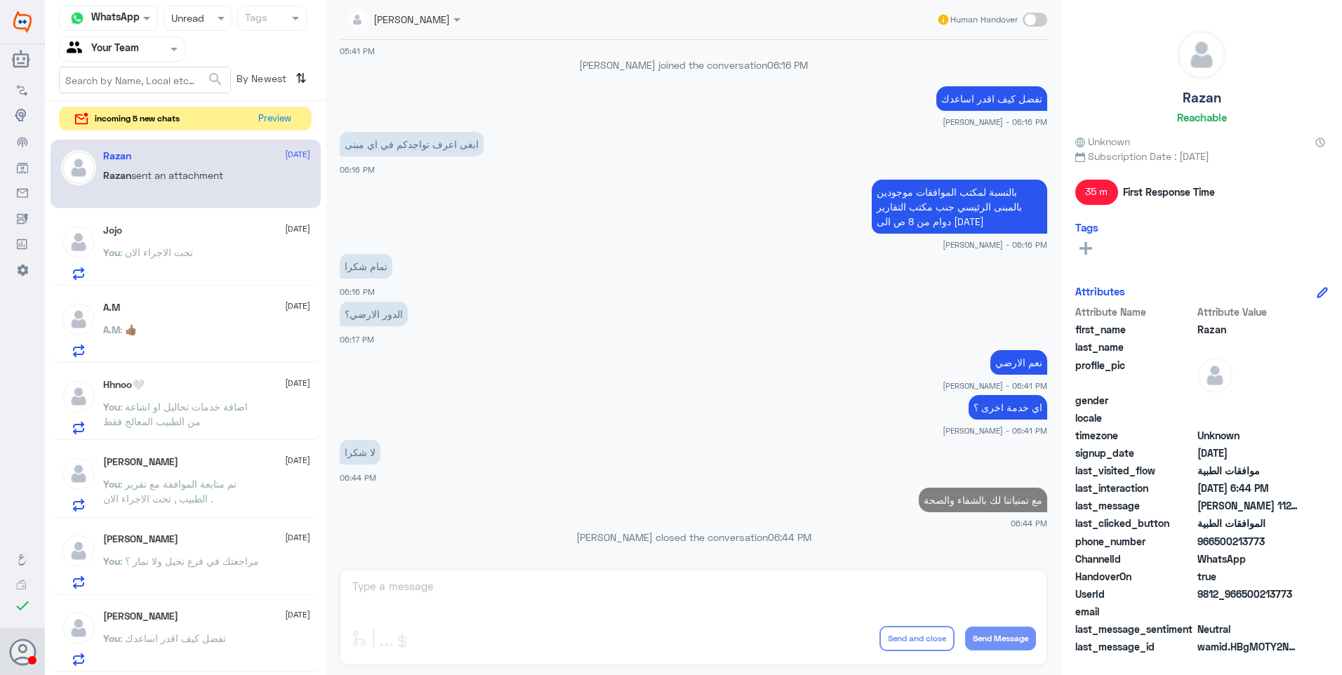
click at [224, 309] on div "A.M [DATE]" at bounding box center [206, 308] width 207 height 12
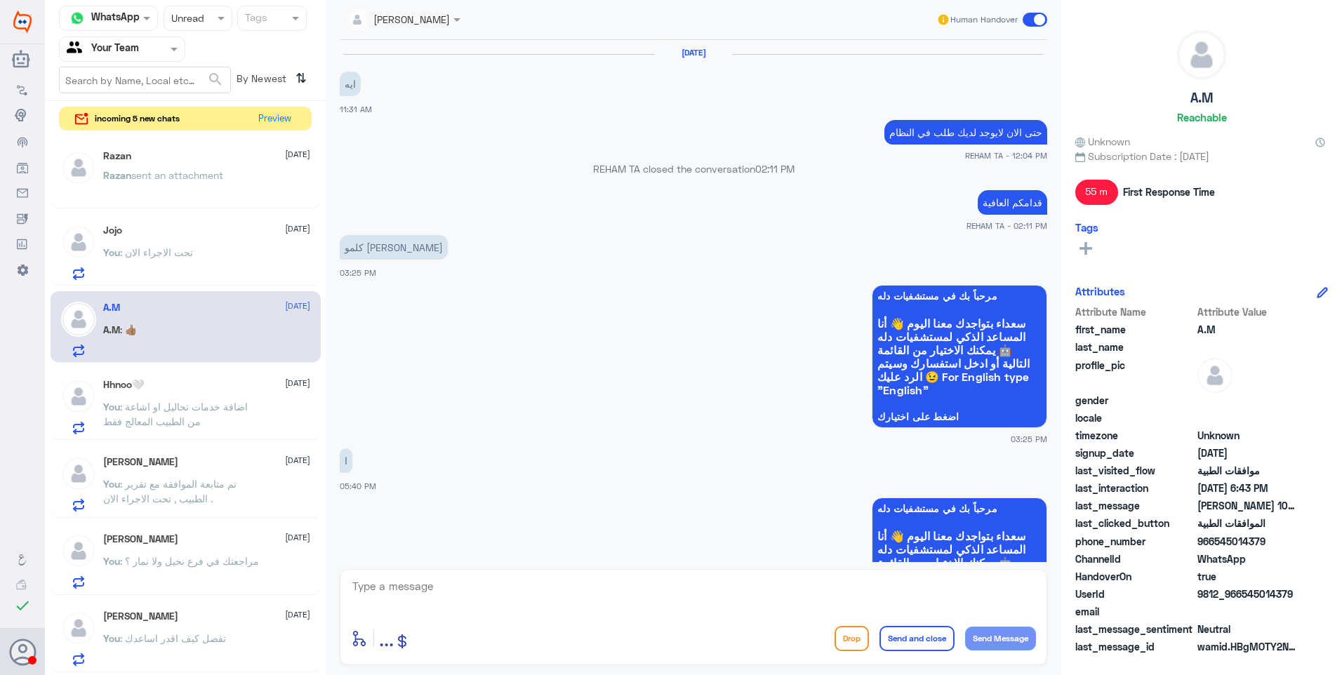
scroll to position [1103, 0]
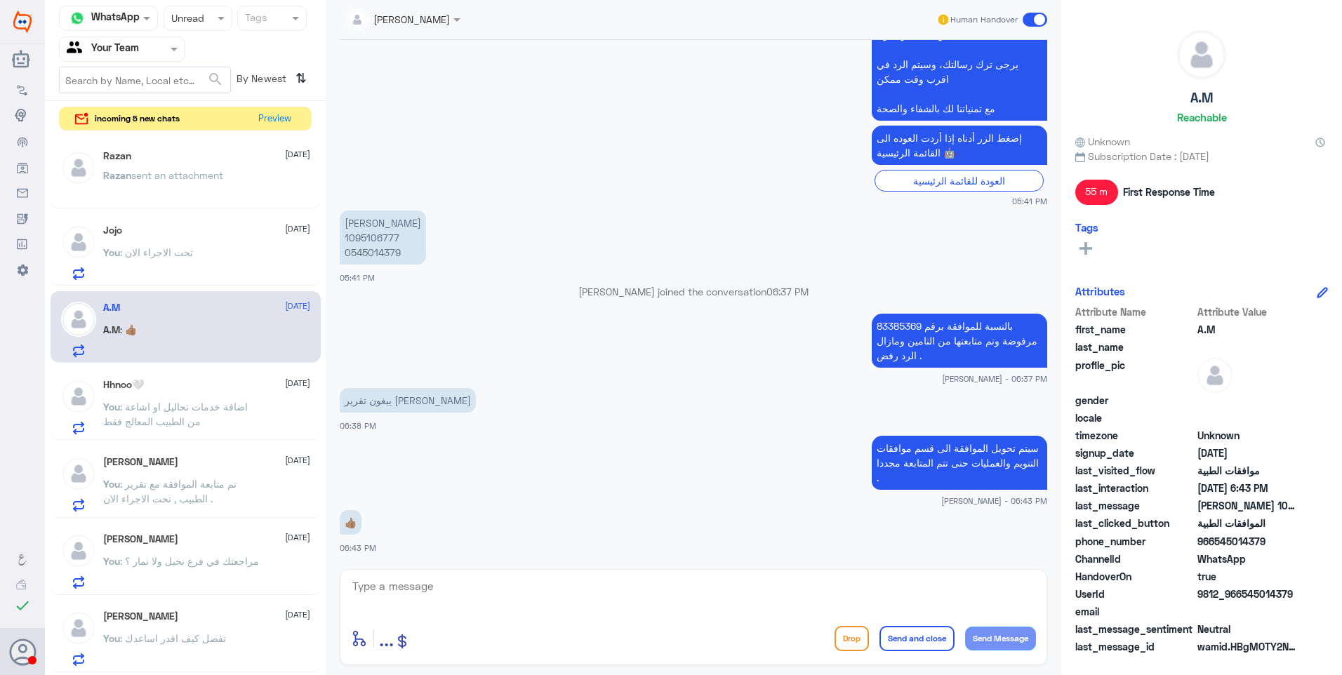
click at [161, 401] on span ": اضافة خدمات تحاليل او اشاعة من الطبيب المعالج فقط" at bounding box center [175, 414] width 145 height 27
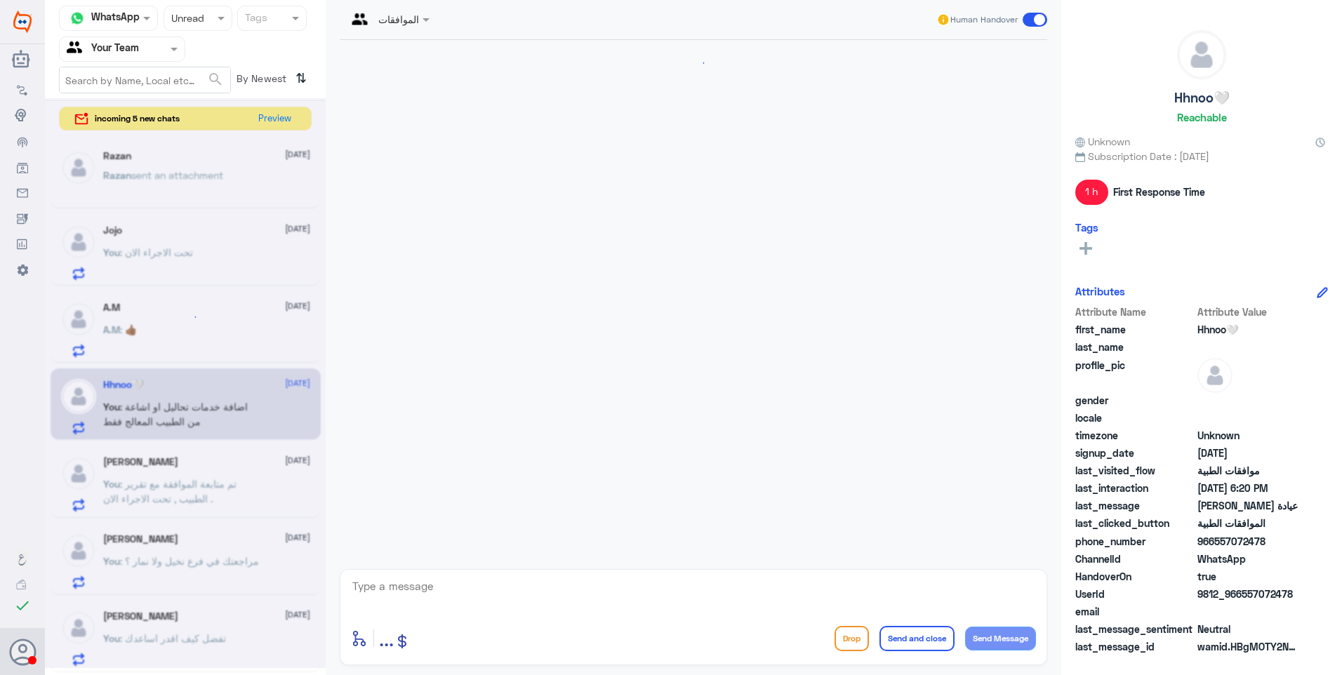
scroll to position [1089, 0]
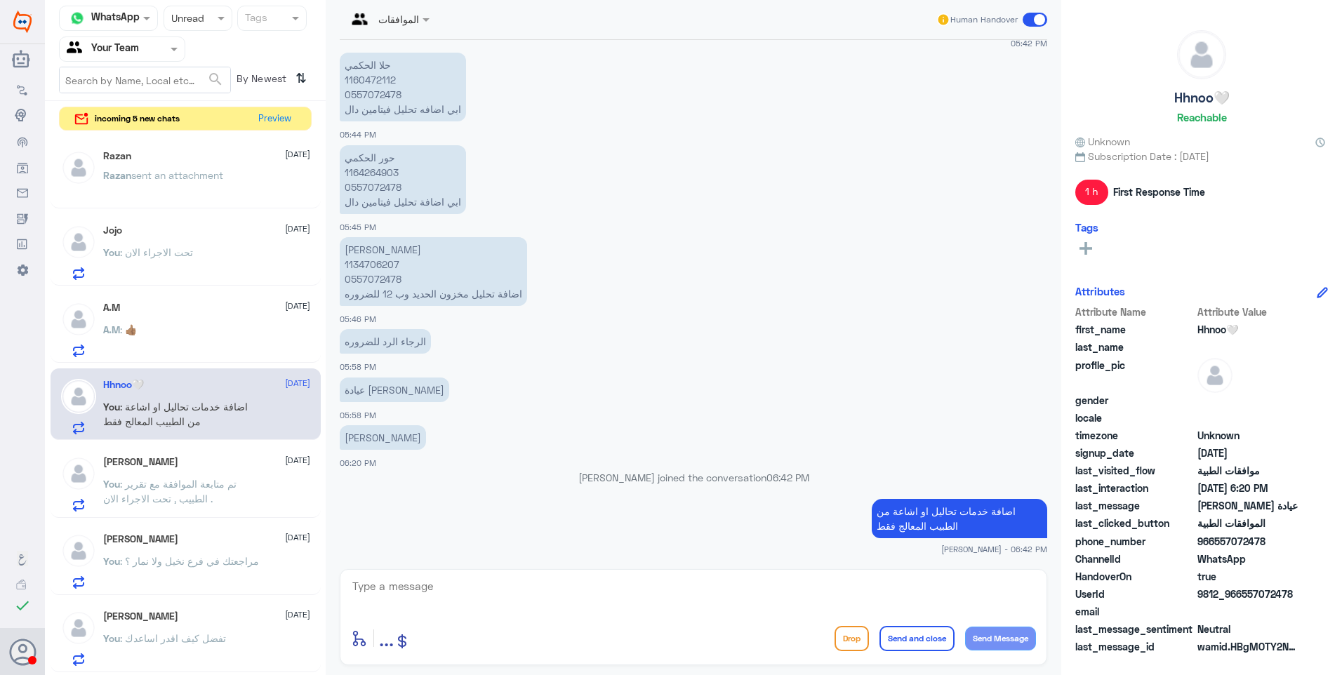
click at [379, 593] on textarea at bounding box center [693, 594] width 685 height 34
type textarea "اي خدمة اخرى ؟"
click at [267, 118] on button "Preview" at bounding box center [275, 118] width 44 height 22
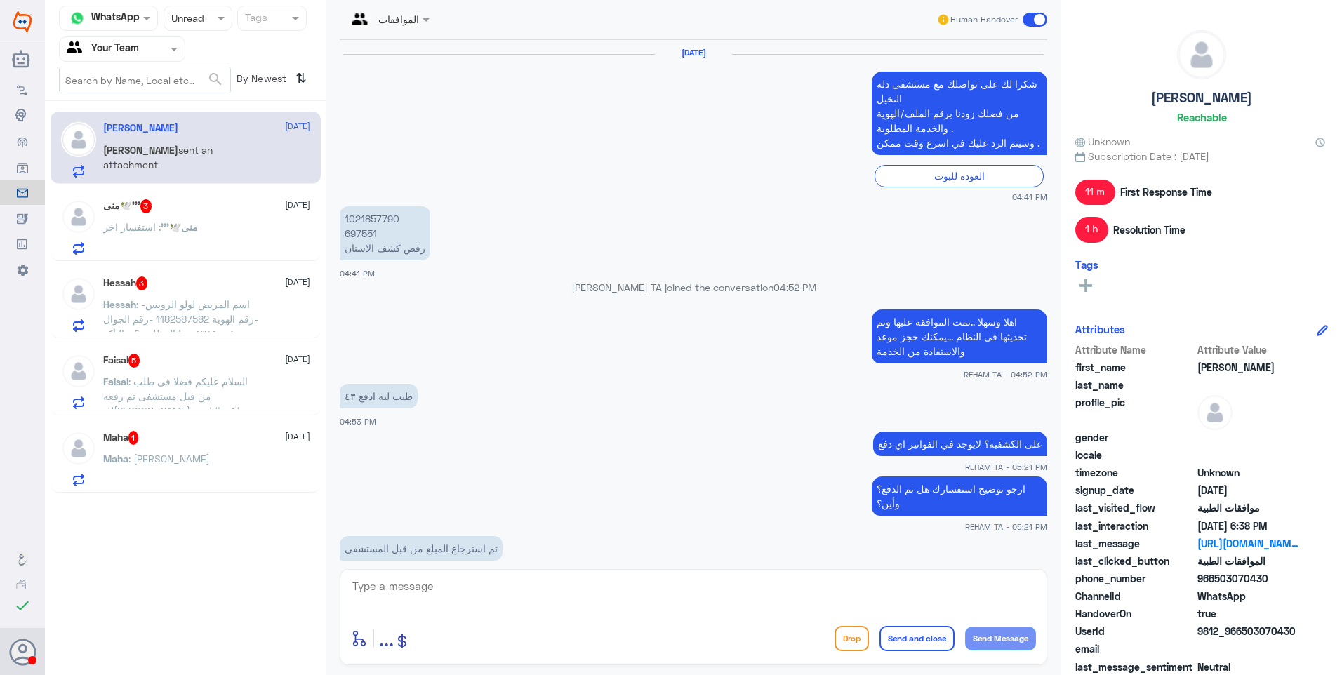
scroll to position [1422, 0]
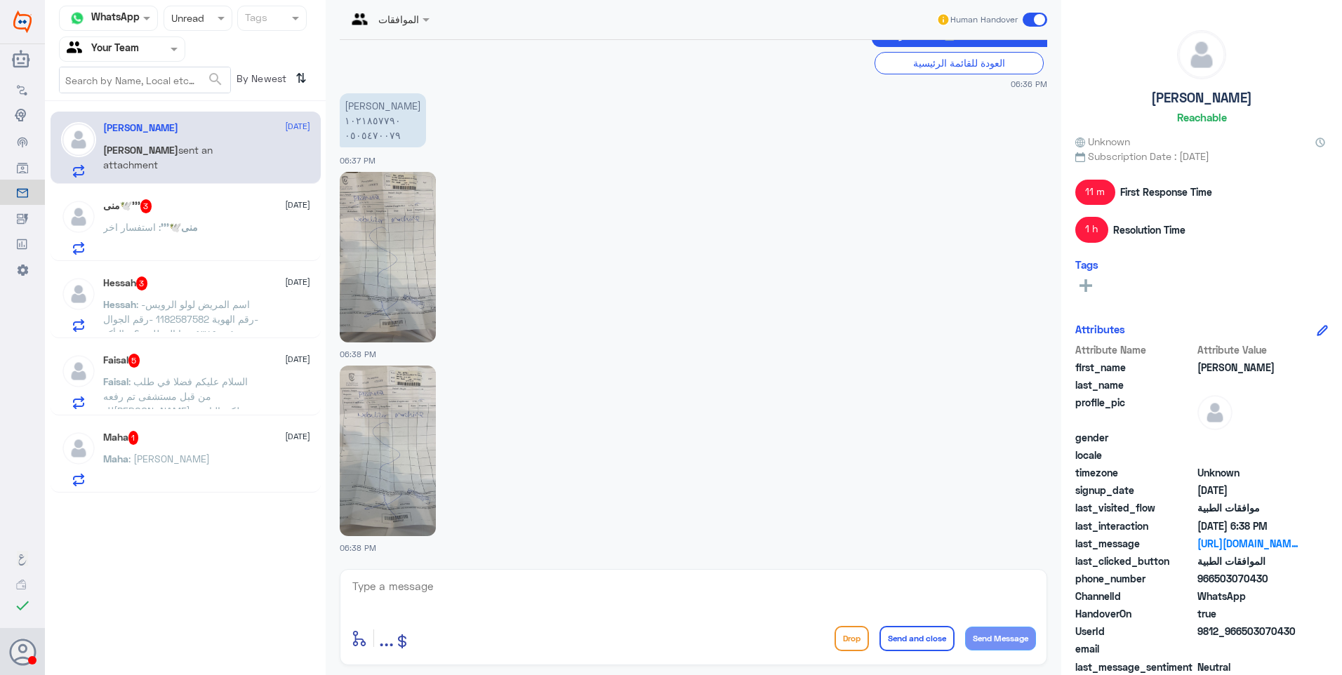
click at [230, 450] on div "Maha 1 [DATE] Maha : [PERSON_NAME]" at bounding box center [206, 458] width 207 height 55
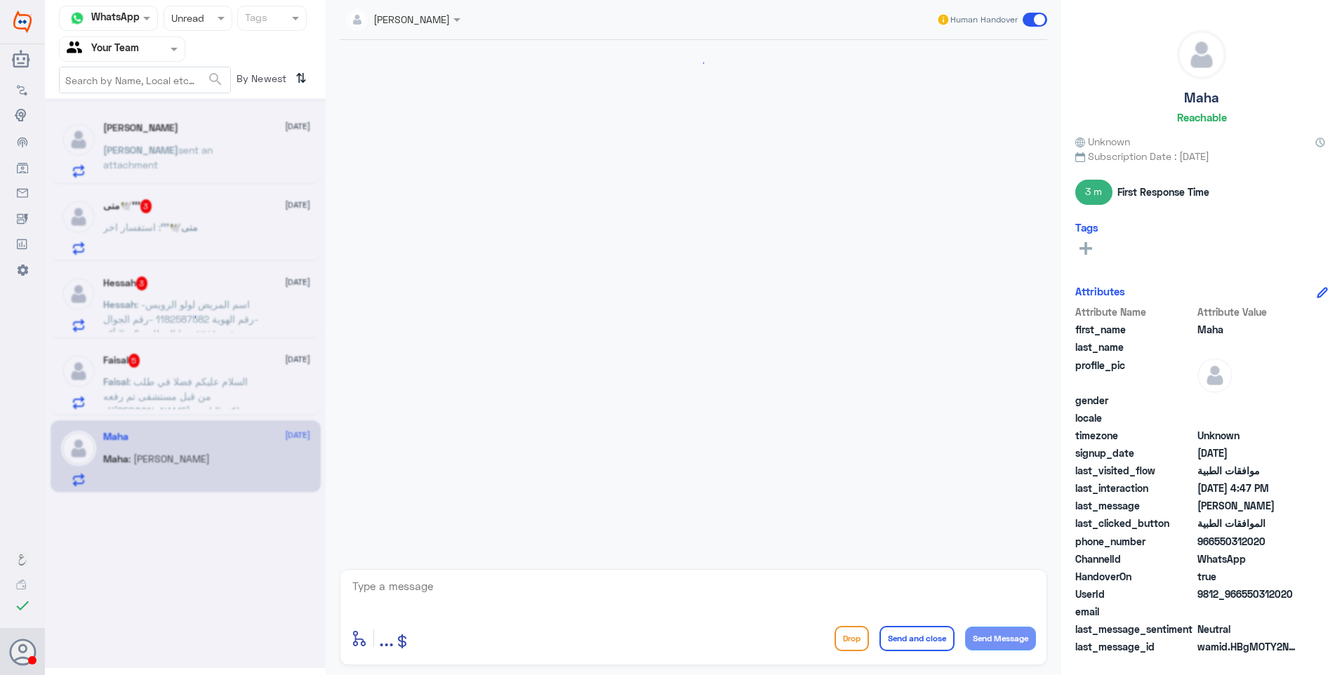
scroll to position [655, 0]
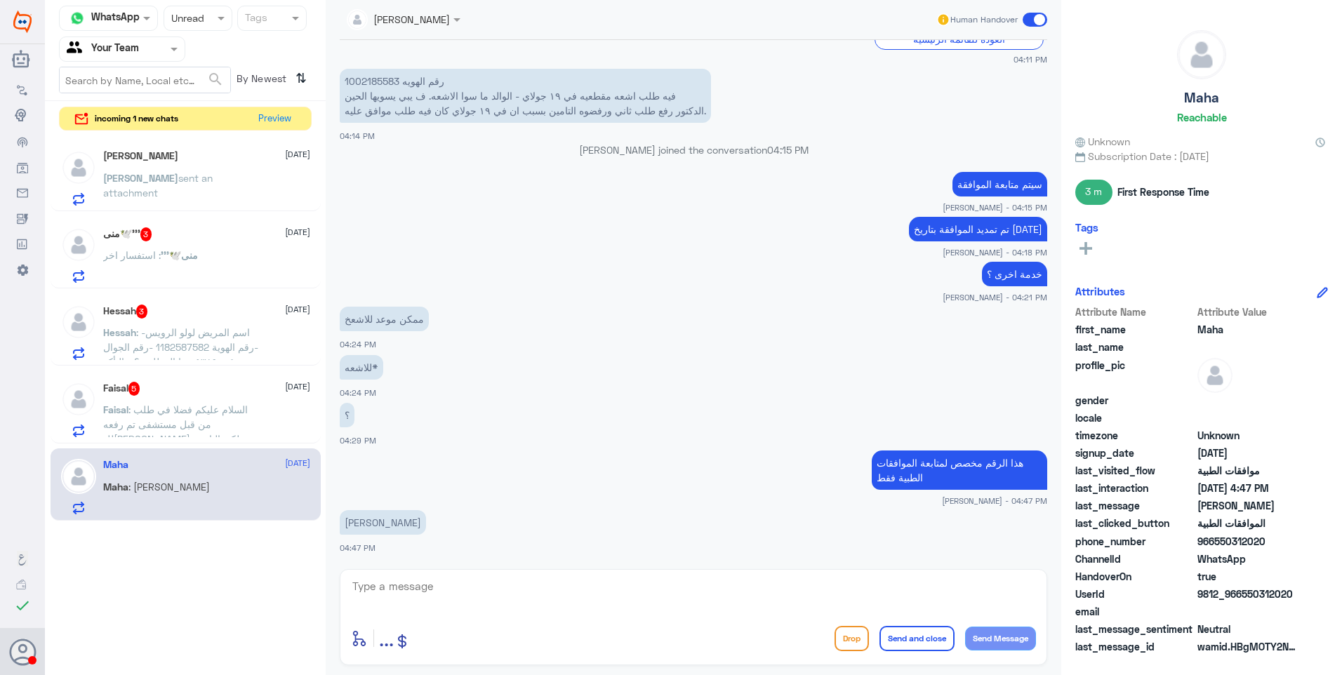
click at [561, 588] on textarea at bounding box center [693, 594] width 685 height 34
click at [486, 592] on textarea at bounding box center [693, 594] width 685 height 34
paste textarea "مع تمنياتنا لك بالشفاء والصحة"
type textarea "مع تمنياتنا لك بالشفاء والصحة"
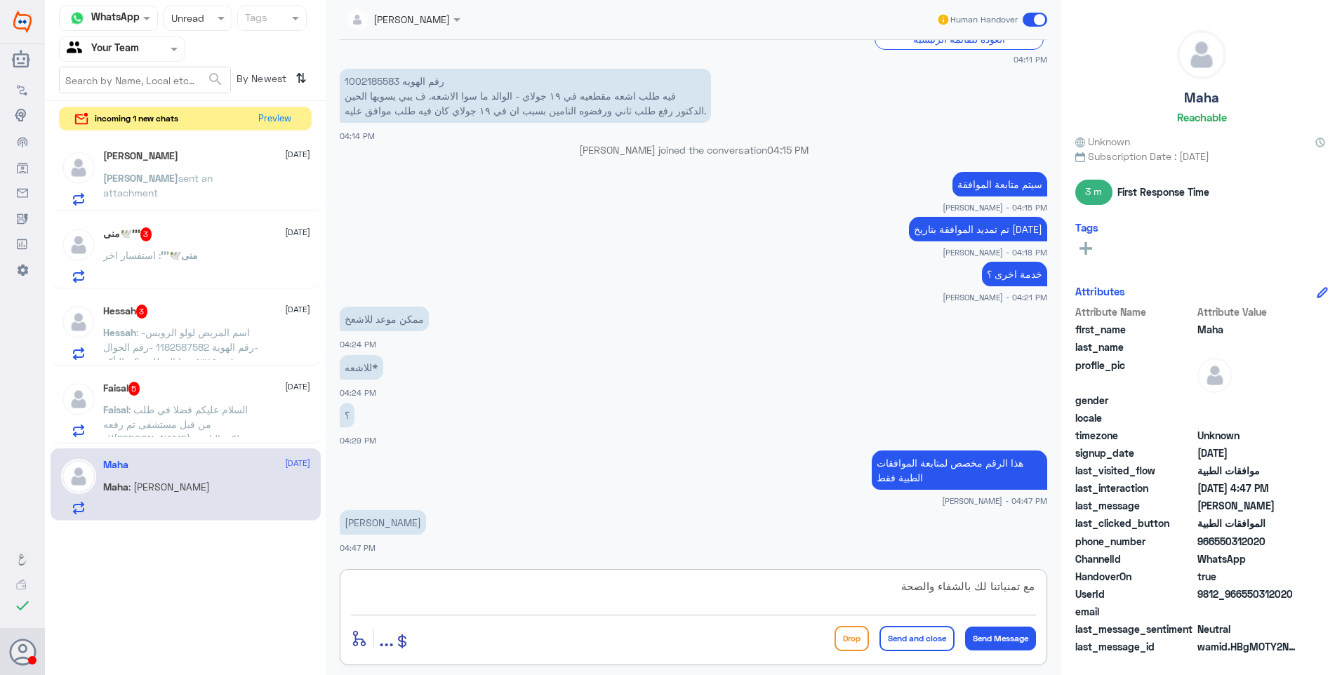
click at [904, 634] on button "Send and close" at bounding box center [916, 638] width 75 height 25
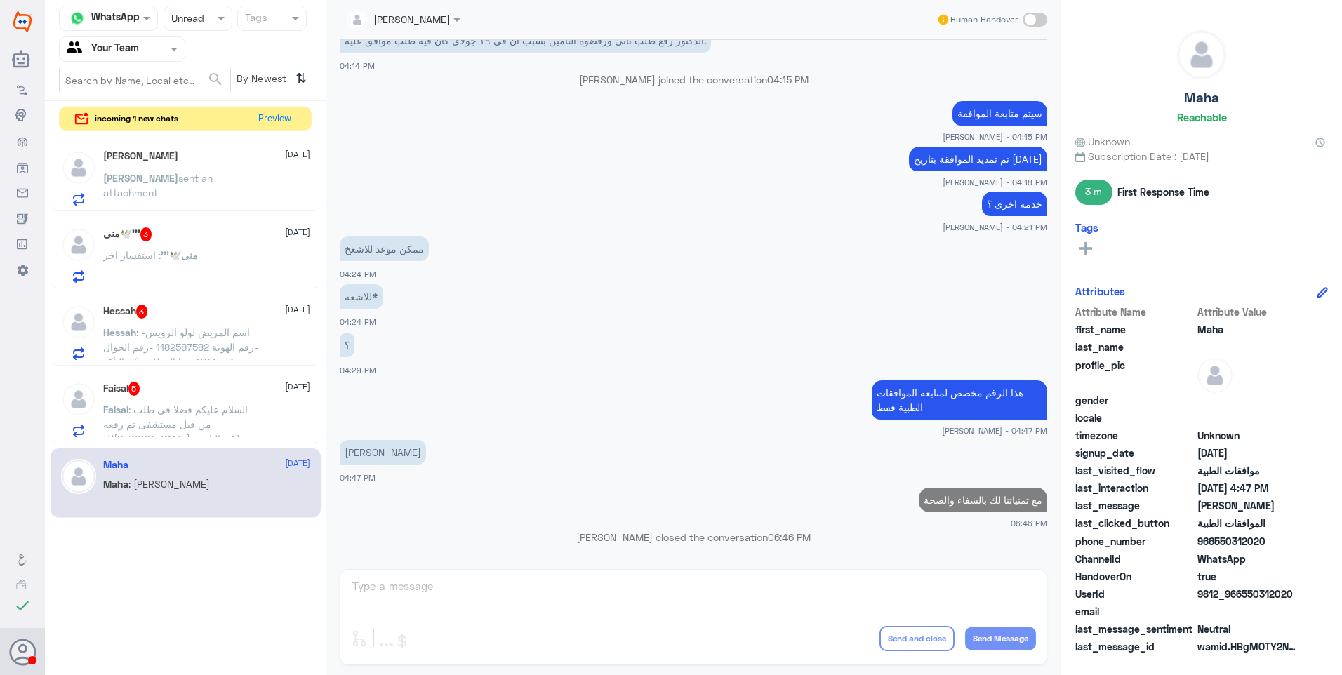
click at [229, 472] on div "Maha [DATE][PERSON_NAME] : [PERSON_NAME]" at bounding box center [206, 485] width 207 height 53
click at [232, 428] on span ": السلام عليكم فضلا في طلب من قبل مستشفى تم رفعه لل[PERSON_NAME] ولكن التامين ر…" at bounding box center [177, 453] width 149 height 100
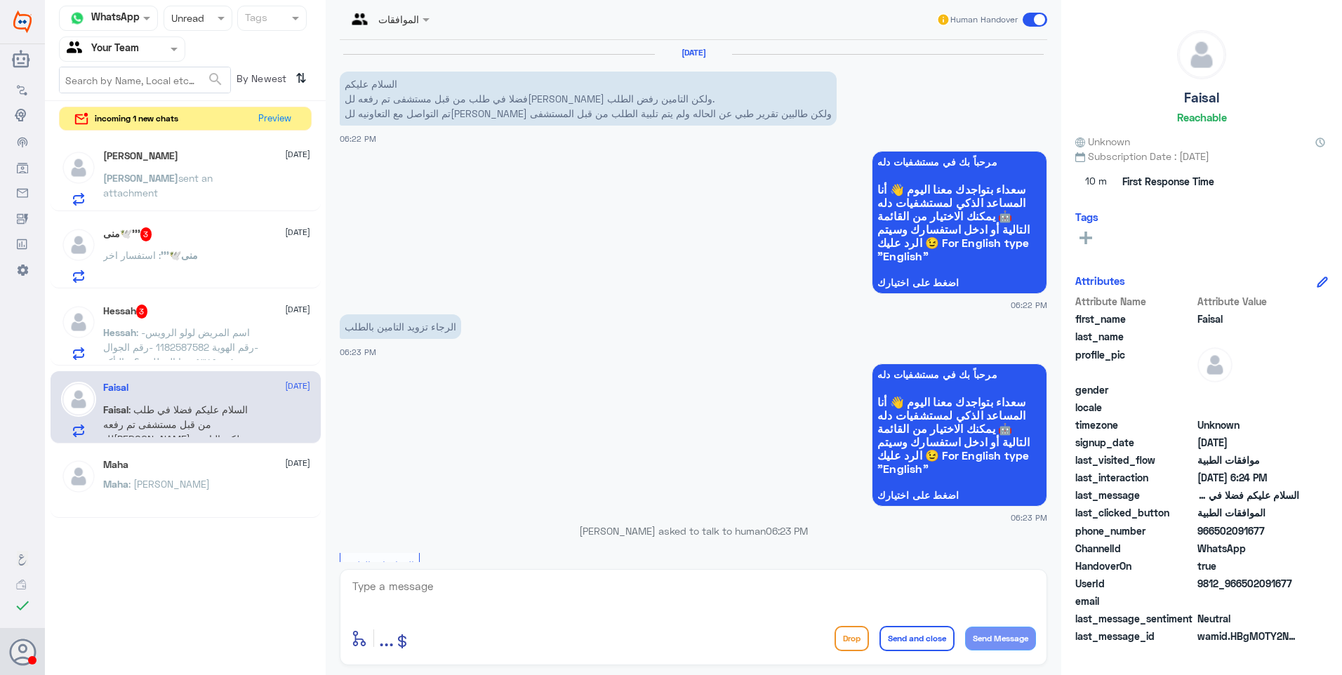
scroll to position [563, 0]
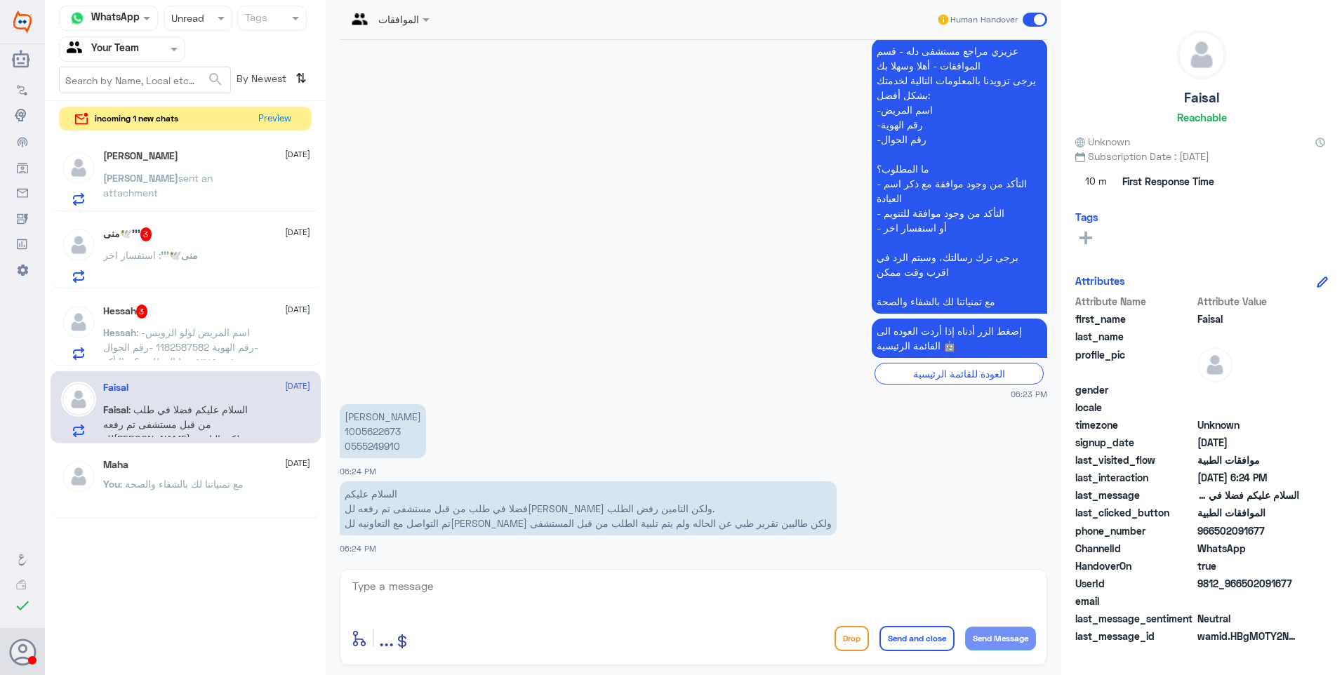
click at [370, 434] on p "[PERSON_NAME] 1005622673 0555249910" at bounding box center [383, 431] width 86 height 54
click at [567, 592] on textarea at bounding box center [693, 594] width 685 height 34
type textarea "تم متابعة الموافقة مع تقرير الطبيب"
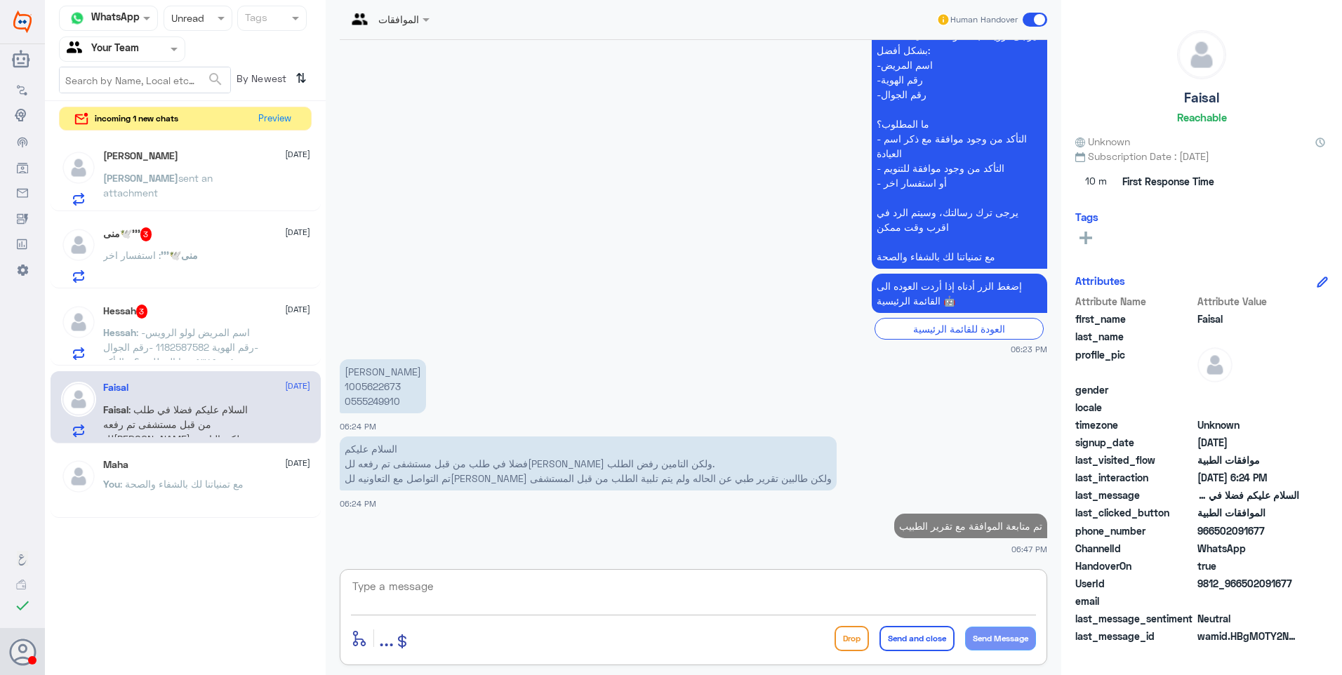
click at [234, 333] on span ": -اسم المريض لولو الرويس -رقم الهوية 1182587582 -رقم الجوال ٠٥٣٨٩٠٠٤٠٠ ما المط…" at bounding box center [180, 369] width 155 height 86
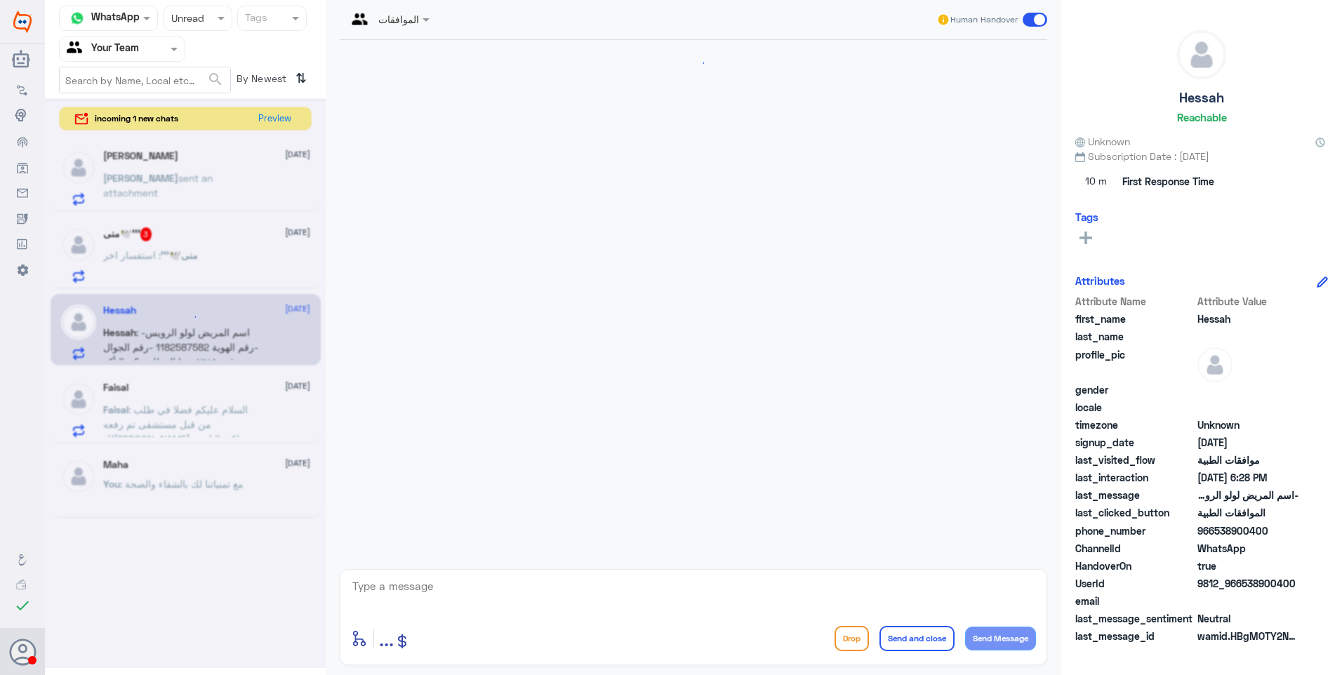
scroll to position [316, 0]
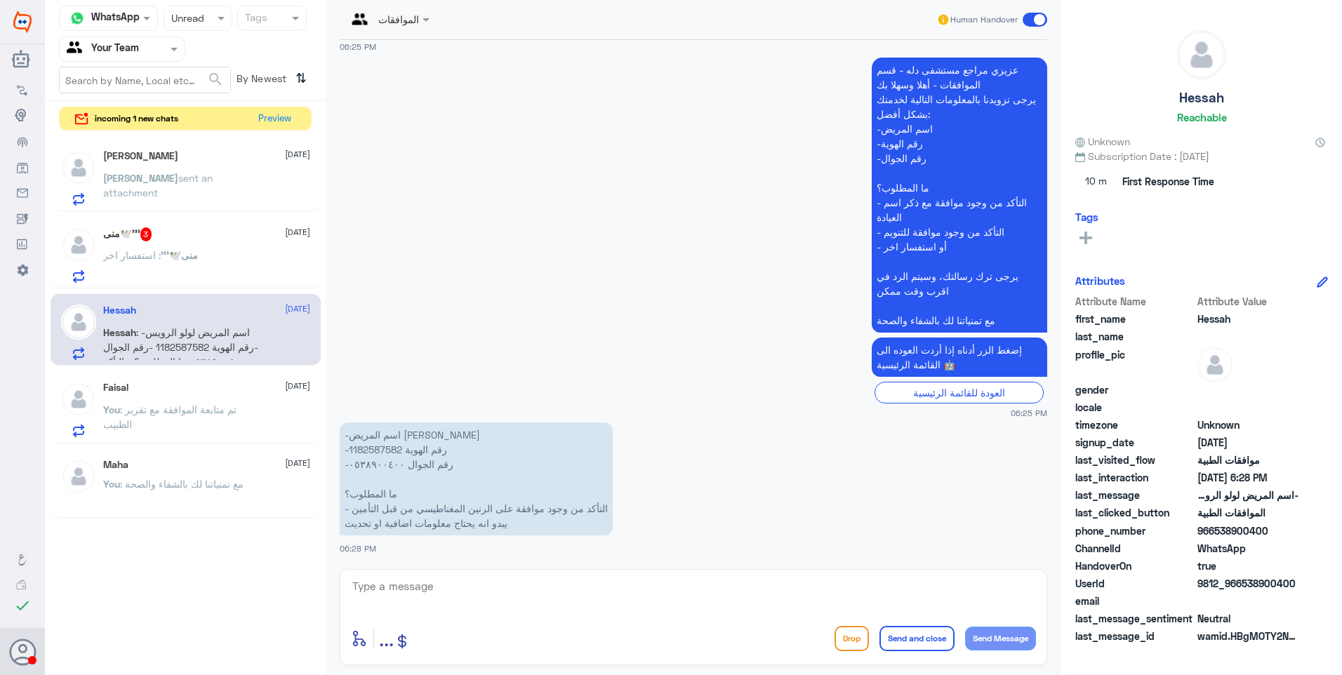
drag, startPoint x: 351, startPoint y: 509, endPoint x: 625, endPoint y: 523, distance: 274.8
click at [625, 523] on app-msgs-text "-اسم المريض لولو الرويس -رقم الهوية 1182587582 -رقم الجوال ٠٥٣٨٩٠٠٤٠٠ ما المطلو…" at bounding box center [693, 479] width 707 height 114
click at [365, 448] on p "-اسم المريض لولو الرويس -رقم الهوية 1182587582 -رقم الجوال ٠٥٣٨٩٠٠٤٠٠ ما المطلو…" at bounding box center [476, 478] width 273 height 113
click at [505, 590] on textarea at bounding box center [693, 594] width 685 height 34
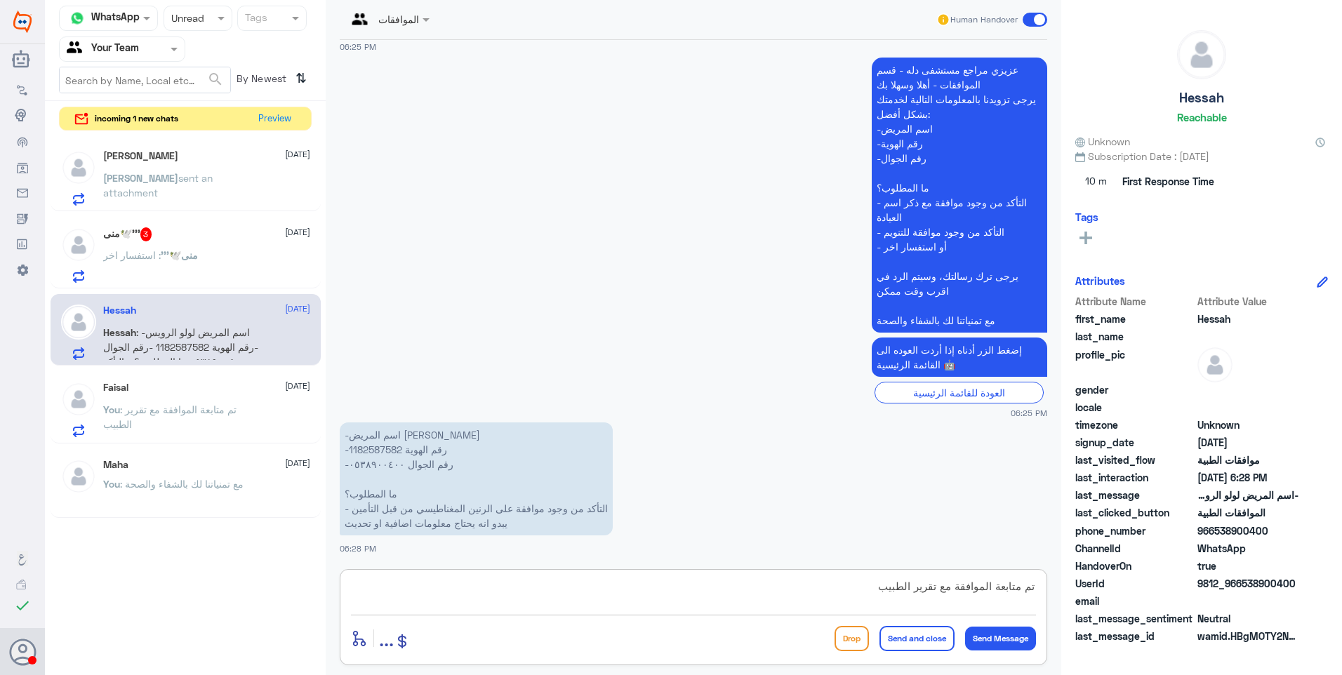
type textarea "تم متابعة الموافقة مع تقرير الطبيب ."
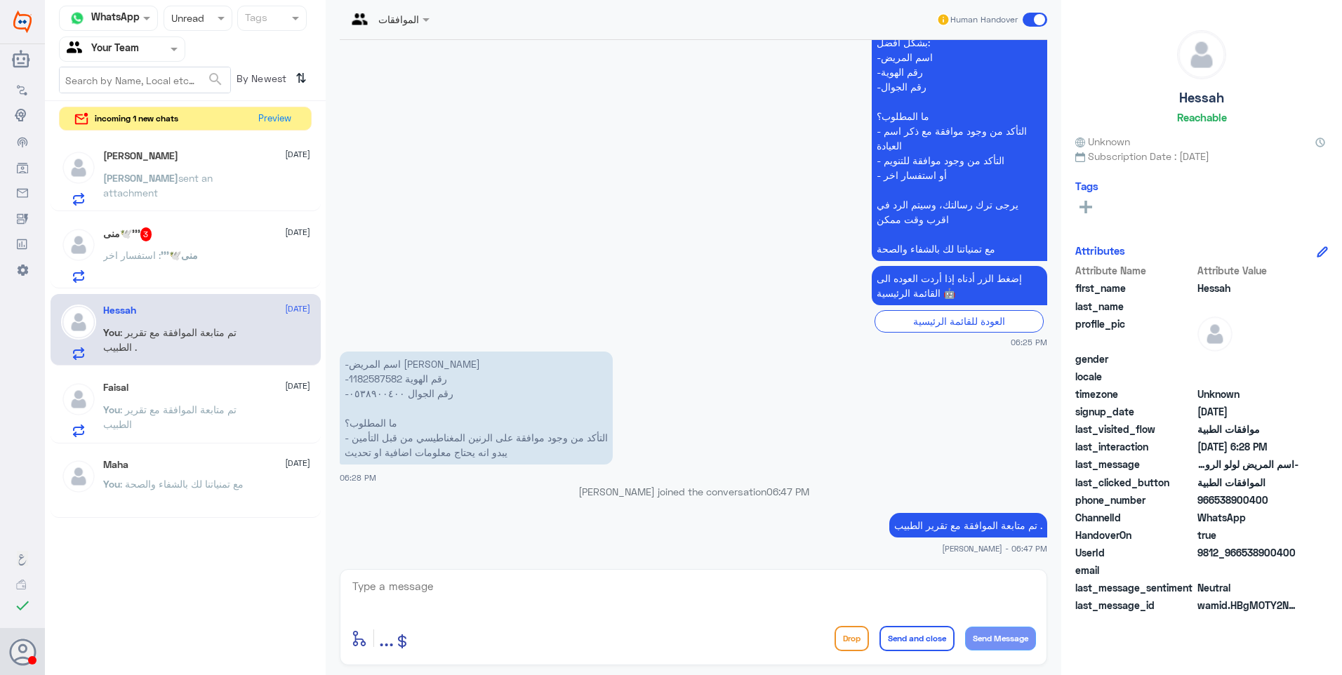
click at [267, 276] on div "منى🕊️''' : استفسار اخر" at bounding box center [206, 267] width 207 height 32
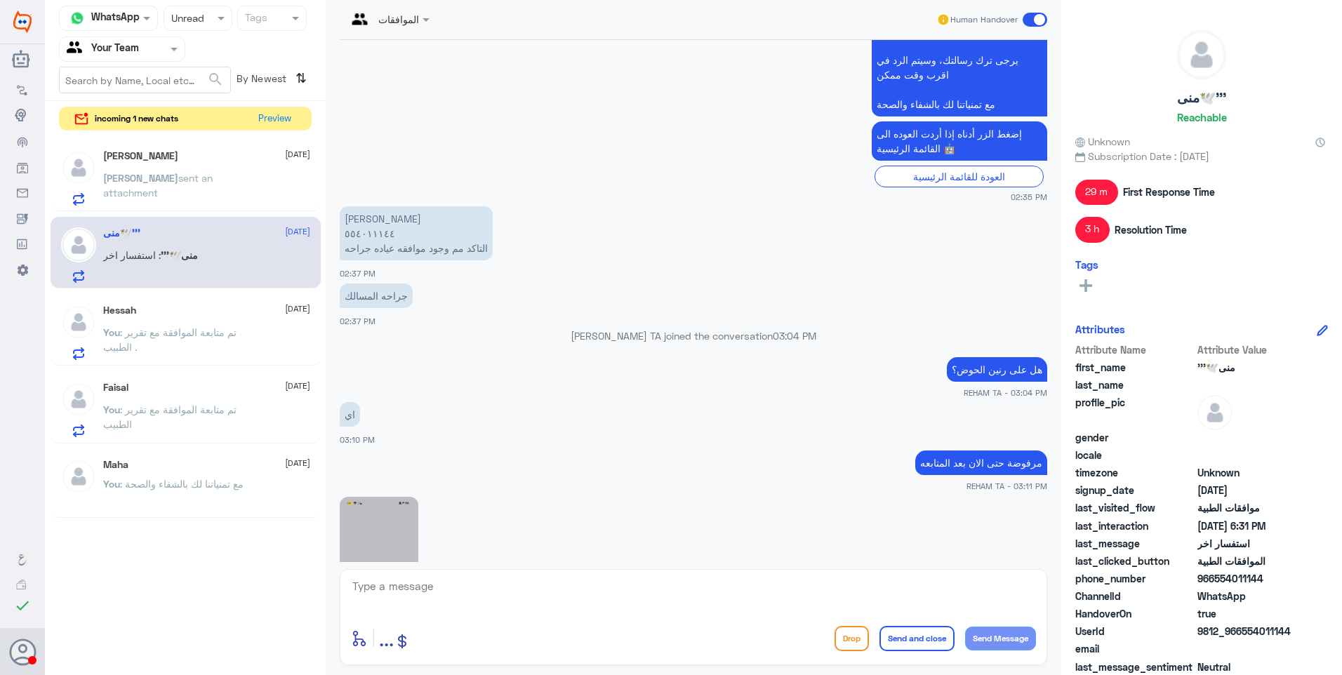
scroll to position [528, 0]
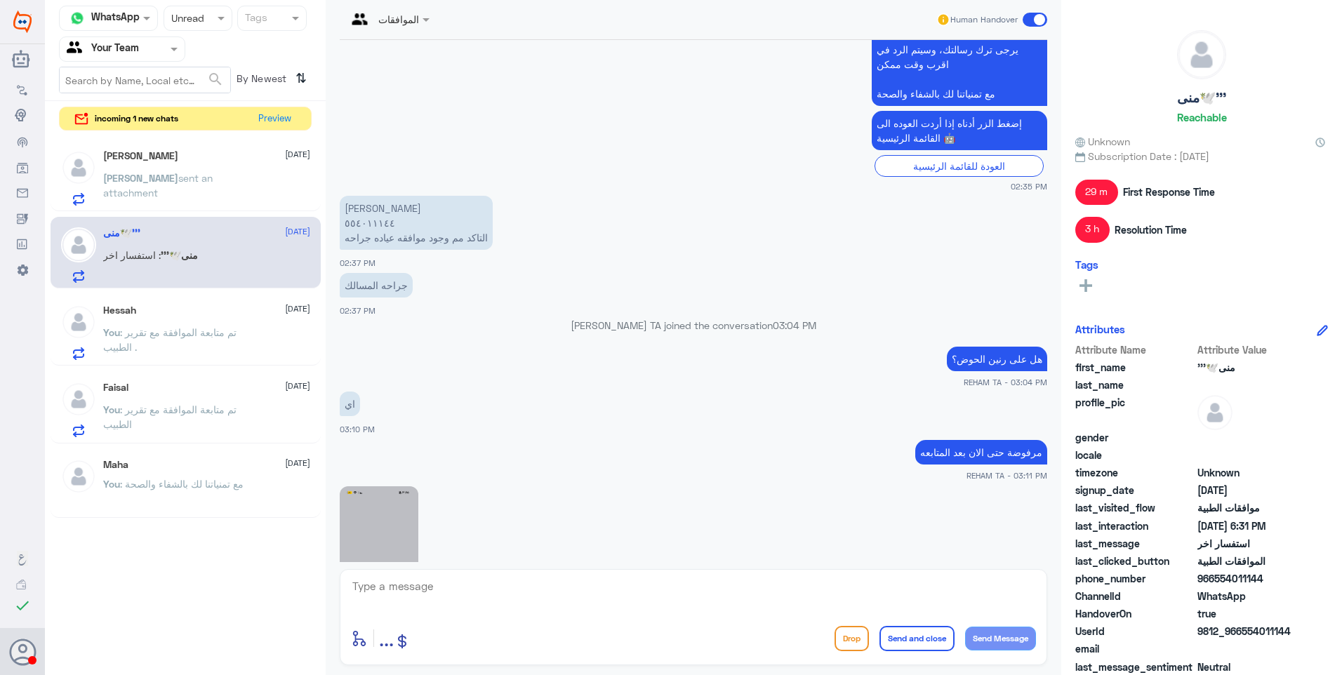
click at [429, 585] on textarea at bounding box center [693, 594] width 685 height 34
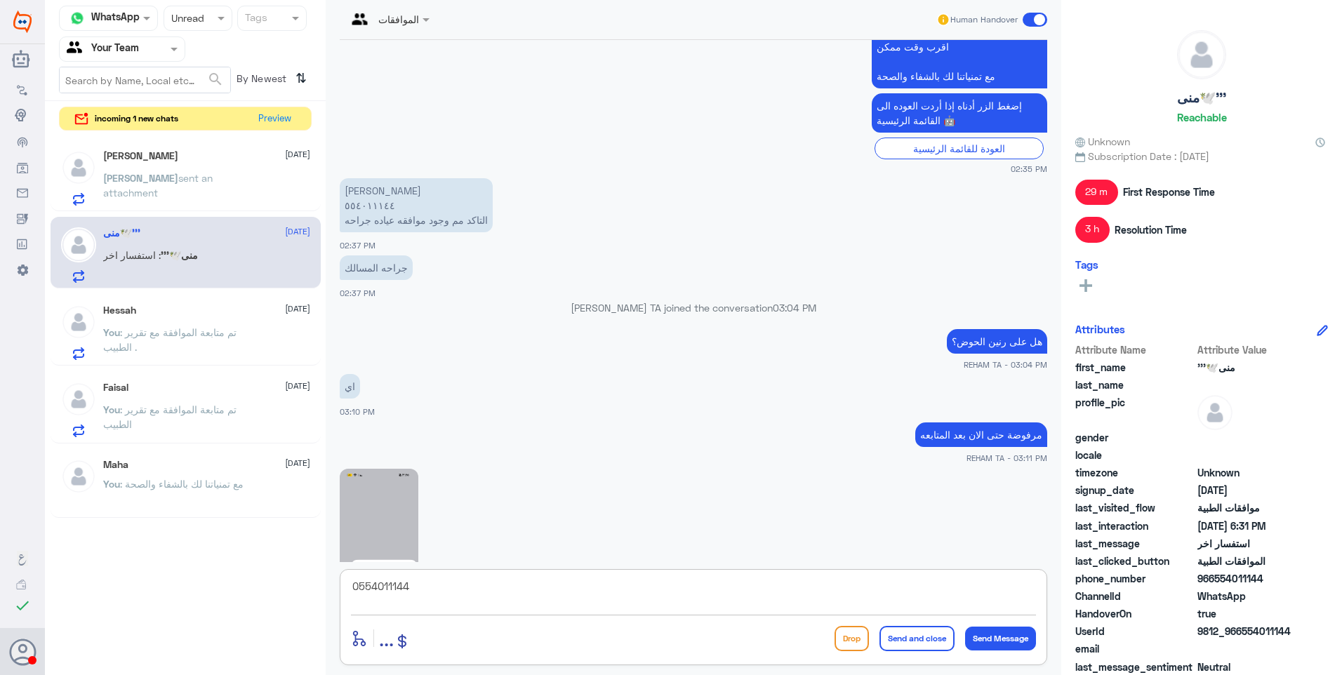
drag, startPoint x: 450, startPoint y: 585, endPoint x: 236, endPoint y: 483, distance: 237.0
click at [234, 484] on div "Channel WhatsApp Status × Unread Tags Agent Filter Your Team search By Newest ⇅…" at bounding box center [693, 339] width 1297 height 679
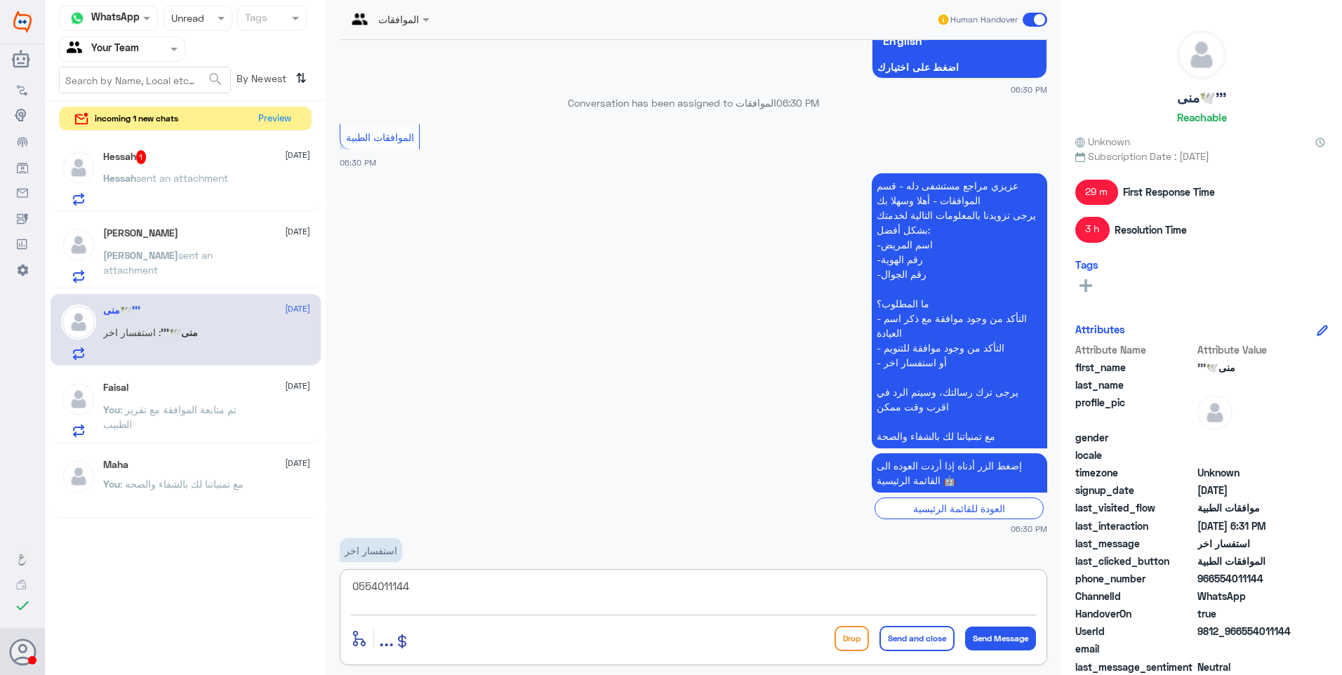
scroll to position [1470, 0]
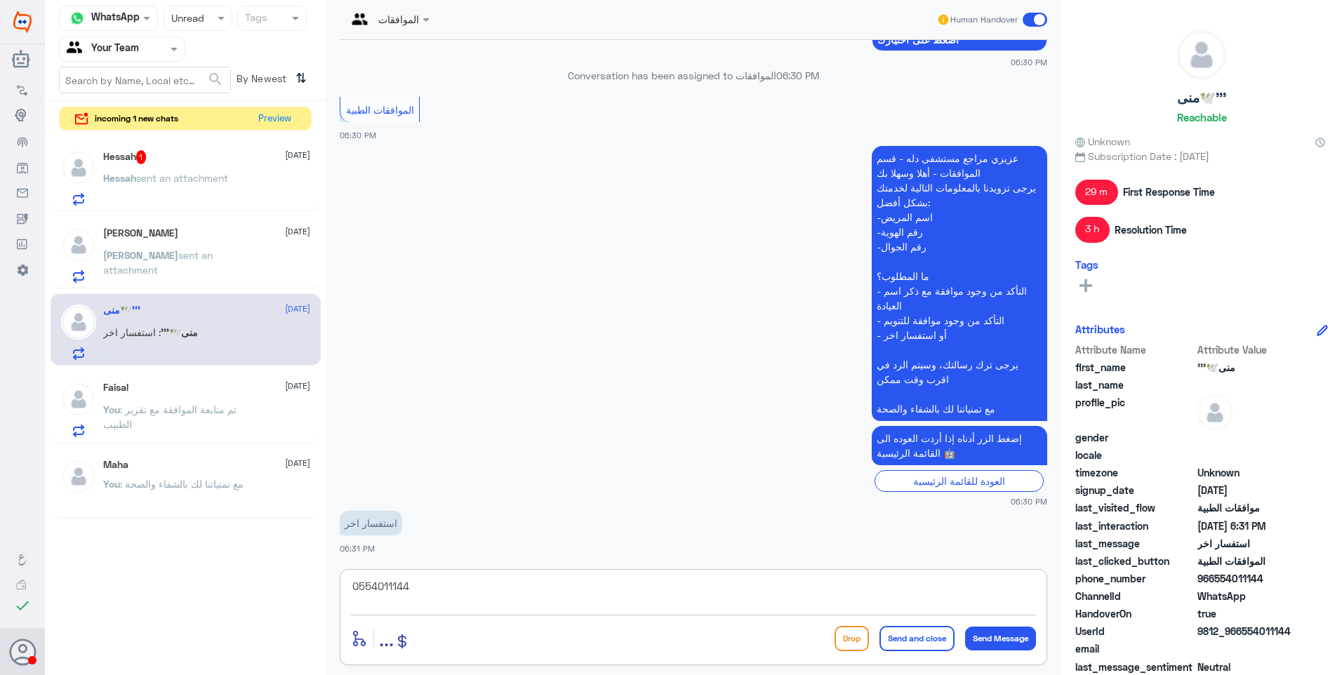
type textarea "="
type textarea "h"
type textarea "[PERSON_NAME] استفسارك"
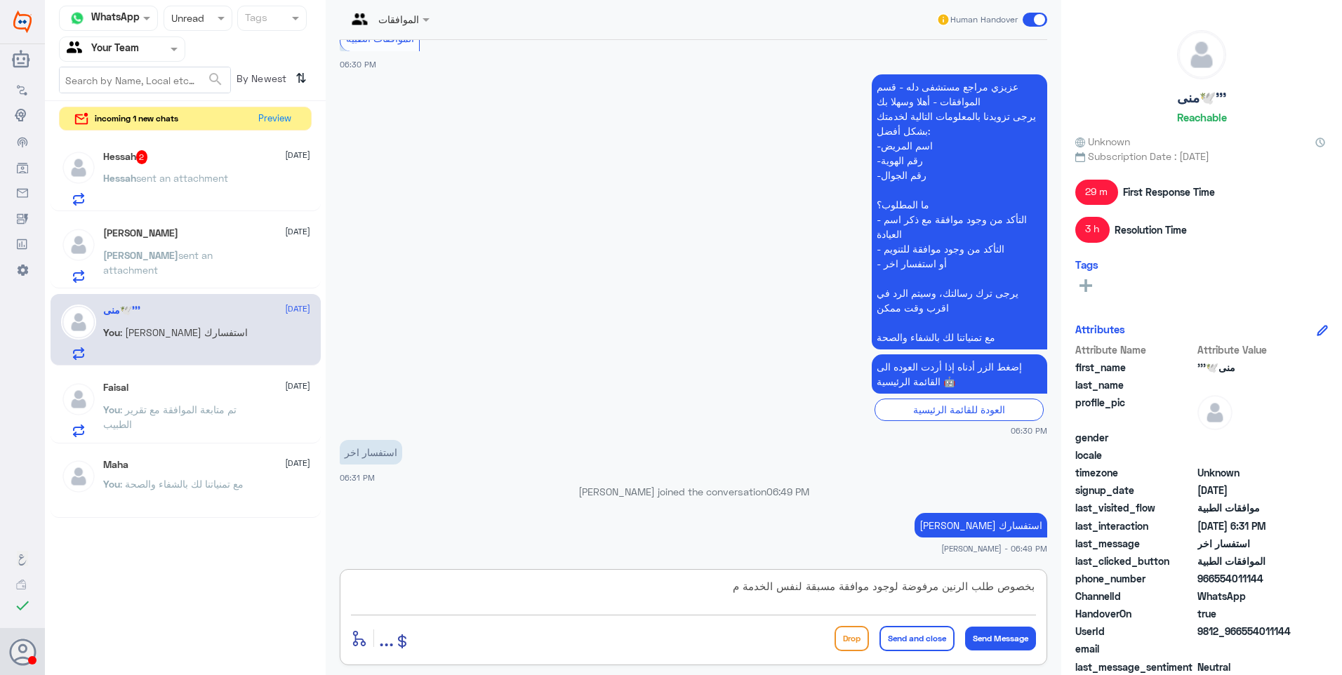
type textarea "بخصوص طلب الرنين مرفوضة لوجود موافقة مسبقة لنفس الخدمة"
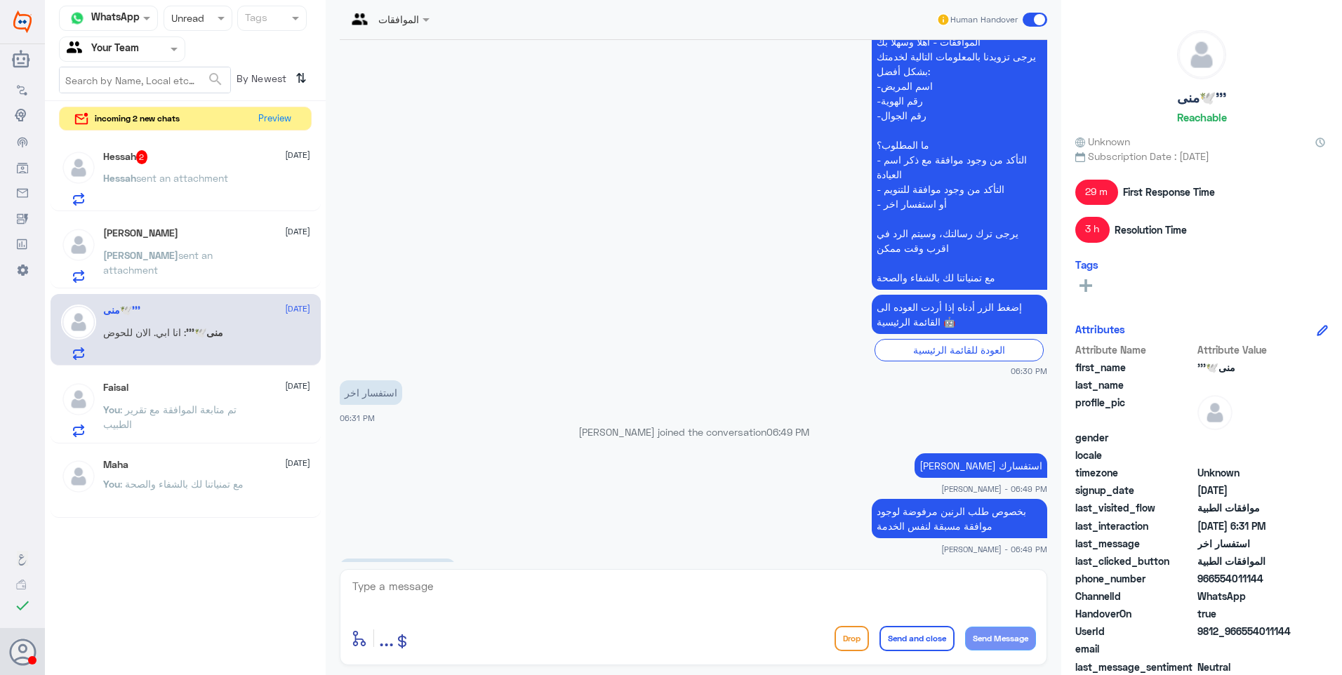
scroll to position [1719, 0]
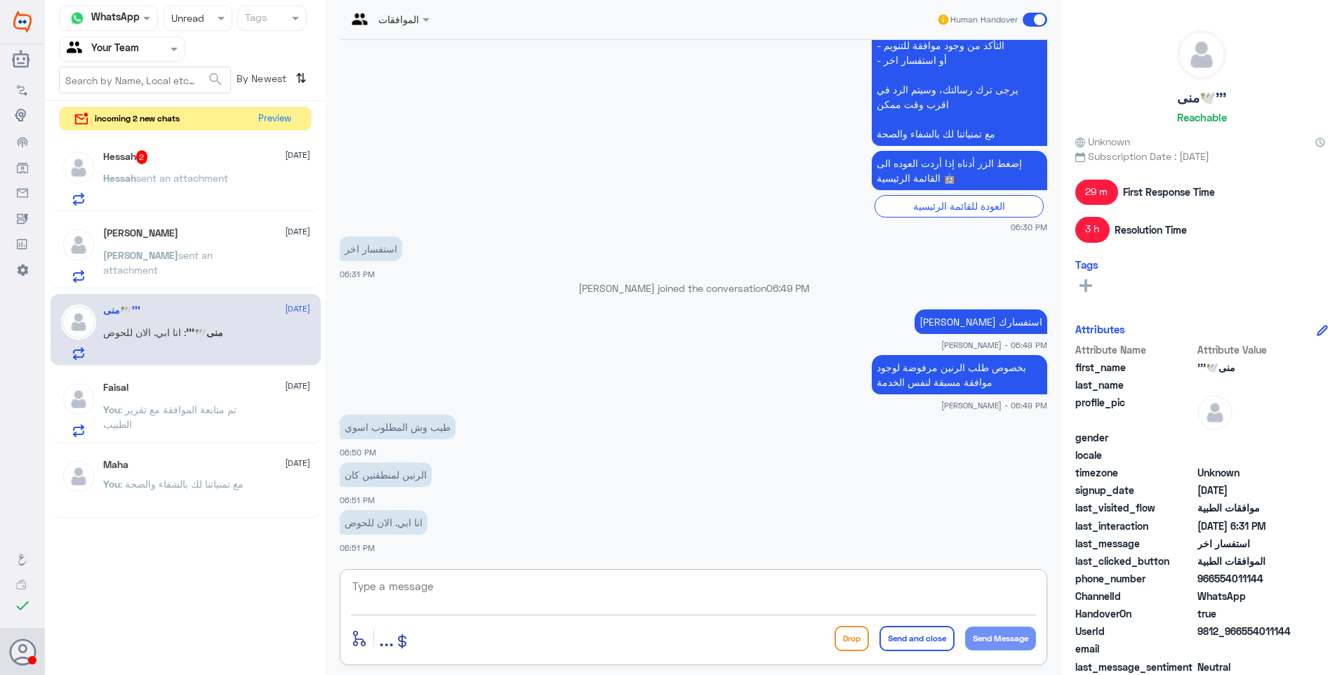
click at [434, 589] on textarea at bounding box center [693, 594] width 685 height 34
type textarea "ل"
type textarea "ي"
type textarea "سيتم متابعة الموافقة مجددا"
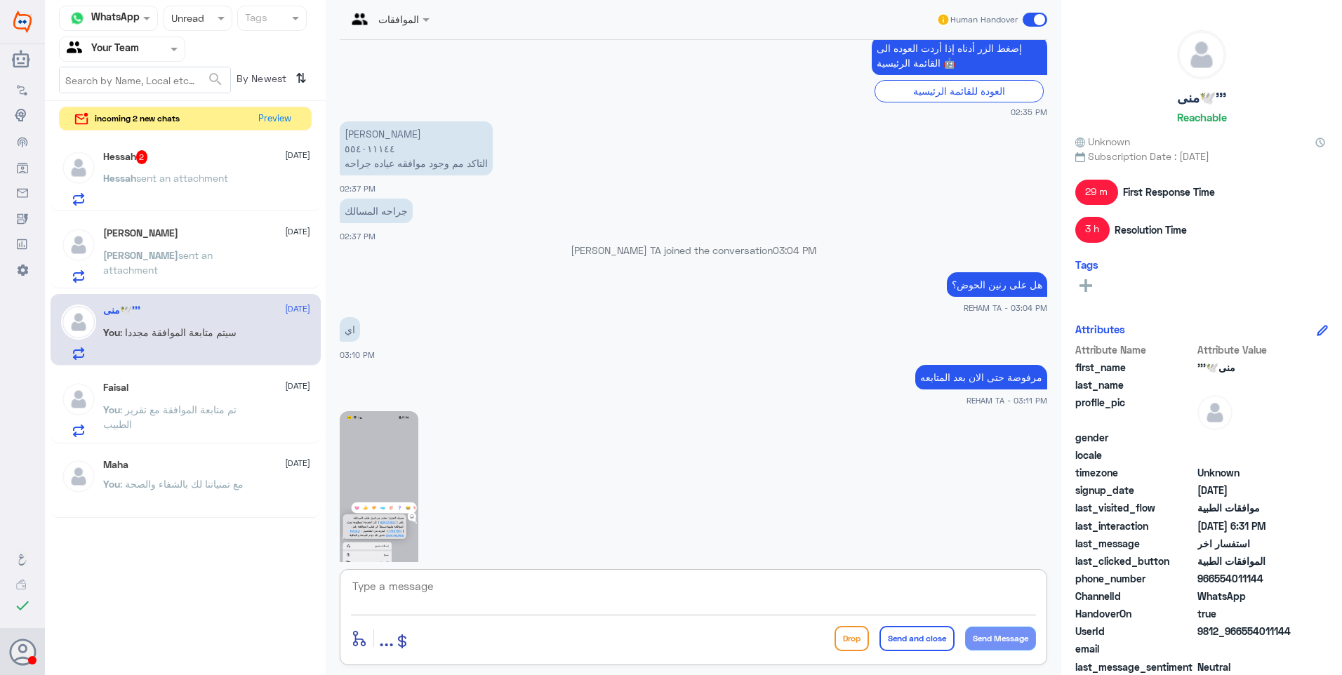
scroll to position [571, 0]
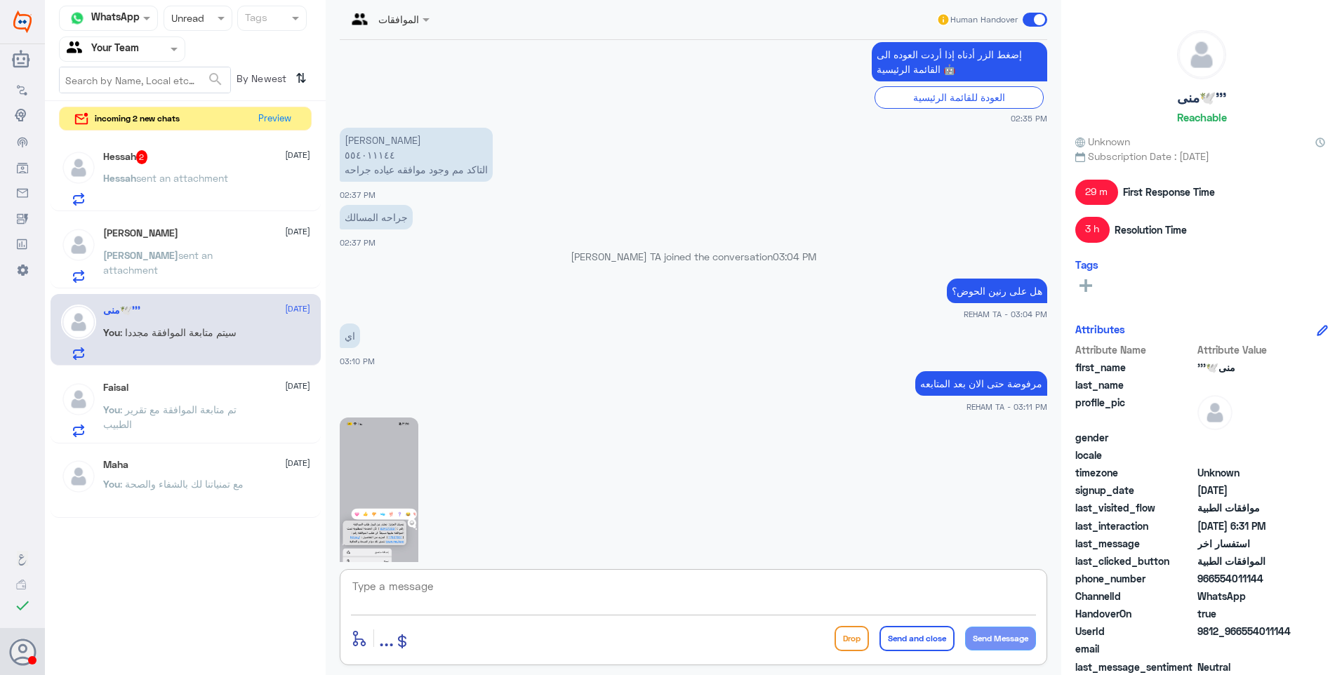
click at [434, 592] on textarea at bounding box center [693, 594] width 685 height 34
click at [391, 581] on textarea "055401144" at bounding box center [693, 594] width 685 height 34
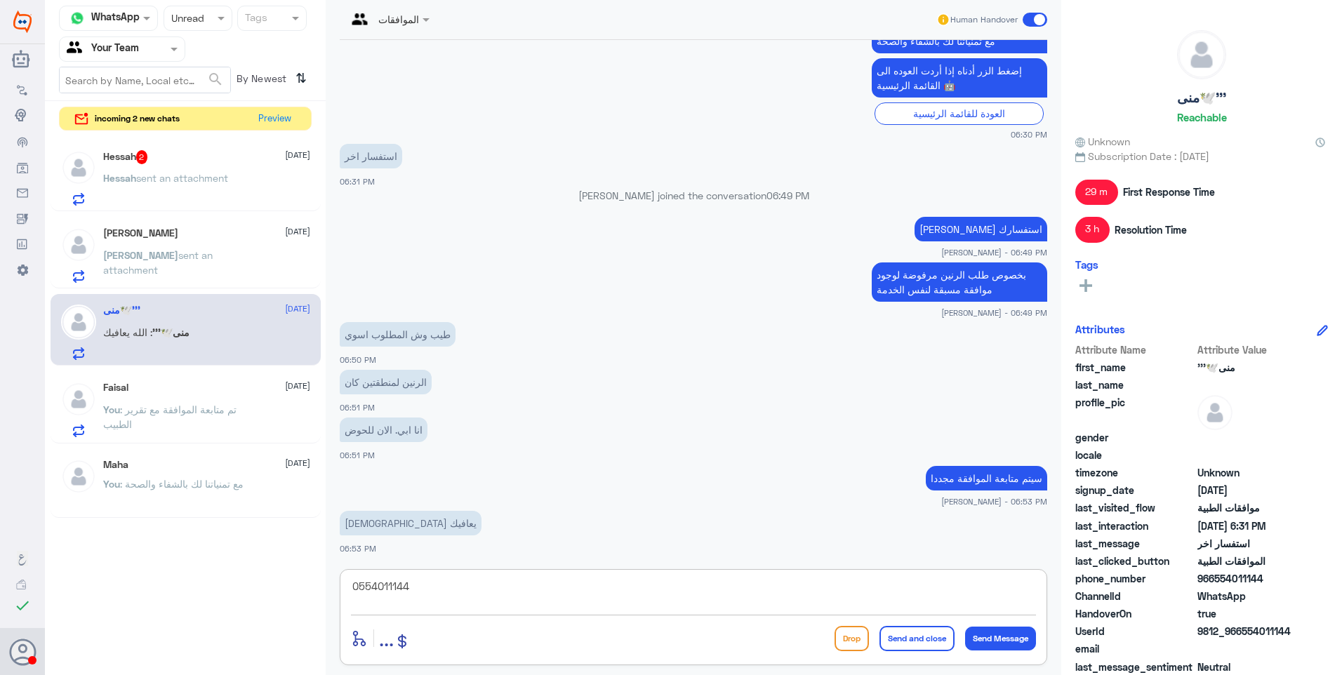
drag, startPoint x: 432, startPoint y: 589, endPoint x: 213, endPoint y: 490, distance: 240.3
click at [206, 483] on div "Channel WhatsApp Status × Unread Tags Agent Filter Your Team search By Newest ⇅…" at bounding box center [693, 339] width 1297 height 679
type textarea "0554011144"
click at [432, 674] on div "الموافقات Human Handover [DATE] مرحبا 02:34 PM مرحباً بك في مستشفيات دله سعداء …" at bounding box center [693, 339] width 735 height 679
drag, startPoint x: 419, startPoint y: 597, endPoint x: 173, endPoint y: 520, distance: 258.1
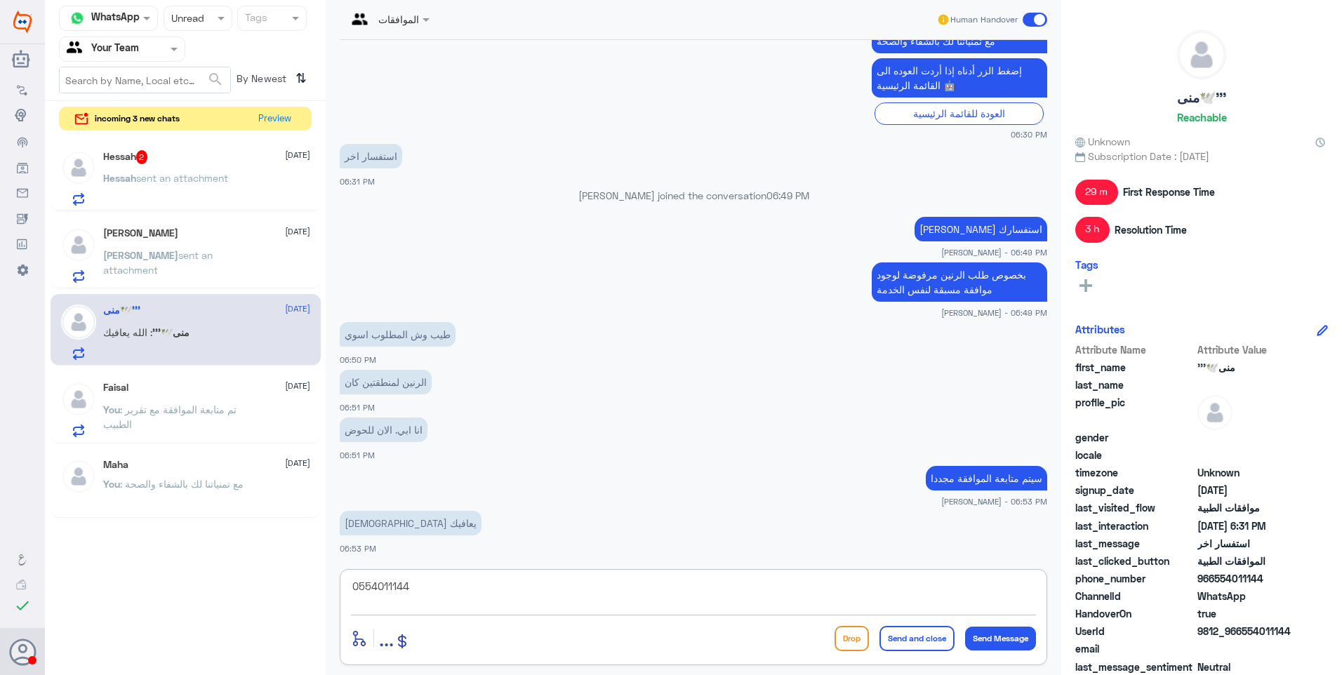
click at [182, 525] on div "Channel WhatsApp Status × Unread Tags Agent Filter Your Team search By Newest ⇅…" at bounding box center [693, 339] width 1297 height 679
click at [217, 246] on div "[PERSON_NAME] [DATE][PERSON_NAME] sent an attachment" at bounding box center [206, 254] width 207 height 55
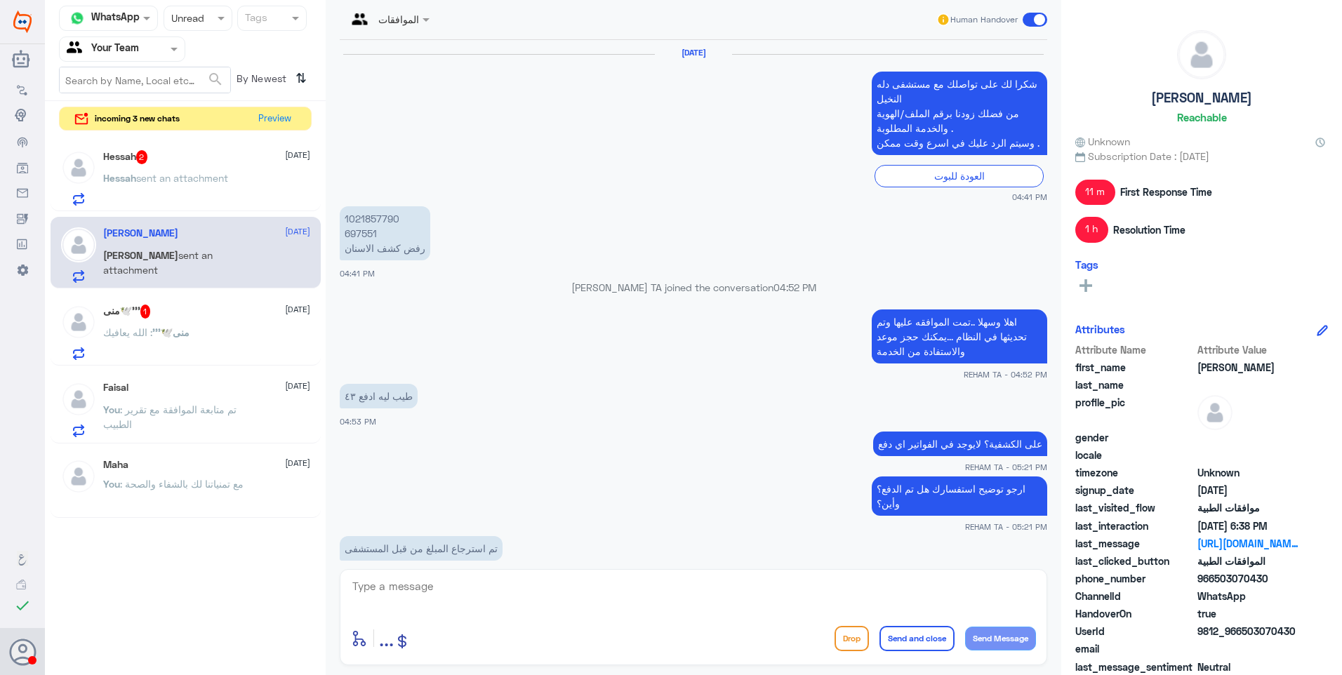
scroll to position [1422, 0]
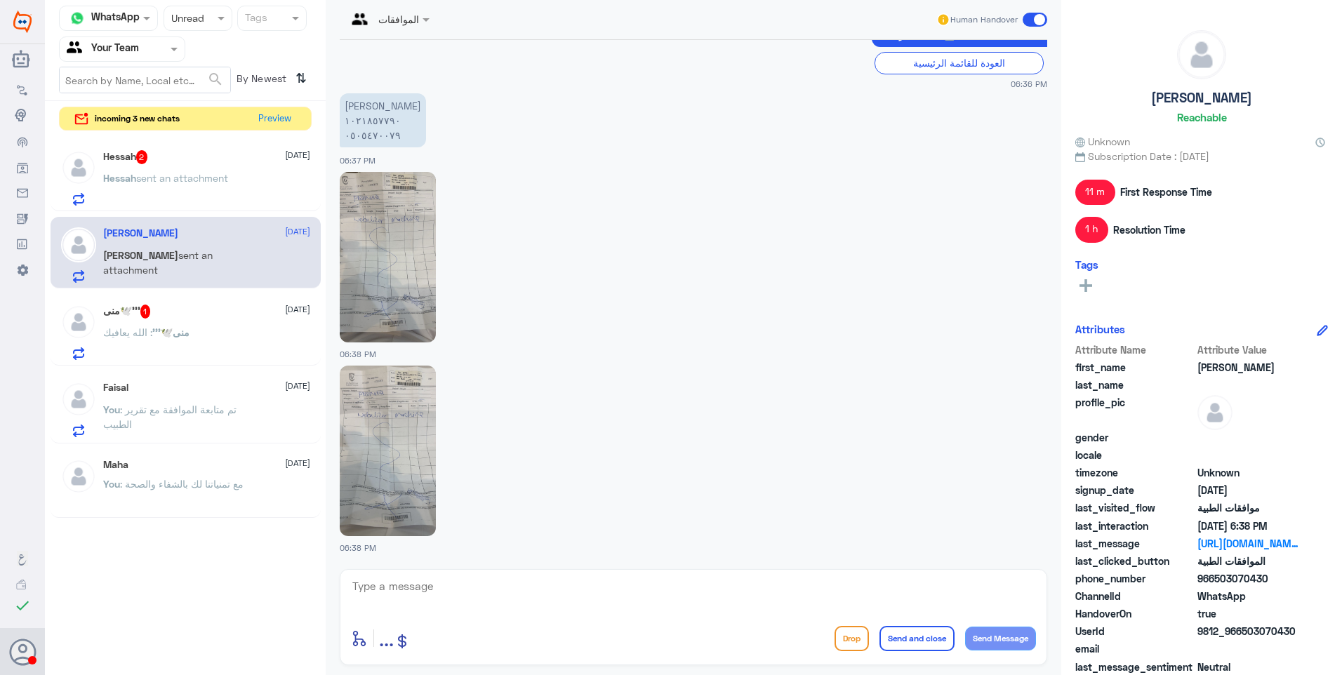
click at [429, 208] on img at bounding box center [388, 257] width 96 height 171
click at [418, 418] on img at bounding box center [388, 451] width 96 height 171
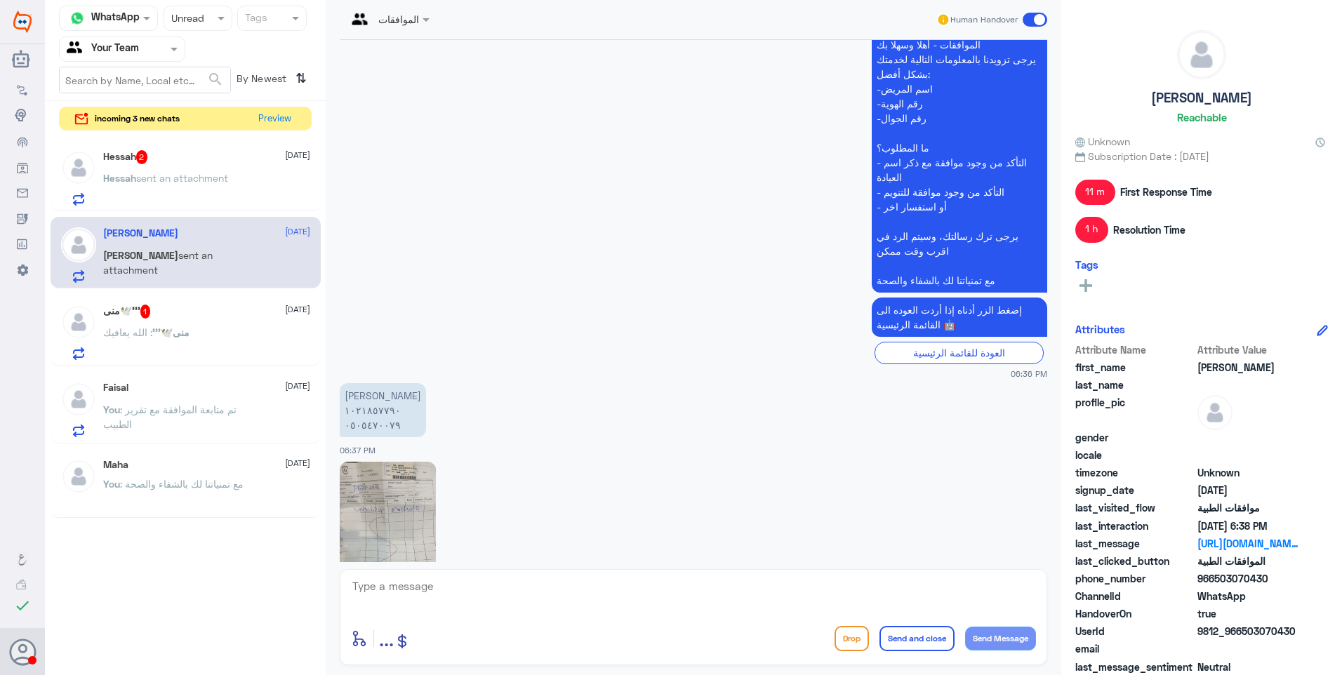
scroll to position [1141, 0]
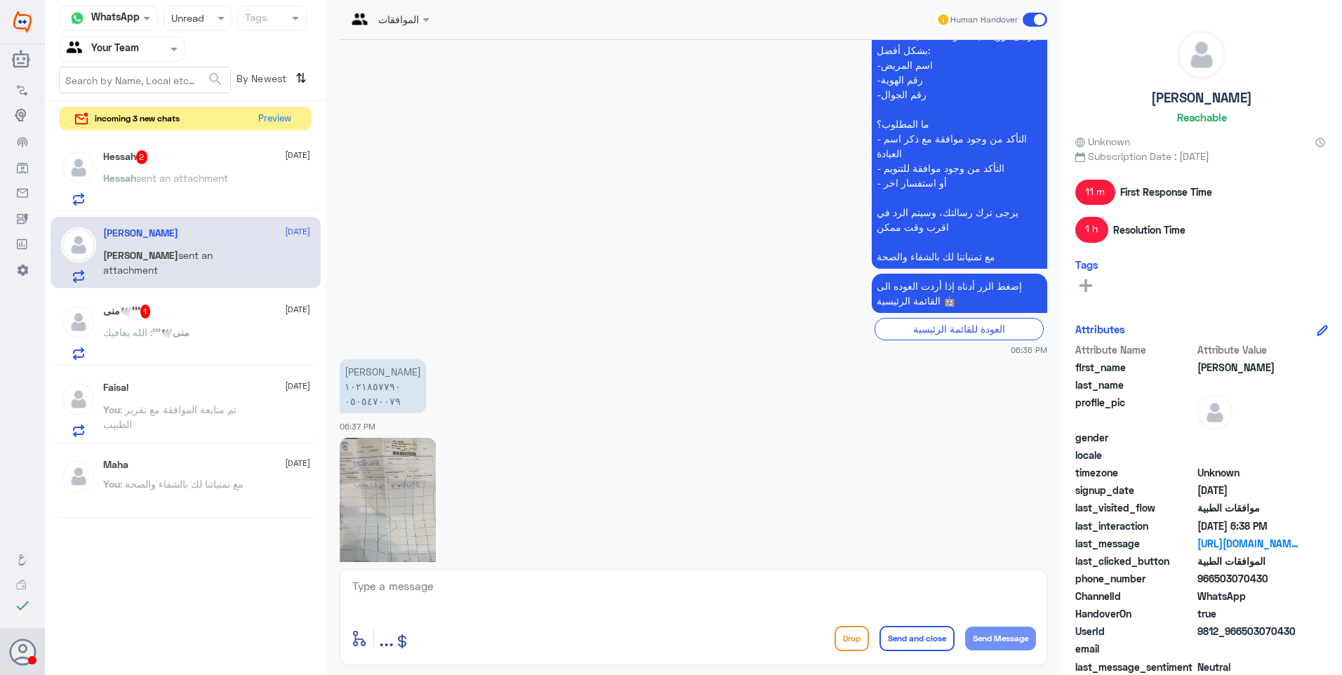
click at [535, 590] on textarea at bounding box center [693, 594] width 685 height 34
type textarea "ر"
type textarea "ارجو توضيح استفسارك"
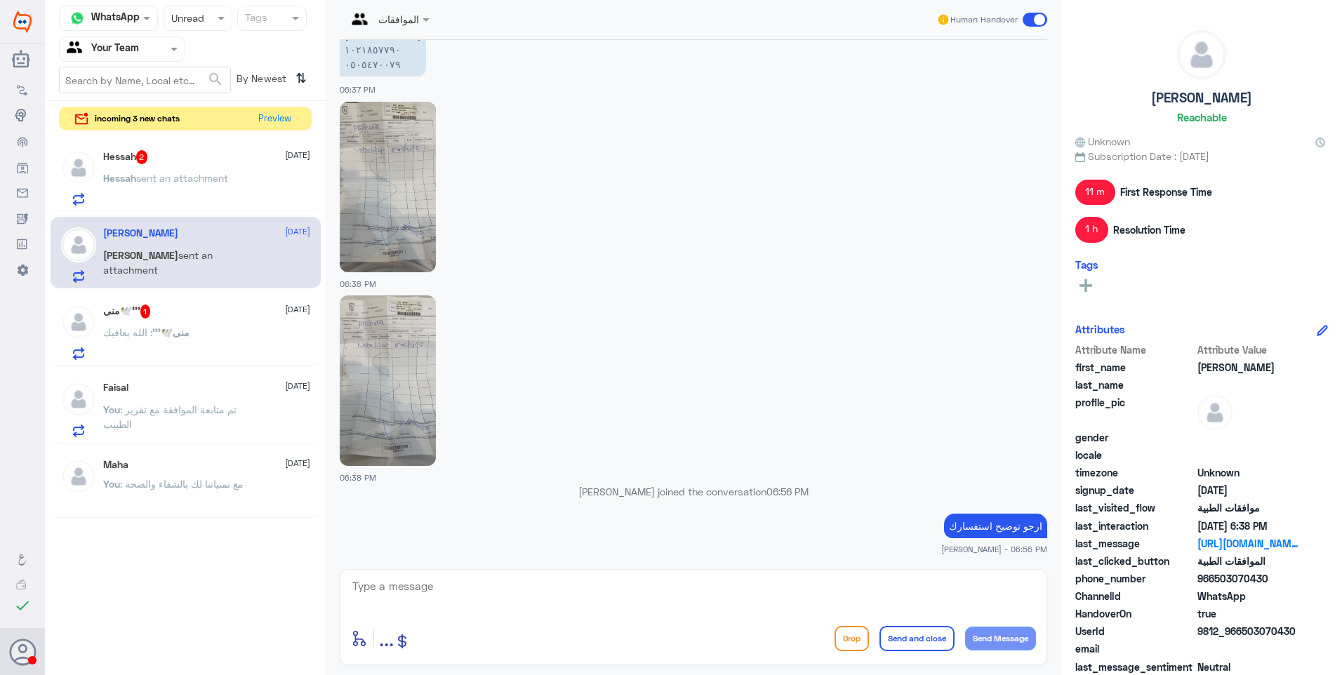
click at [268, 333] on div "منى🕊️''' : الله يعافيك" at bounding box center [206, 344] width 207 height 32
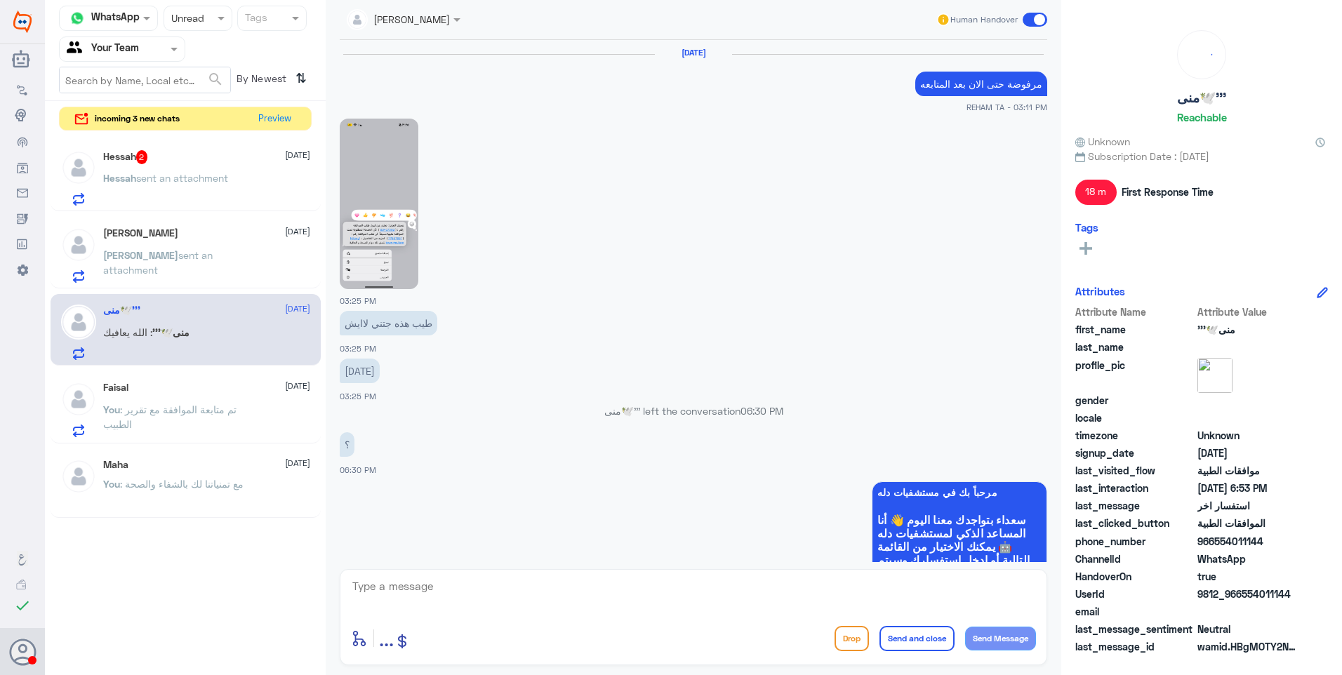
scroll to position [941, 0]
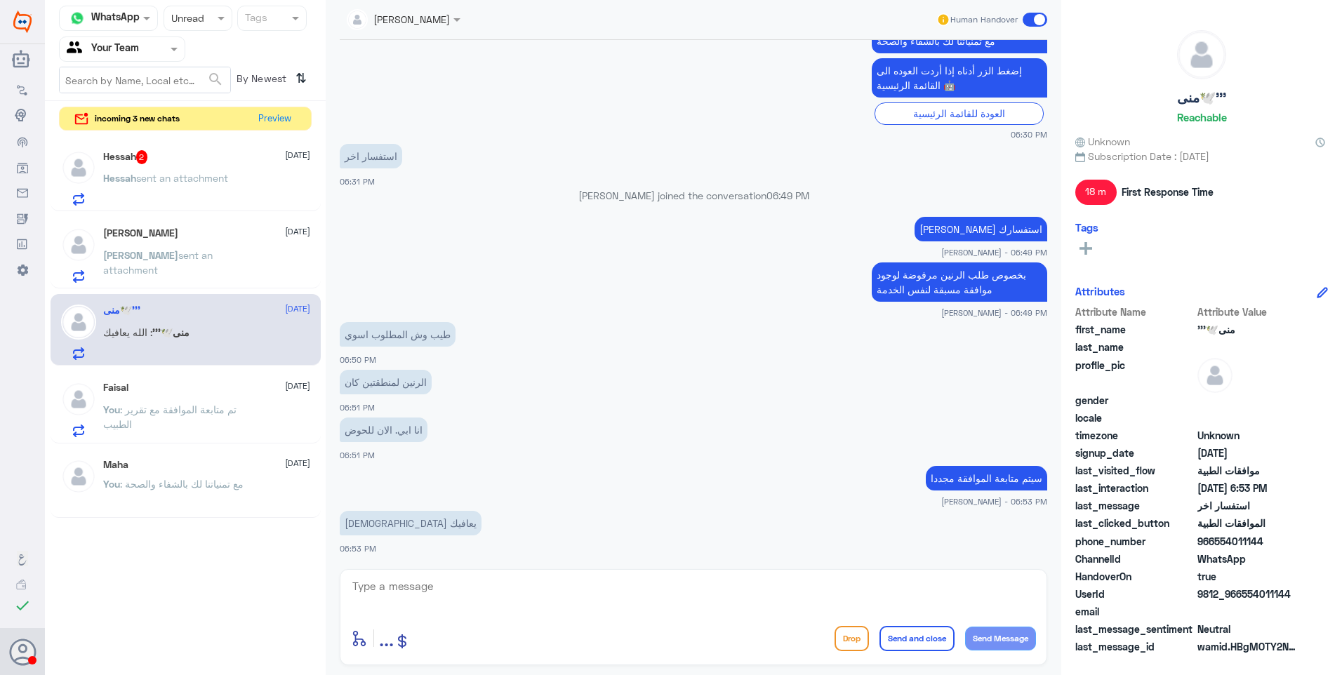
click at [218, 159] on div "Hessah 2 [DATE]" at bounding box center [206, 157] width 207 height 14
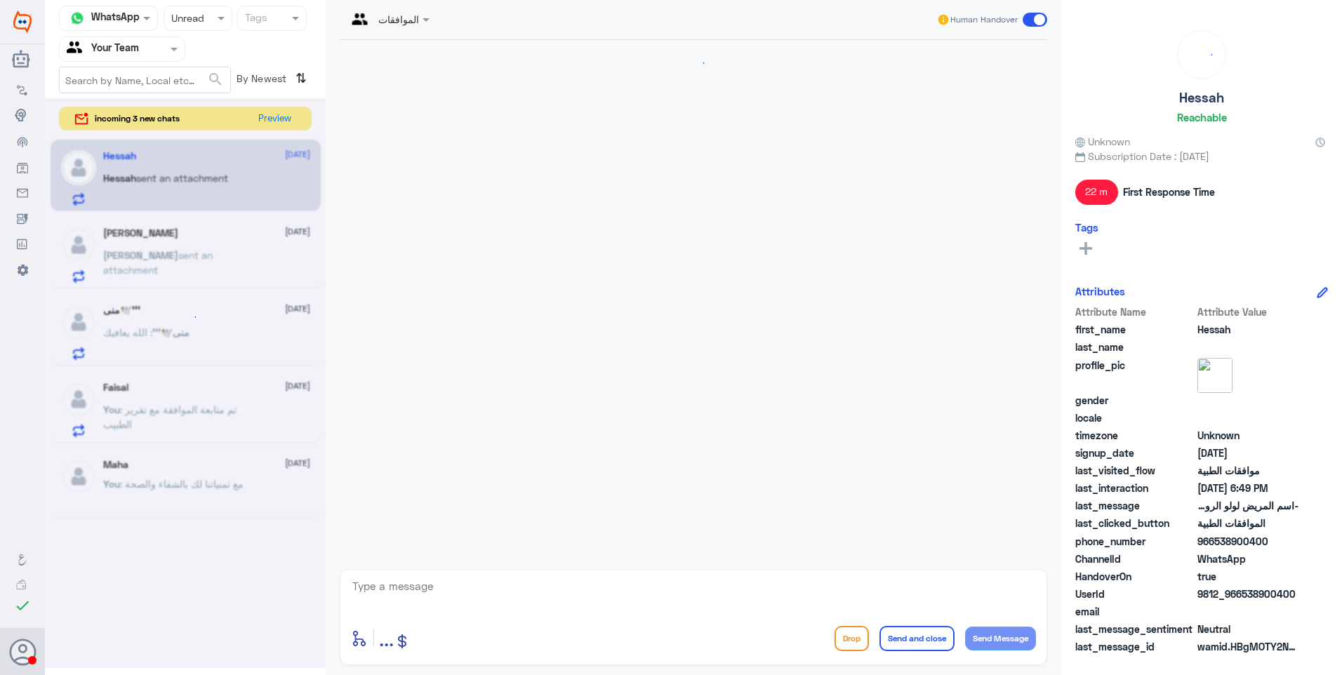
scroll to position [629, 0]
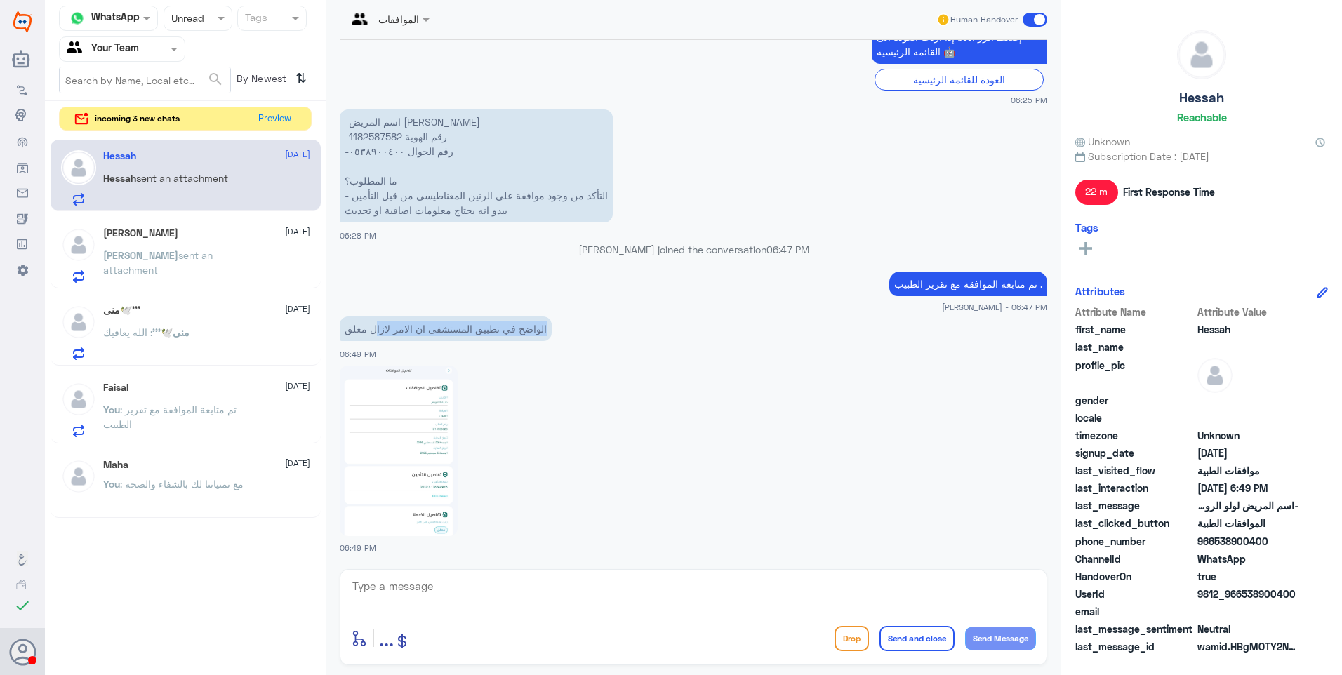
drag, startPoint x: 558, startPoint y: 329, endPoint x: 378, endPoint y: 323, distance: 179.7
click at [378, 323] on app-msgs-text "الواضح في تطبيق المستشفى ان الامر لازال معلق" at bounding box center [693, 329] width 707 height 26
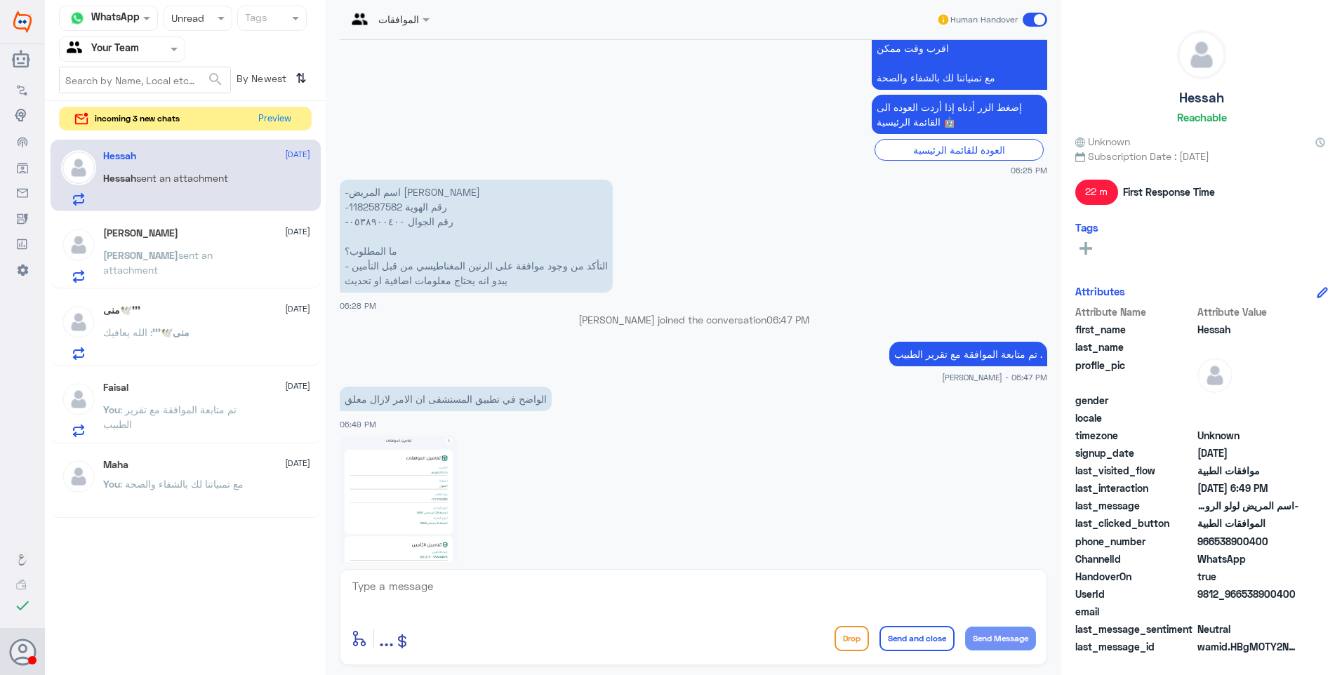
click at [357, 207] on p "-اسم المريض لولو الرويس -رقم الهوية 1182587582 -رقم الجوال ٠٥٣٨٩٠٠٤٠٠ ما المطلو…" at bounding box center [476, 236] width 273 height 113
click at [505, 602] on textarea at bounding box center [693, 594] width 685 height 34
type textarea "تحت الاجراء مع التأمين ."
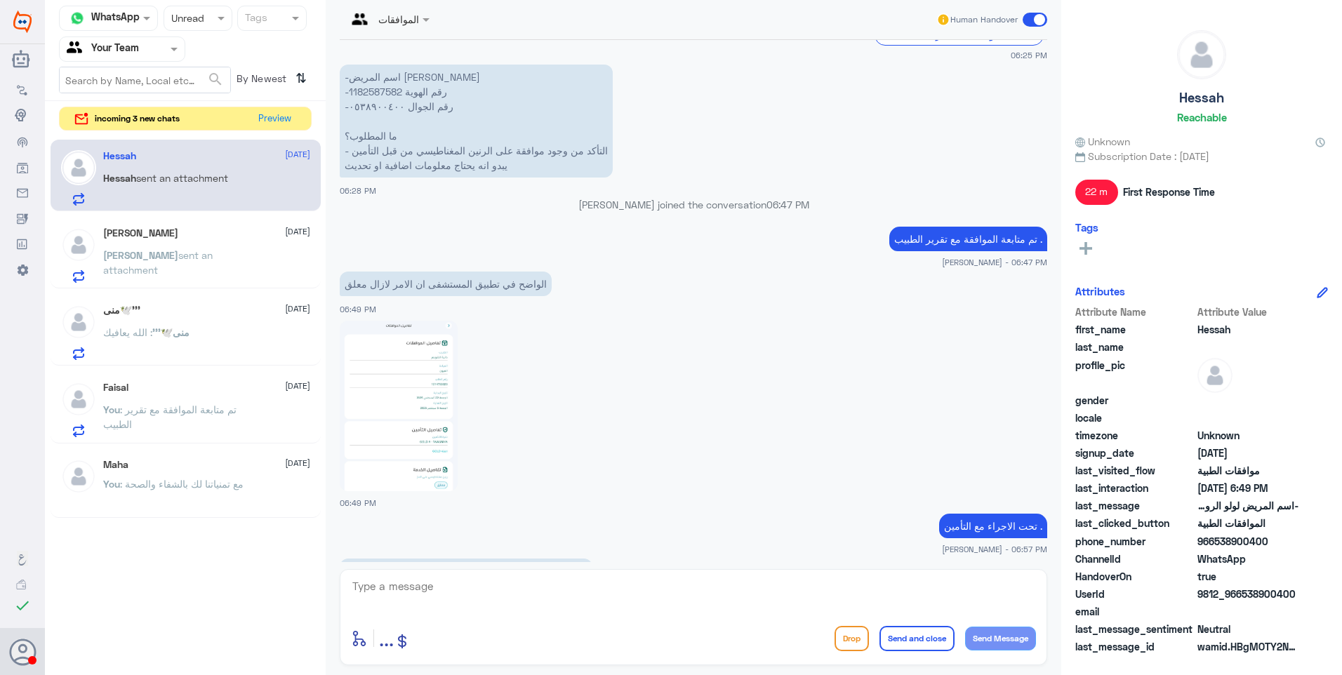
scroll to position [722, 0]
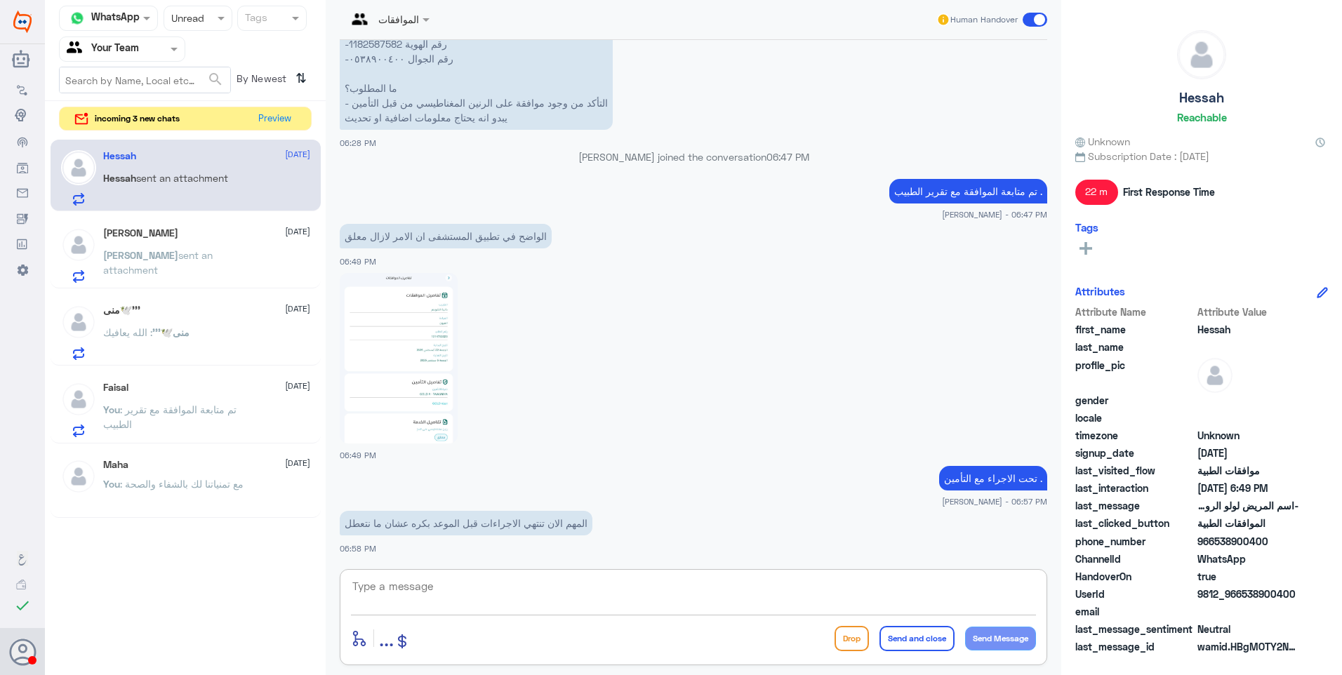
click at [419, 518] on p "المهم الان تنتهي الاجراءات قبل الموعد بكره عشان ما نتعطل" at bounding box center [466, 523] width 253 height 25
drag, startPoint x: 419, startPoint y: 518, endPoint x: 642, endPoint y: 432, distance: 239.3
click at [642, 432] on div at bounding box center [693, 358] width 707 height 172
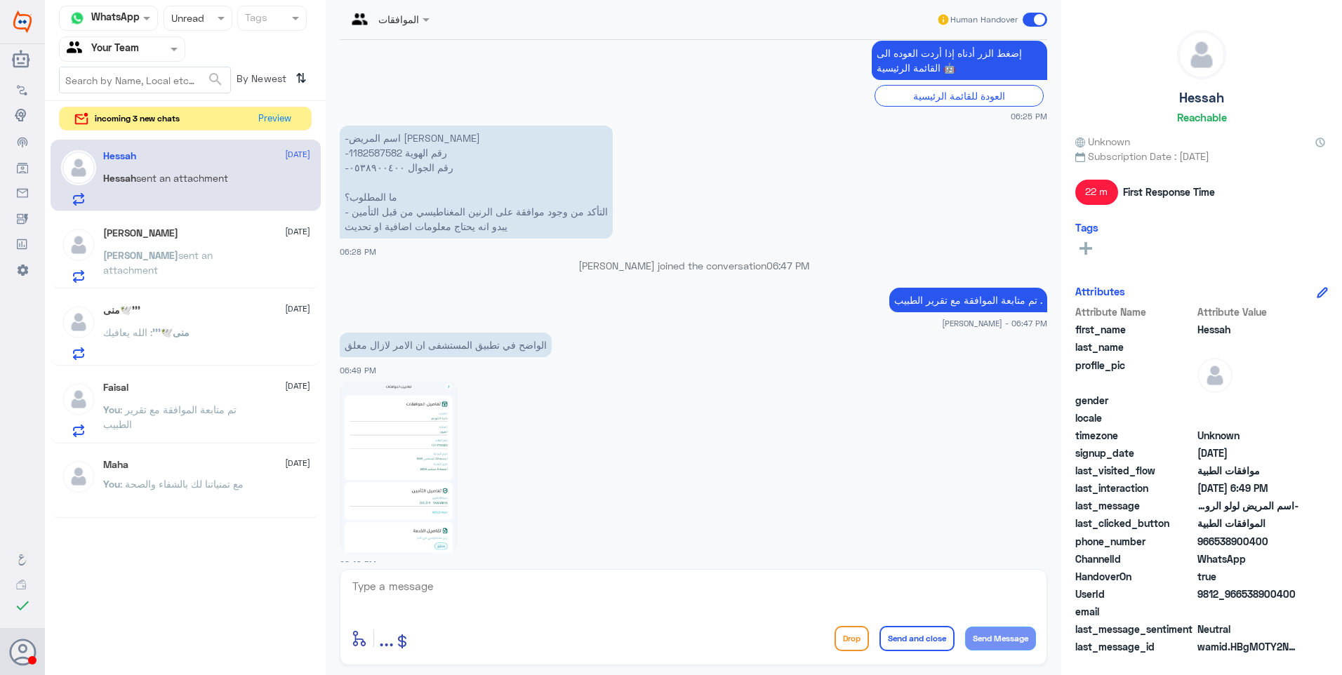
scroll to position [582, 0]
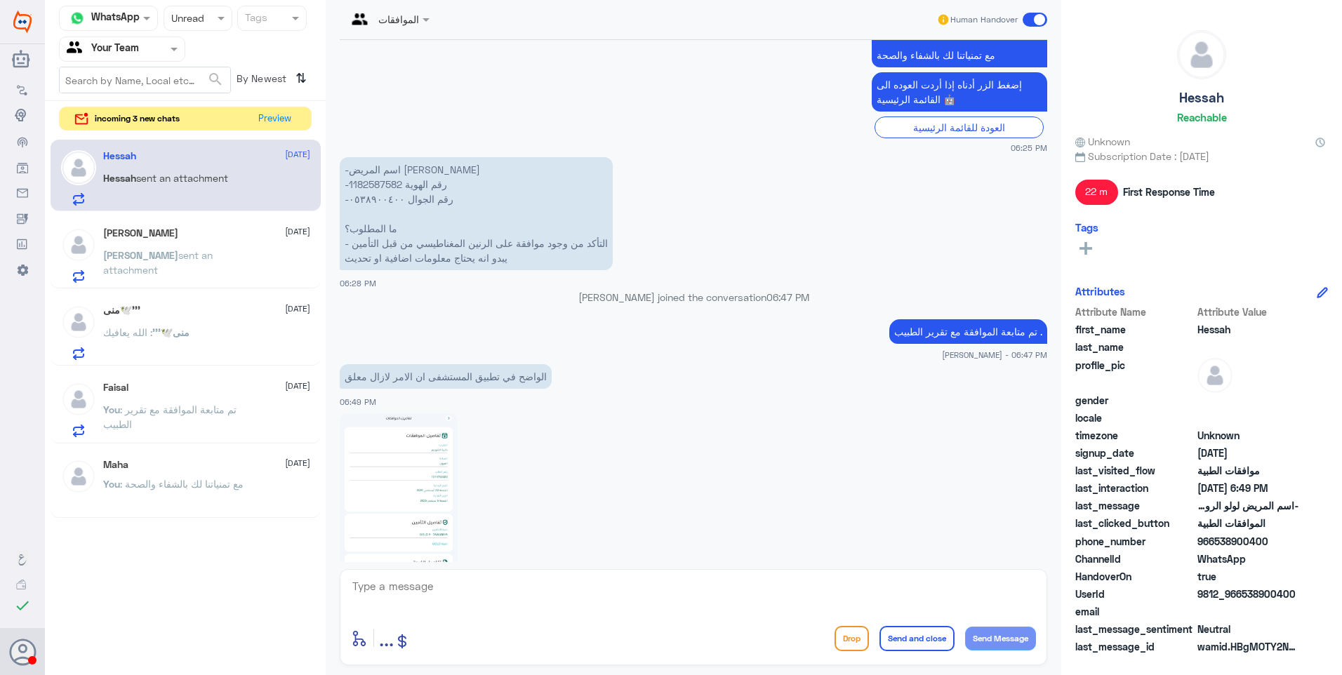
click at [376, 189] on p "-اسم المريض لولو الرويس -رقم الهوية 1182587582 -رقم الجوال ٠٥٣٨٩٠٠٤٠٠ ما المطلو…" at bounding box center [476, 213] width 273 height 113
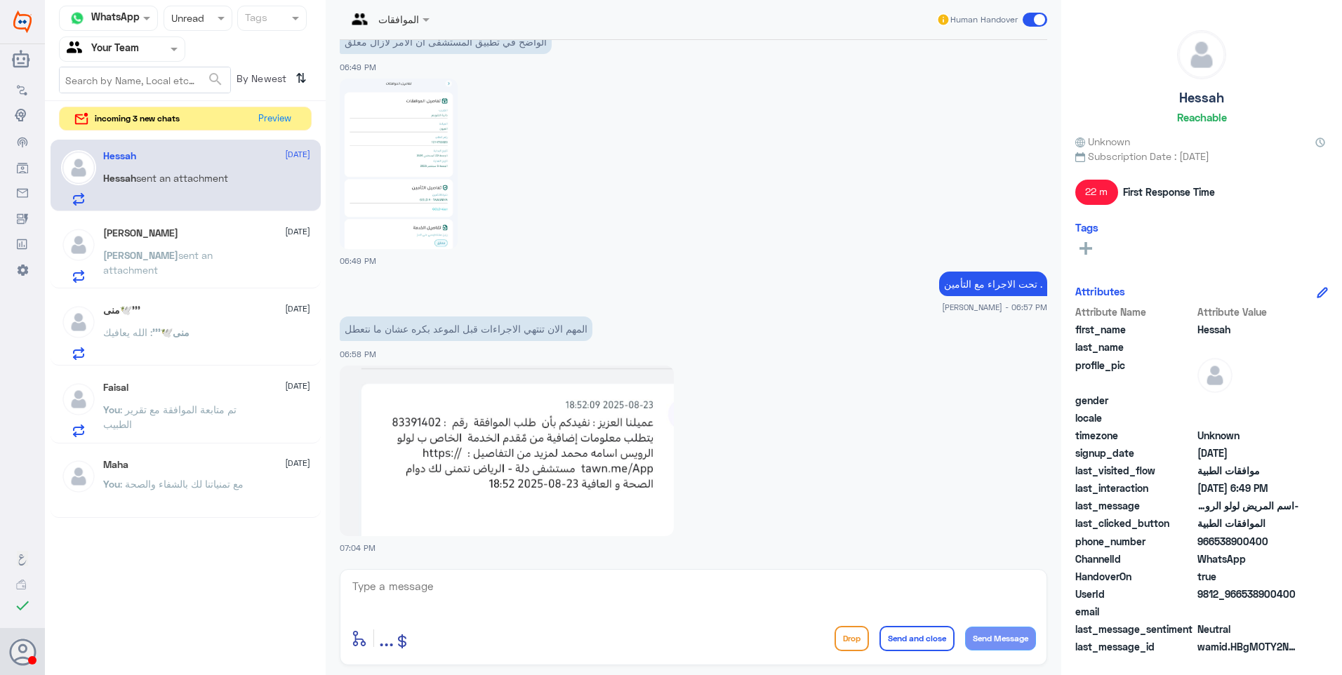
click at [472, 588] on textarea at bounding box center [693, 594] width 685 height 34
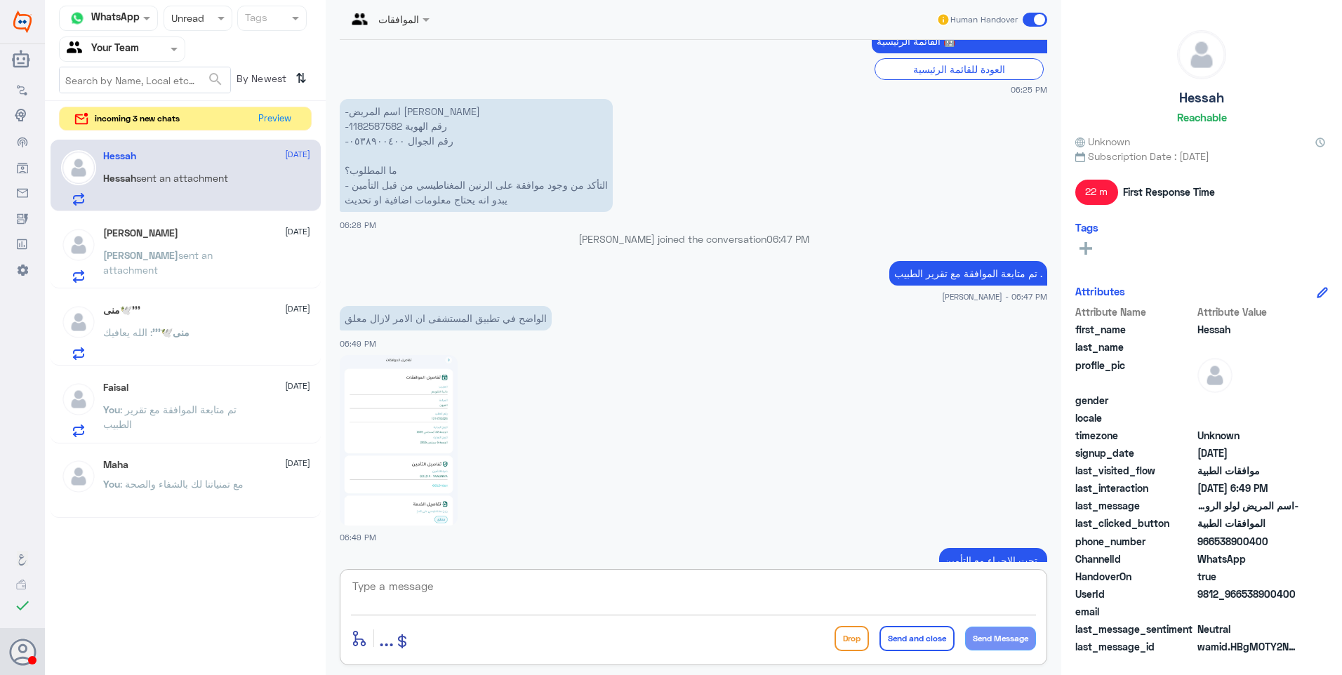
scroll to position [636, 0]
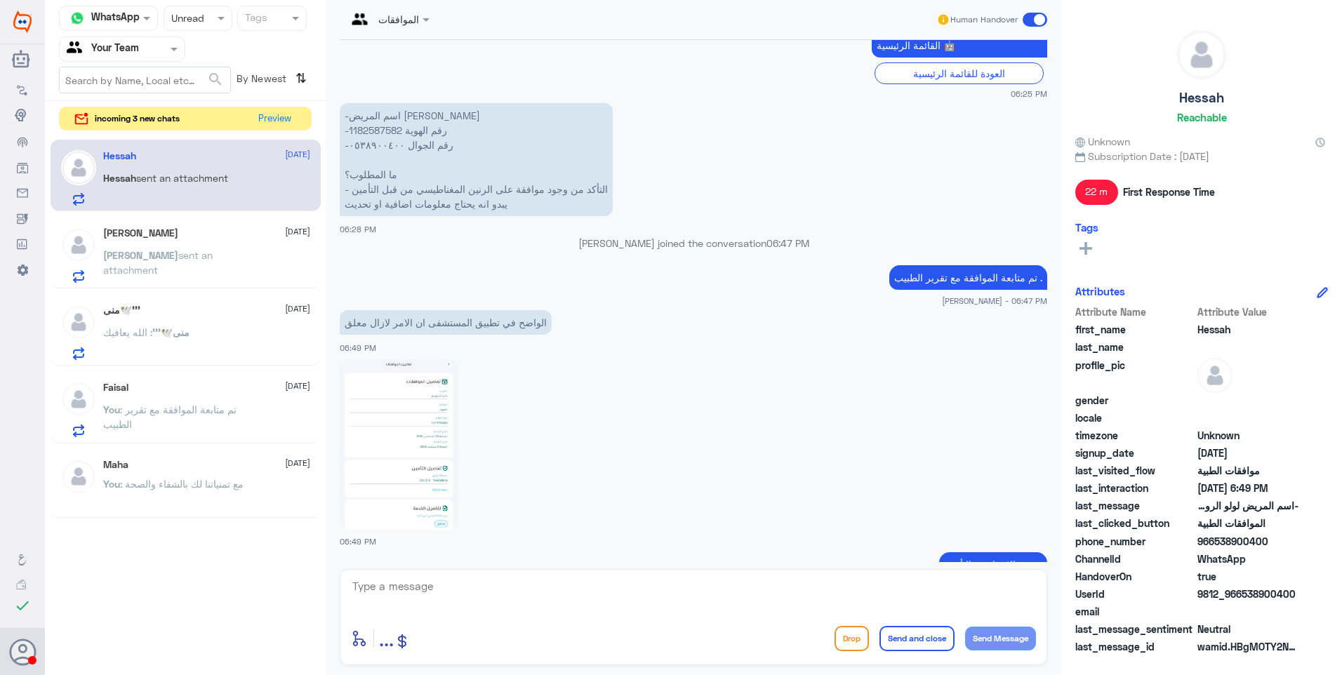
click at [936, 274] on p "تم متابعة الموافقة مع تقرير الطبيب ." at bounding box center [968, 277] width 158 height 25
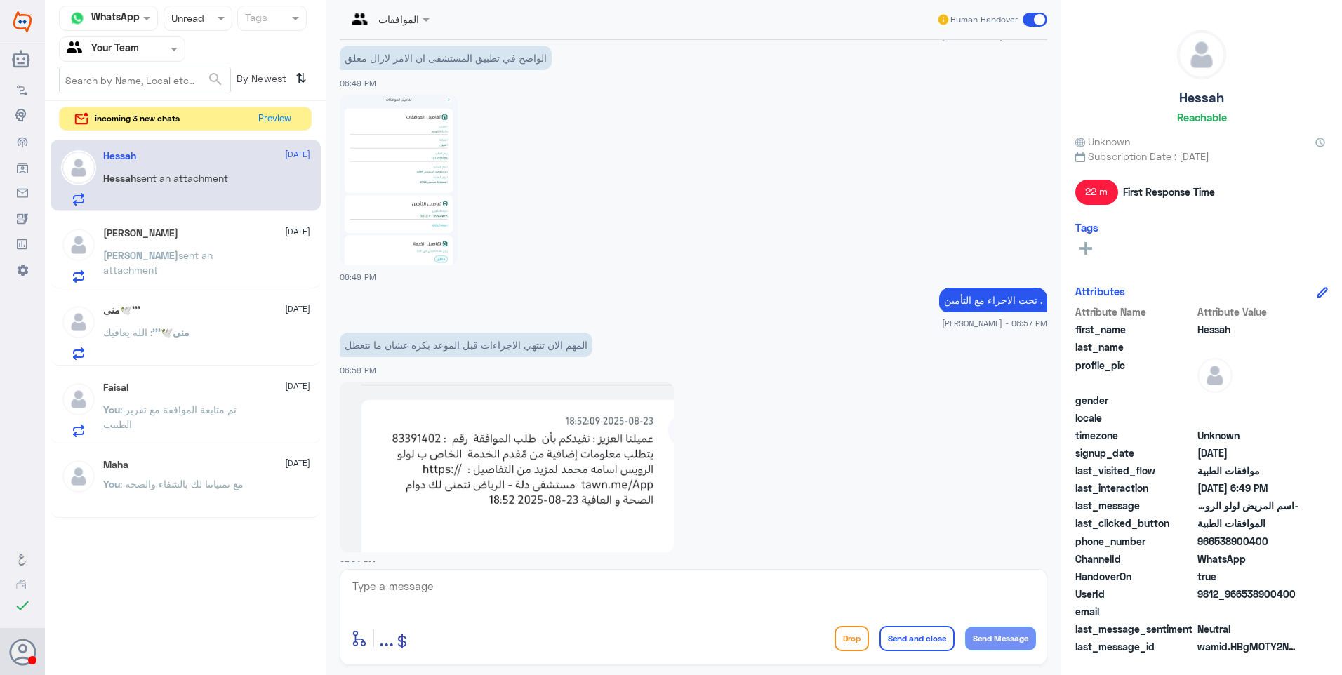
scroll to position [916, 0]
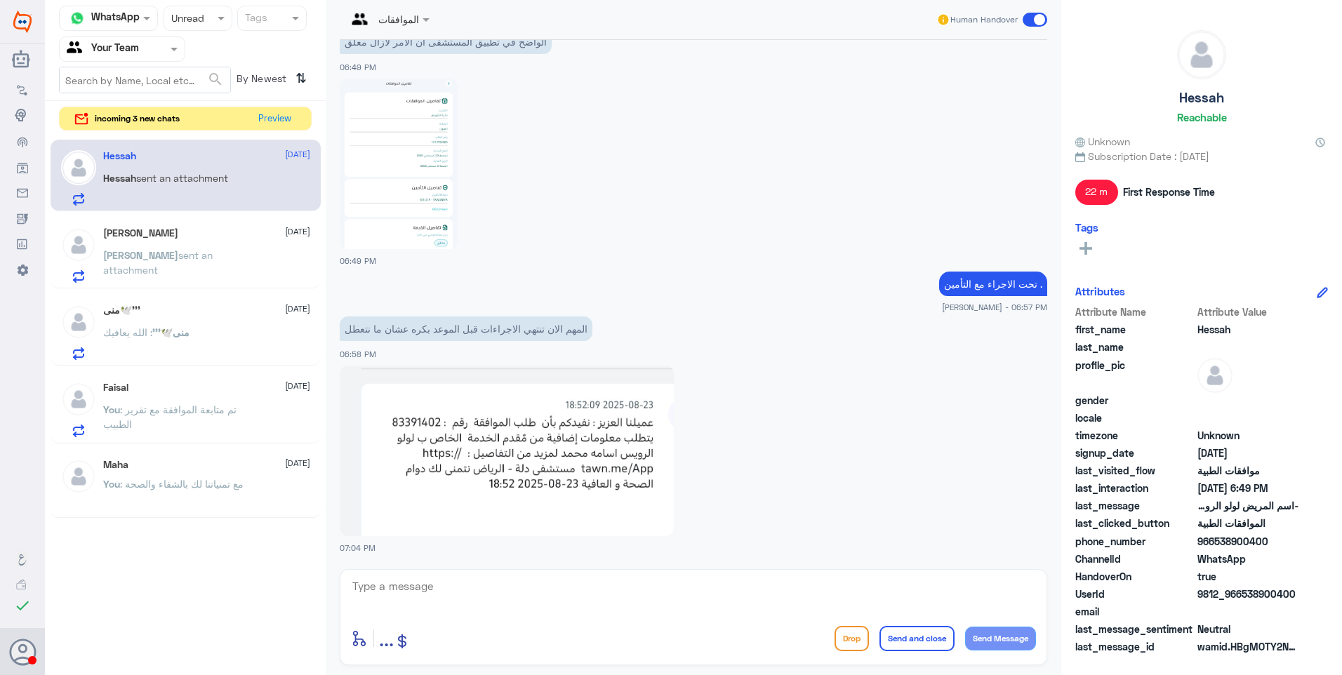
click at [833, 575] on div "enter flow name ... Drop Send and close Send Message" at bounding box center [693, 617] width 707 height 96
click at [272, 119] on button "Preview" at bounding box center [275, 118] width 44 height 22
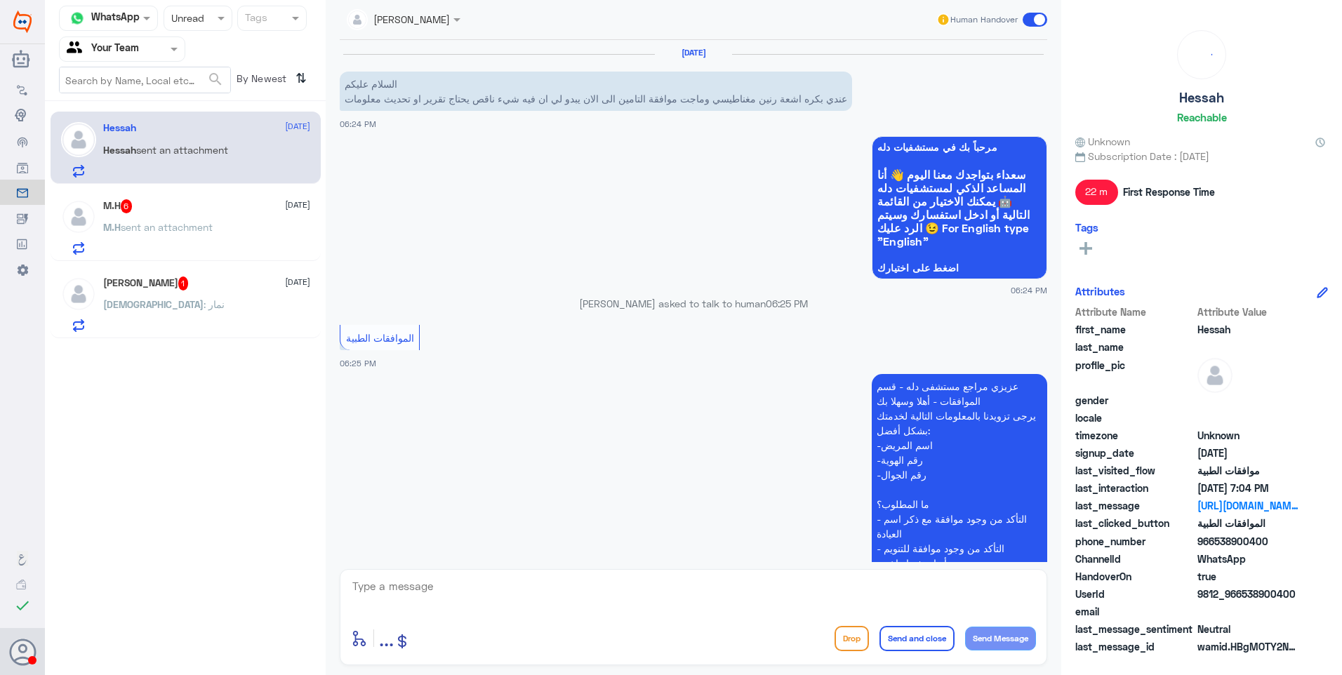
scroll to position [916, 0]
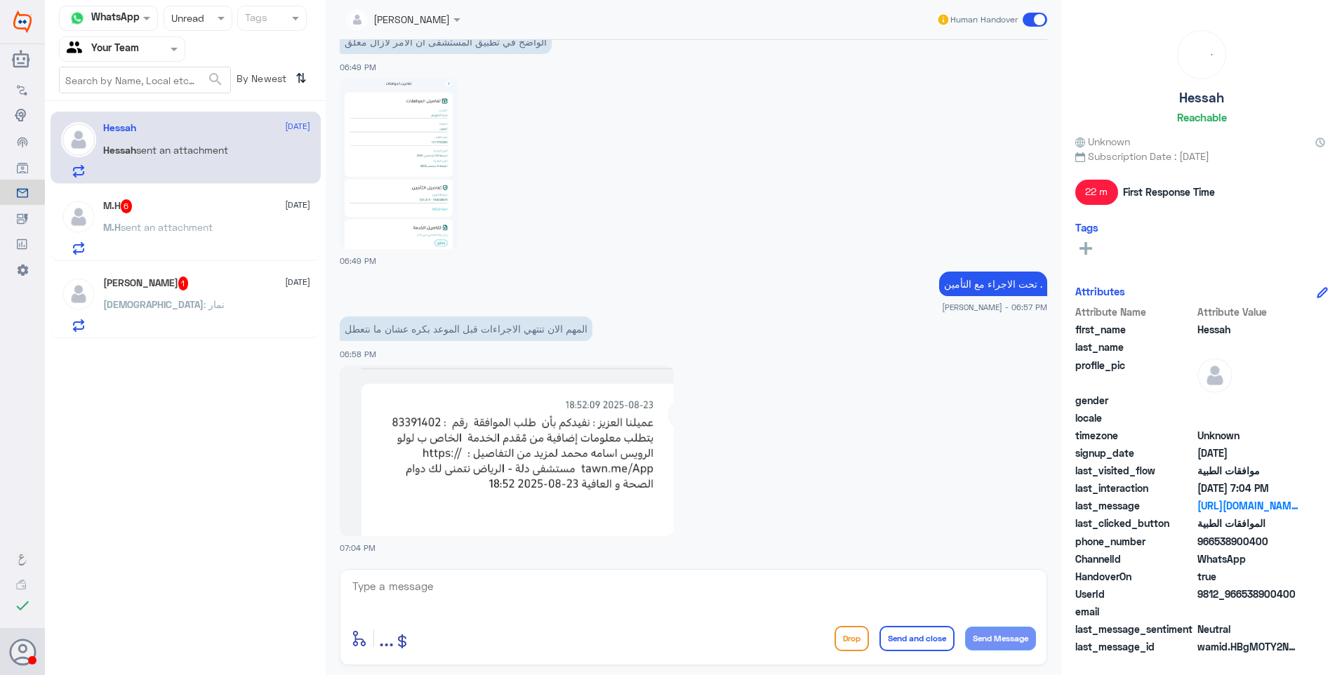
click at [252, 283] on div "[PERSON_NAME] 1 [DATE]" at bounding box center [206, 283] width 207 height 14
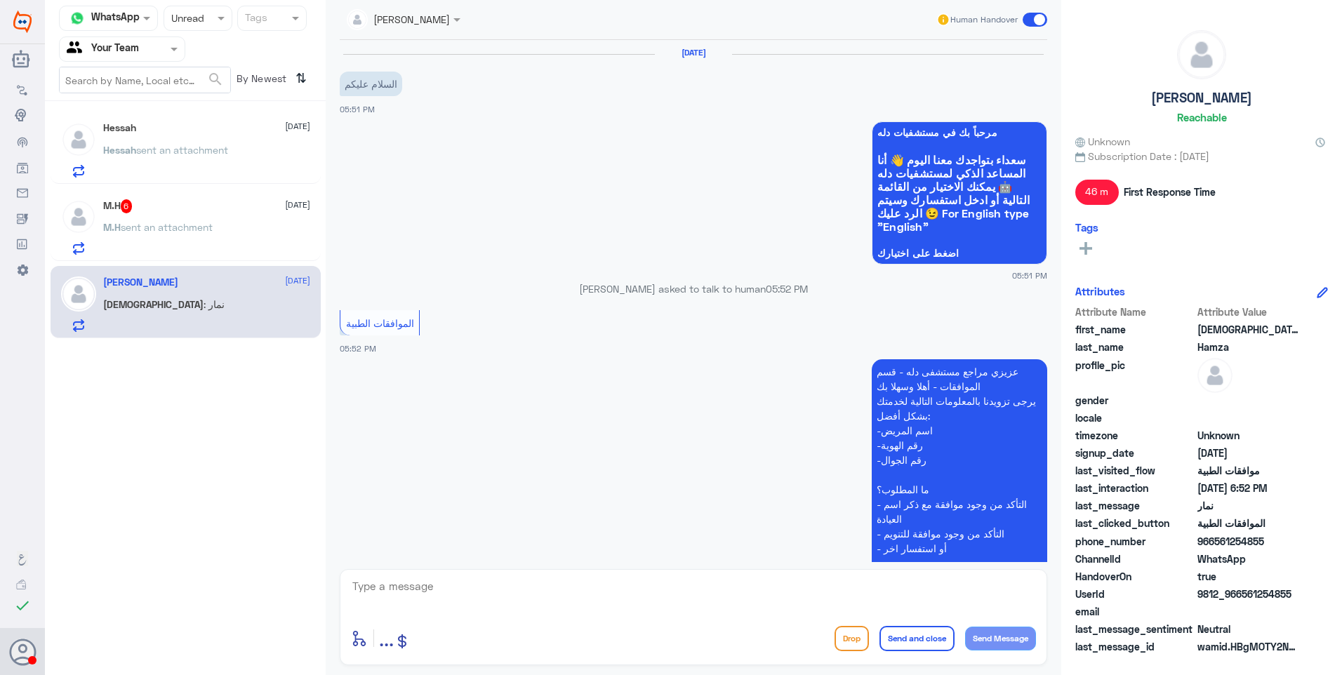
scroll to position [376, 0]
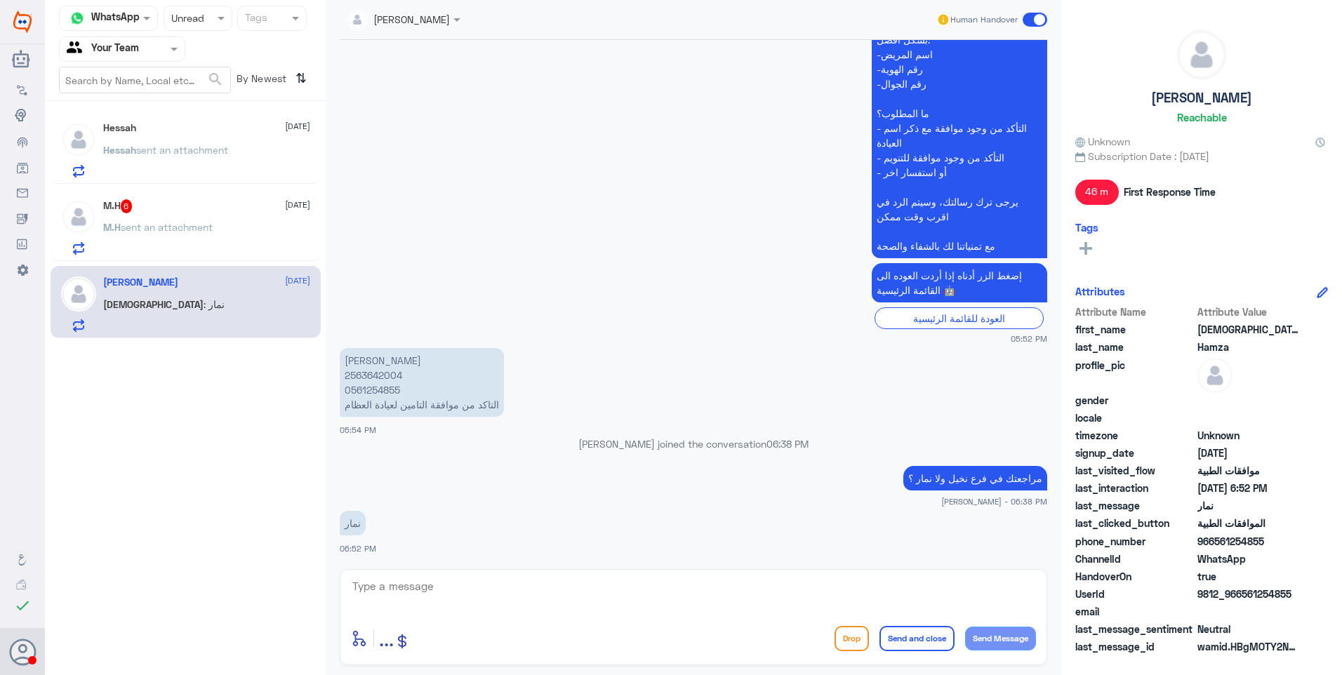
click at [469, 587] on textarea at bounding box center [693, 594] width 685 height 34
drag, startPoint x: 993, startPoint y: 588, endPoint x: 1107, endPoint y: 578, distance: 114.8
click at [1094, 582] on div "Channel WhatsApp Status × Unread Tags Agent Filter Your Team search By Newest ⇅…" at bounding box center [693, 339] width 1297 height 679
click at [942, 594] on textarea "هذة التحويلة مخصص لخدمة" at bounding box center [693, 594] width 685 height 34
type textarea "هذة التحويلة مخصصه لخدمة مراجعين دلة النخيل فقط."
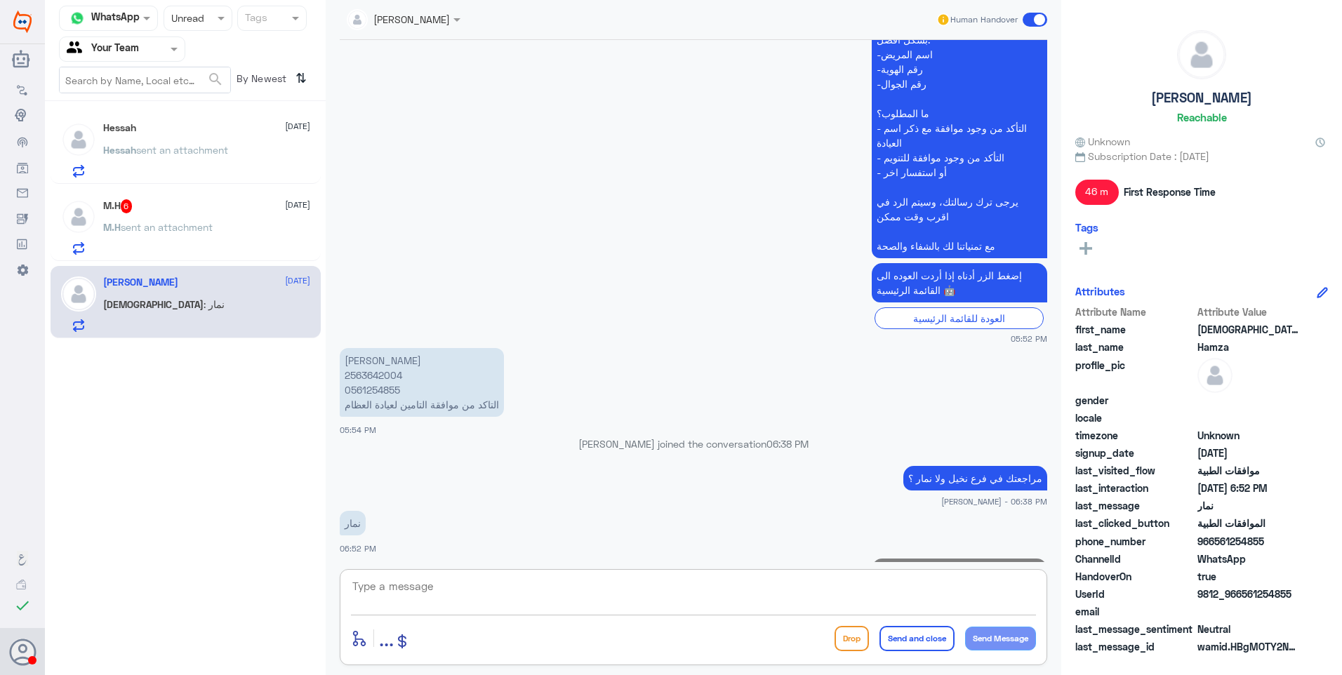
scroll to position [436, 0]
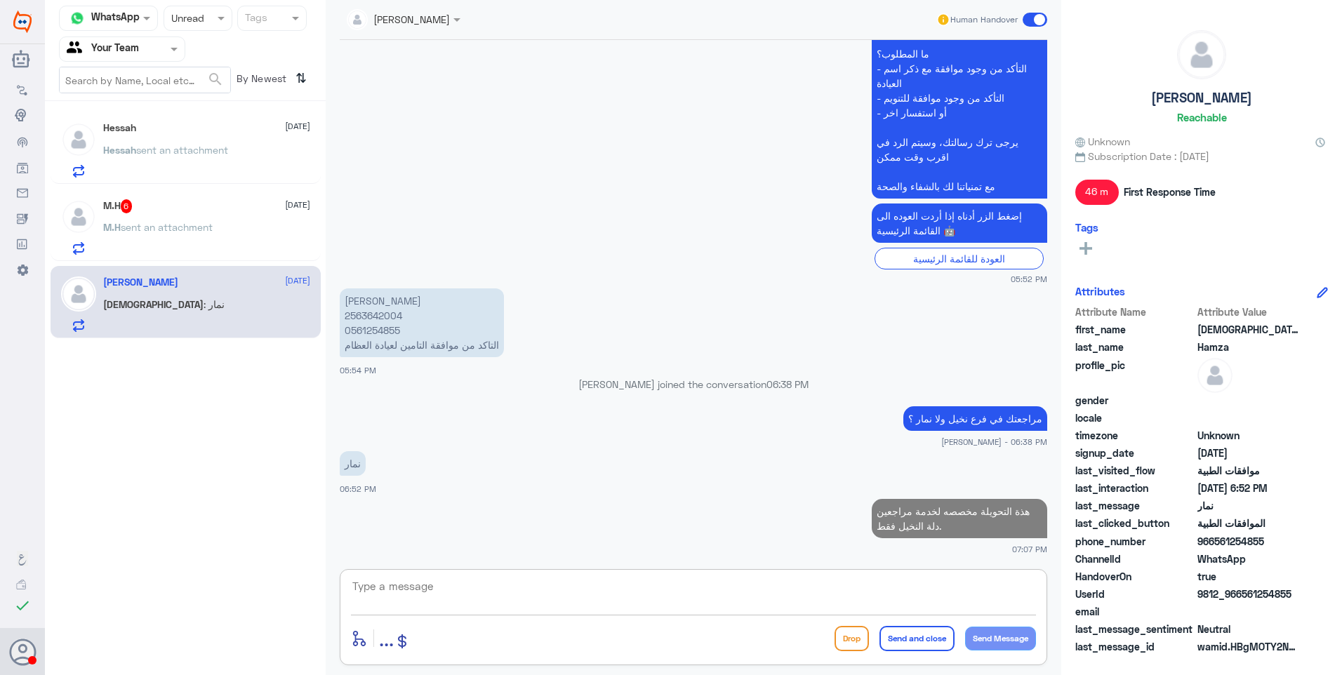
click at [146, 233] on span "sent an attachment" at bounding box center [167, 227] width 92 height 12
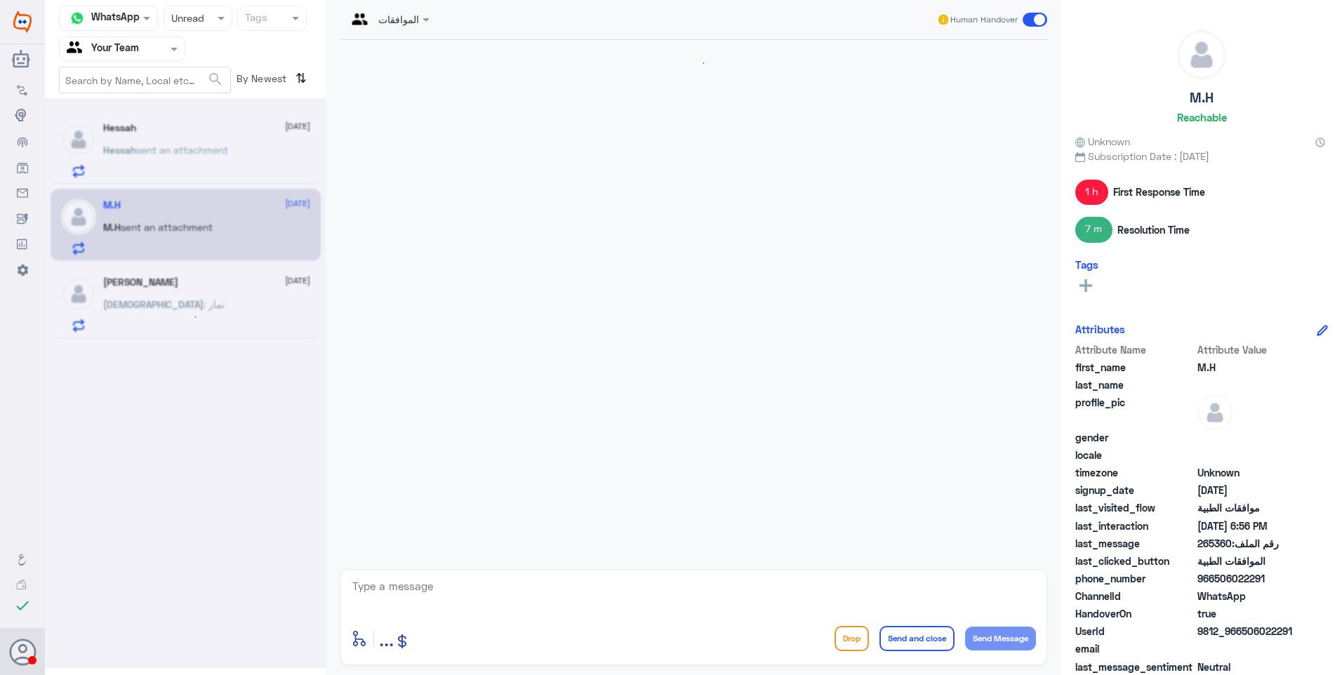
scroll to position [1308, 0]
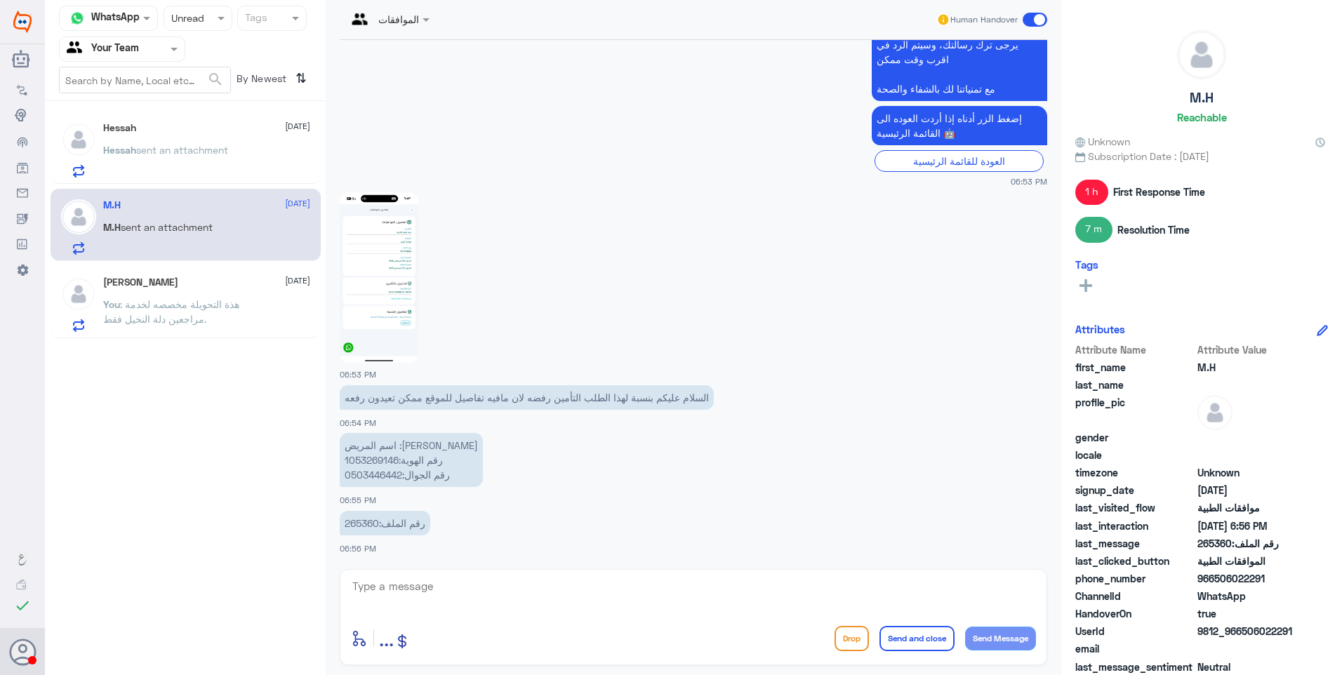
click at [378, 463] on p "اسم المريض :[PERSON_NAME] رقم الهوية:1053269146 رقم الجوال:0503446442" at bounding box center [411, 460] width 143 height 54
click at [356, 526] on p "رقم الملف:265360" at bounding box center [385, 523] width 91 height 25
click at [448, 580] on textarea at bounding box center [693, 594] width 685 height 34
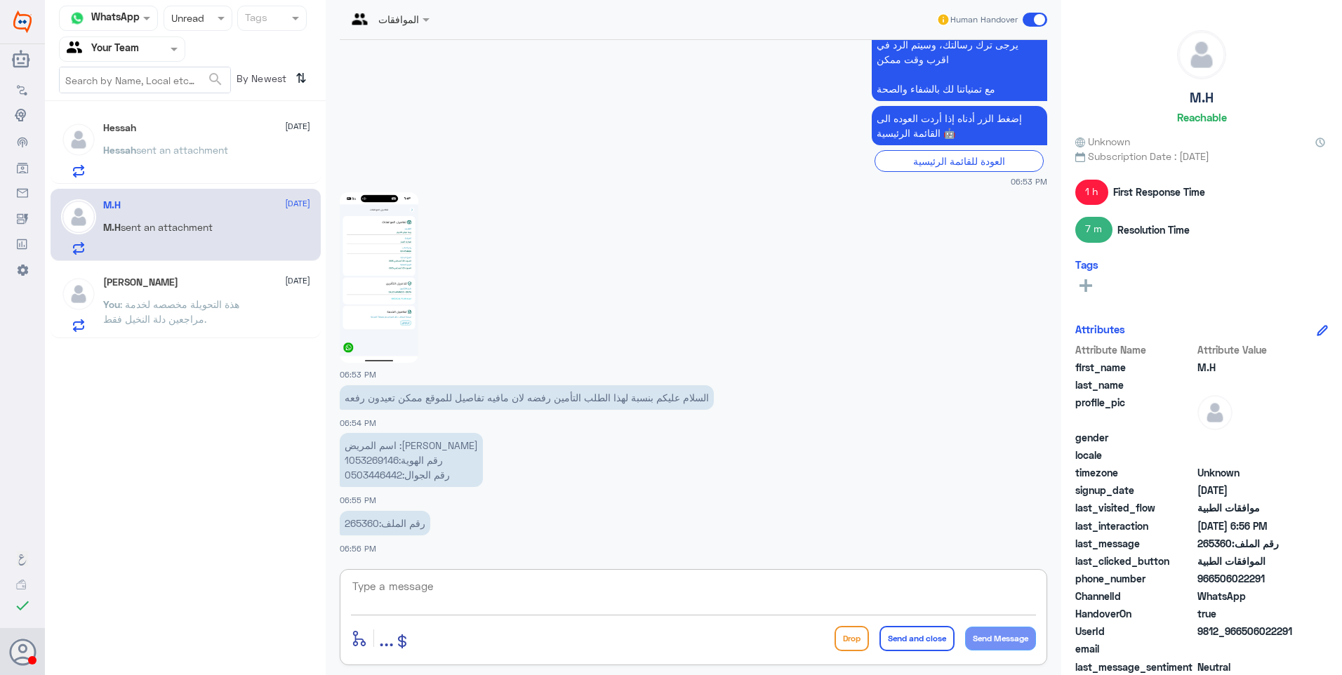
type textarea "p"
type textarea "l"
type textarea "تم متابعة الموافقة مع تقرير الطبيب .. تحت الاجراء الان ."
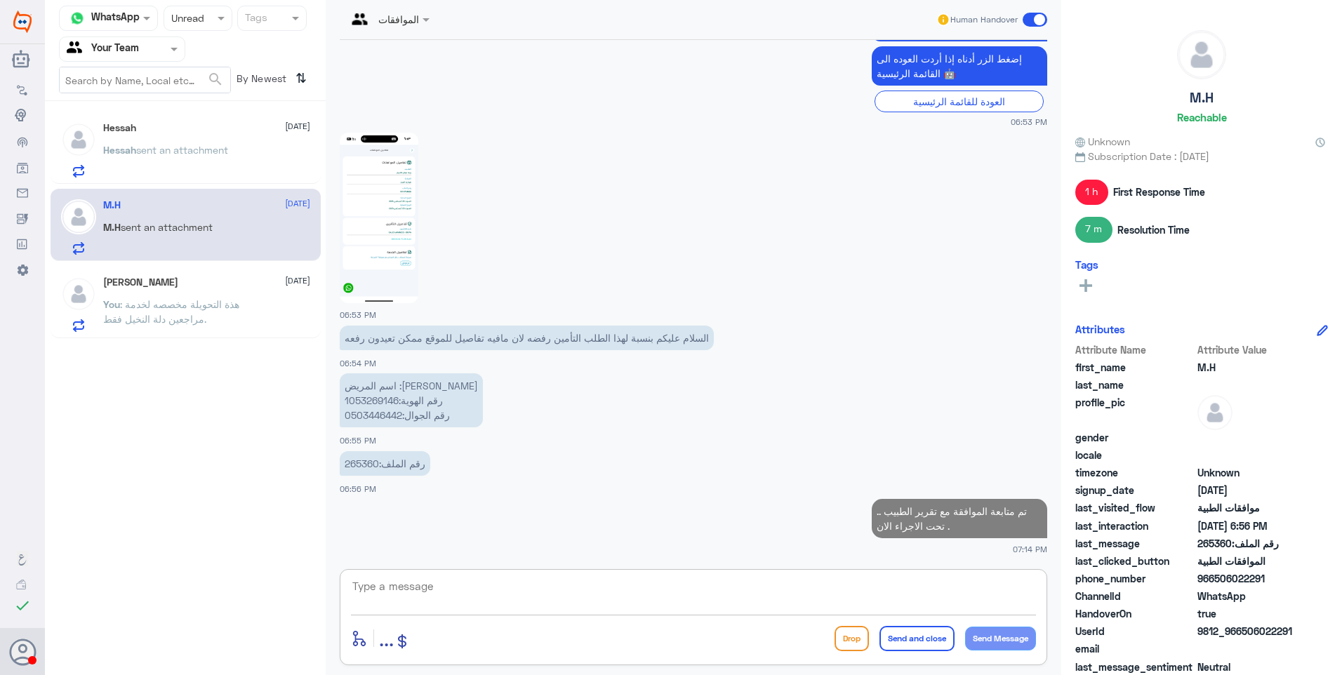
click at [215, 135] on div "Hessah [DATE][PERSON_NAME] sent an attachment" at bounding box center [206, 149] width 207 height 55
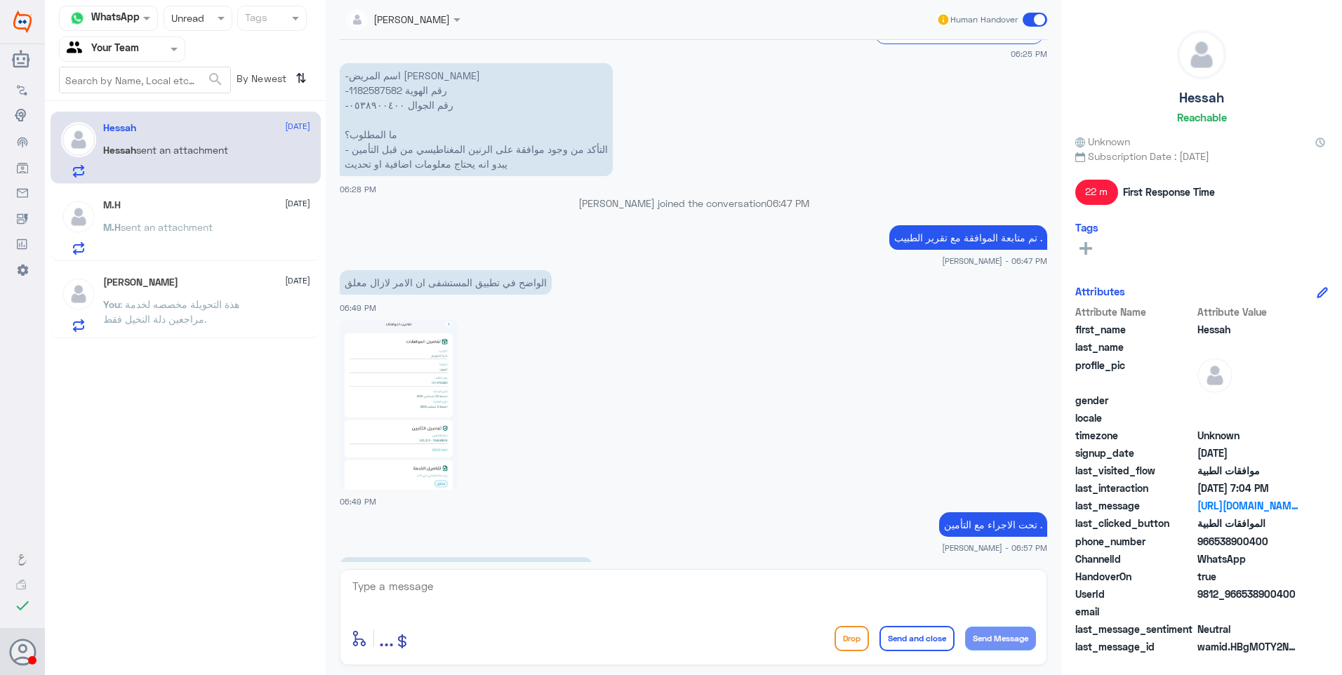
scroll to position [636, 0]
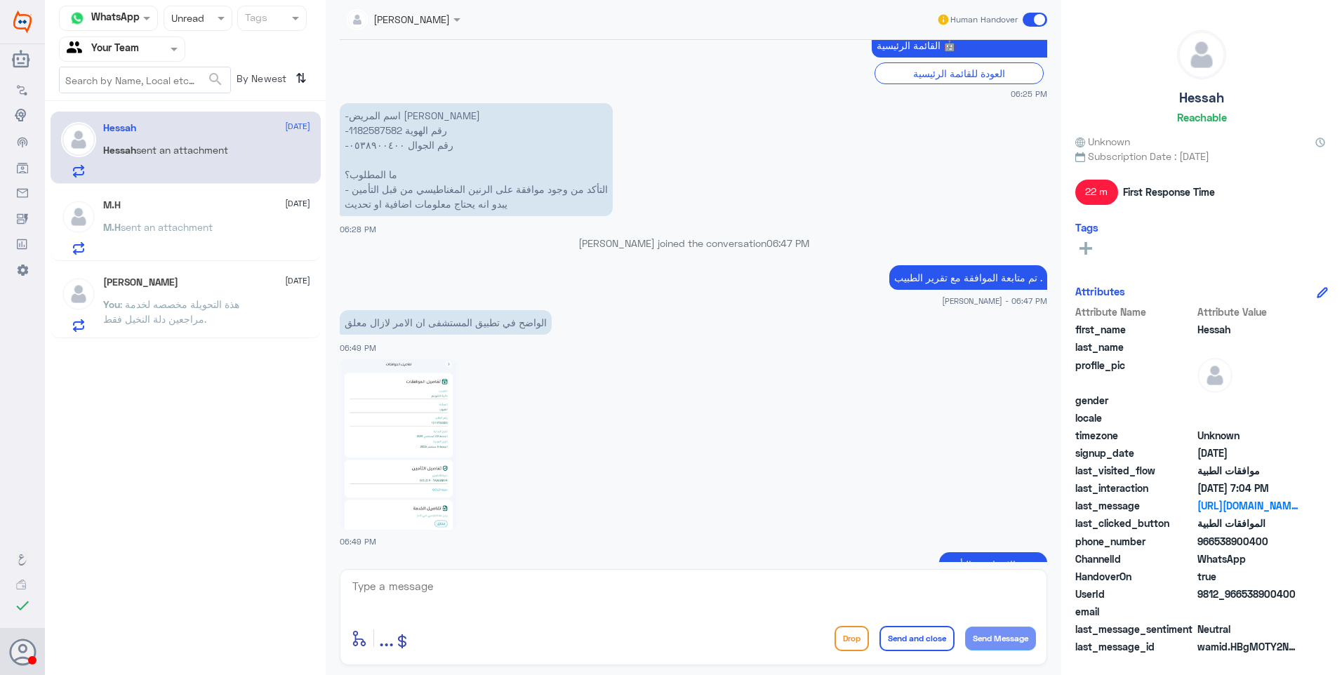
click at [370, 127] on p "-اسم المريض لولو الرويس -رقم الهوية 1182587582 -رقم الجوال ٠٥٣٨٩٠٠٤٠٠ ما المطلو…" at bounding box center [476, 159] width 273 height 113
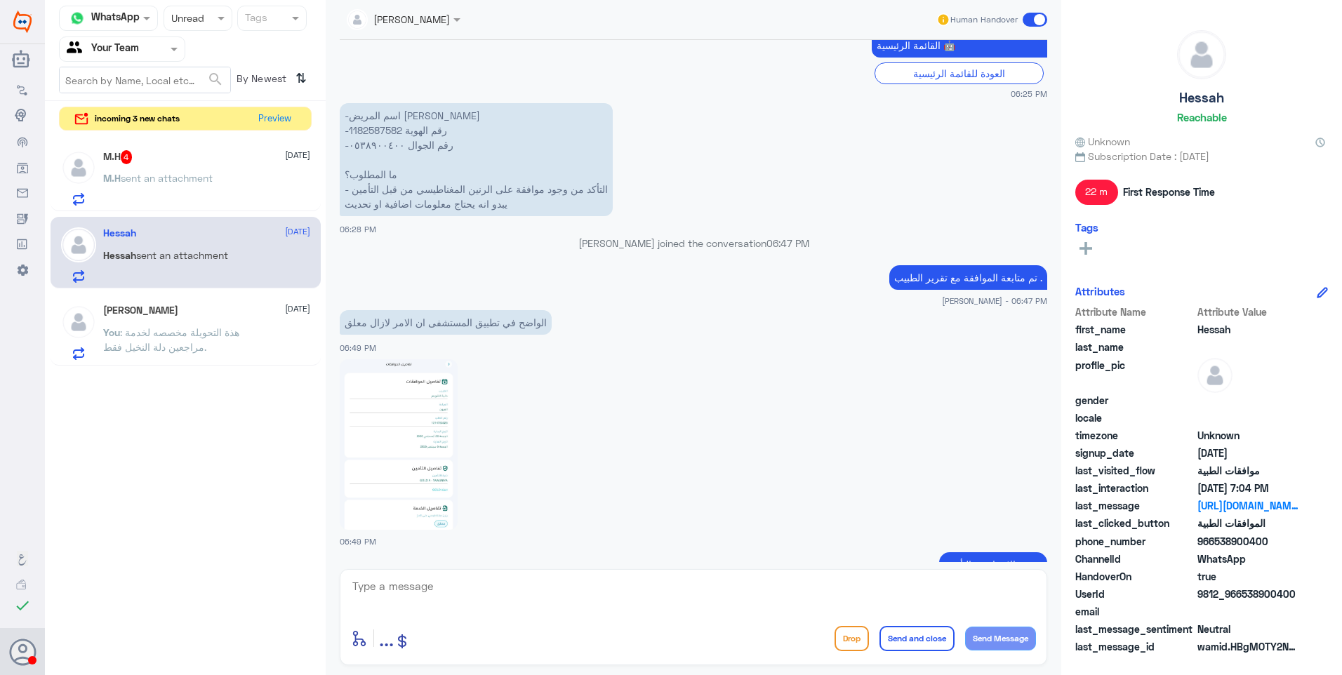
click at [208, 181] on span "sent an attachment" at bounding box center [167, 178] width 92 height 12
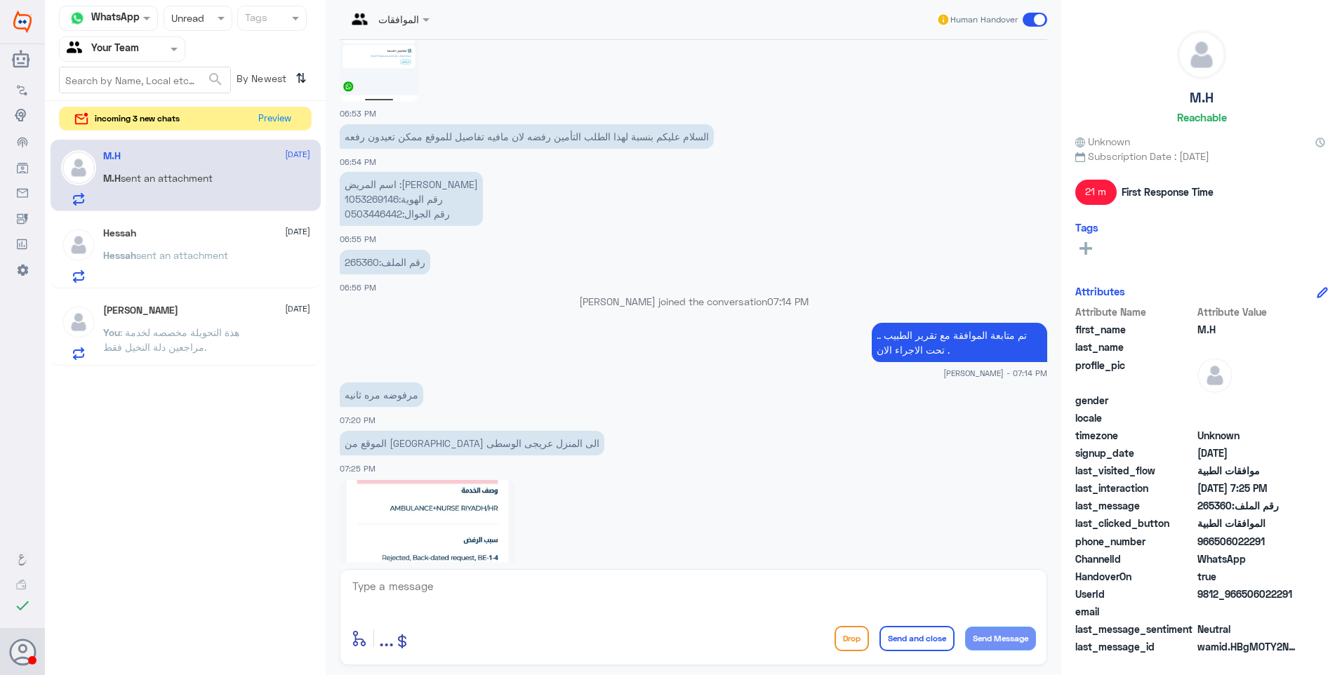
scroll to position [1096, 0]
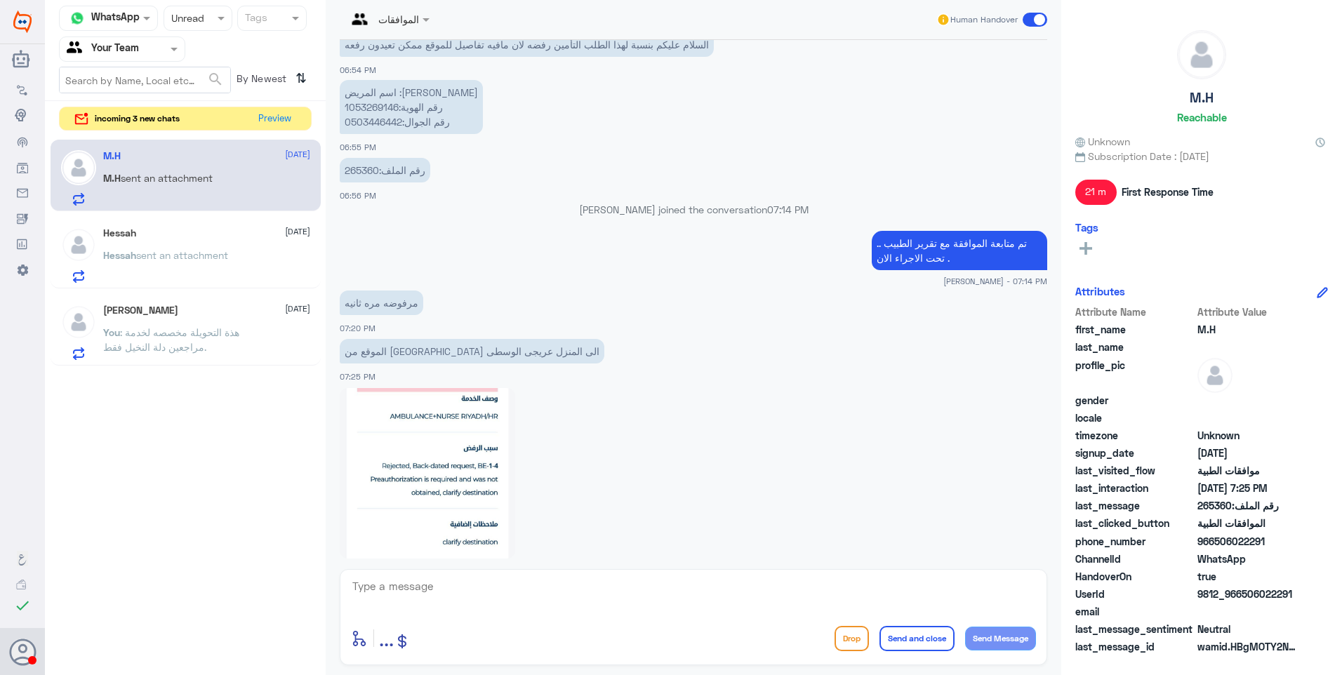
click at [370, 170] on p "رقم الملف:265360" at bounding box center [385, 170] width 91 height 25
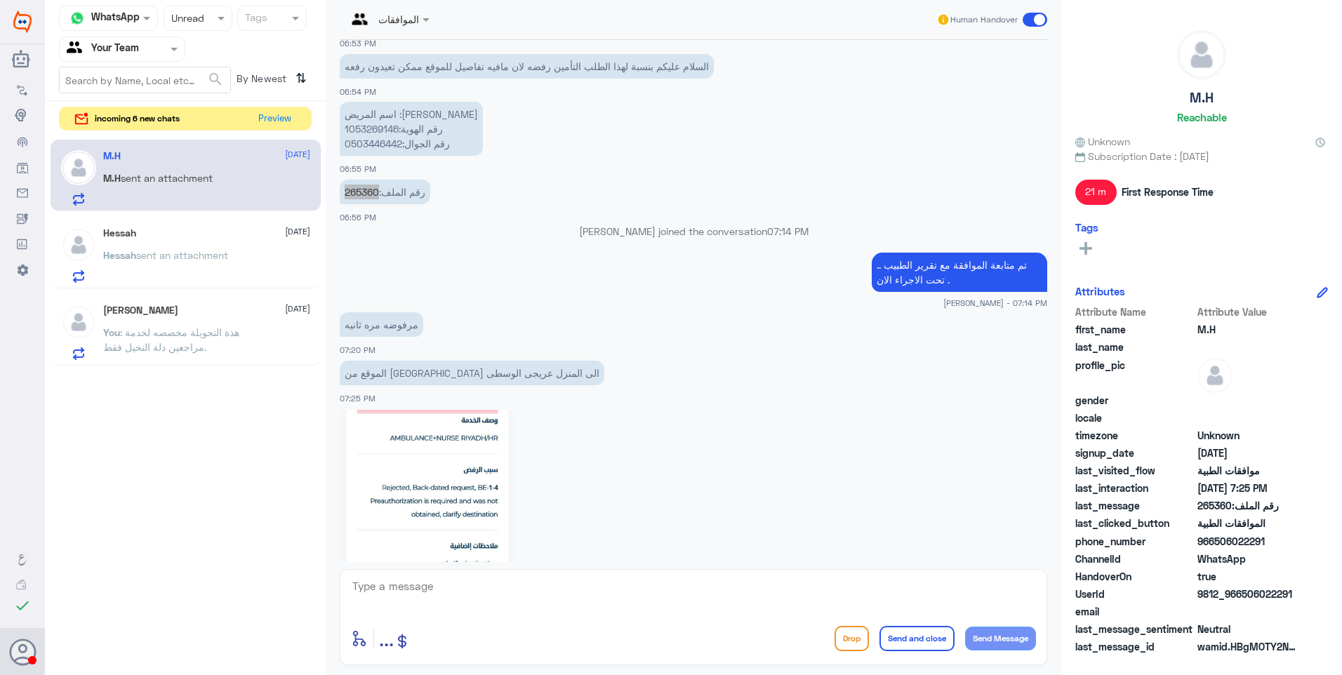
scroll to position [1074, 0]
click at [948, 267] on p "تم متابعة الموافقة مع تقرير الطبيب .. تحت الاجراء الان ." at bounding box center [959, 272] width 175 height 39
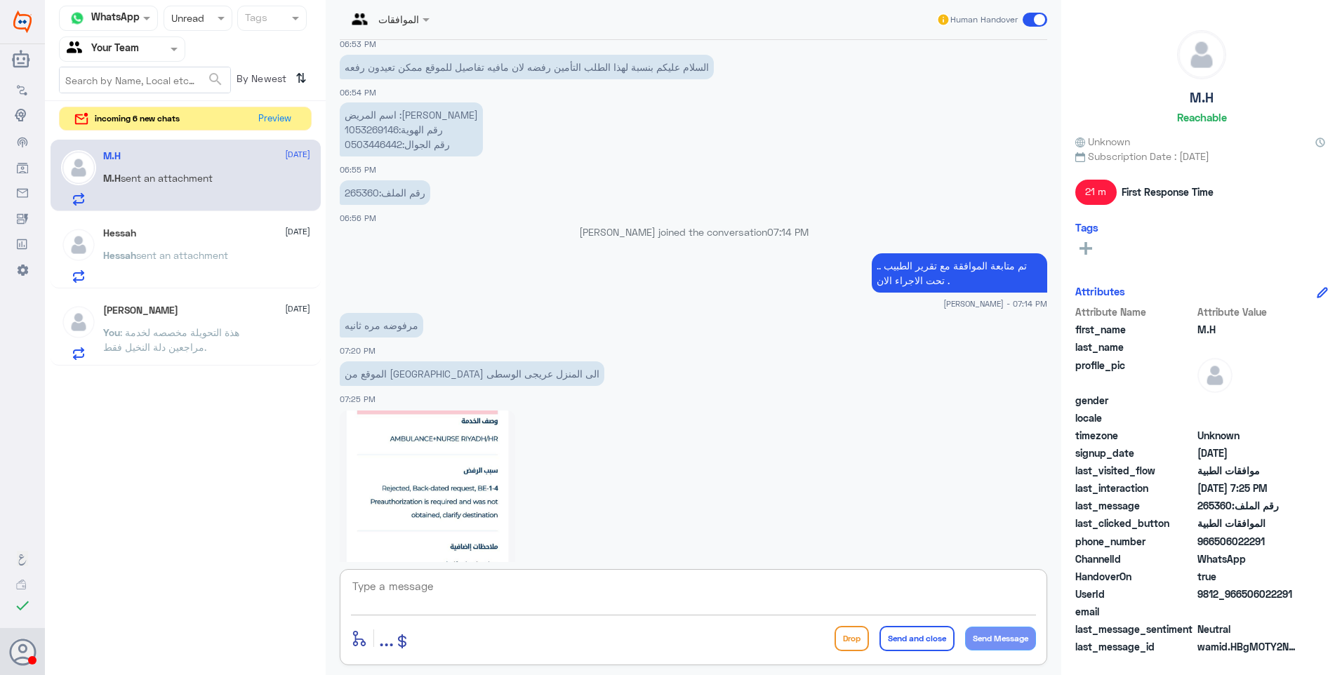
click at [507, 599] on textarea at bounding box center [693, 594] width 685 height 34
paste textarea "تم متابعة الموافقة مع تقرير الطبيب .. تحت الاجراء الان ."
drag, startPoint x: 864, startPoint y: 582, endPoint x: 682, endPoint y: 578, distance: 182.5
click at [682, 578] on textarea "تم متابعة الموافقة مع تقرير الطبيب .. تحت الاجراء الان ." at bounding box center [693, 594] width 685 height 34
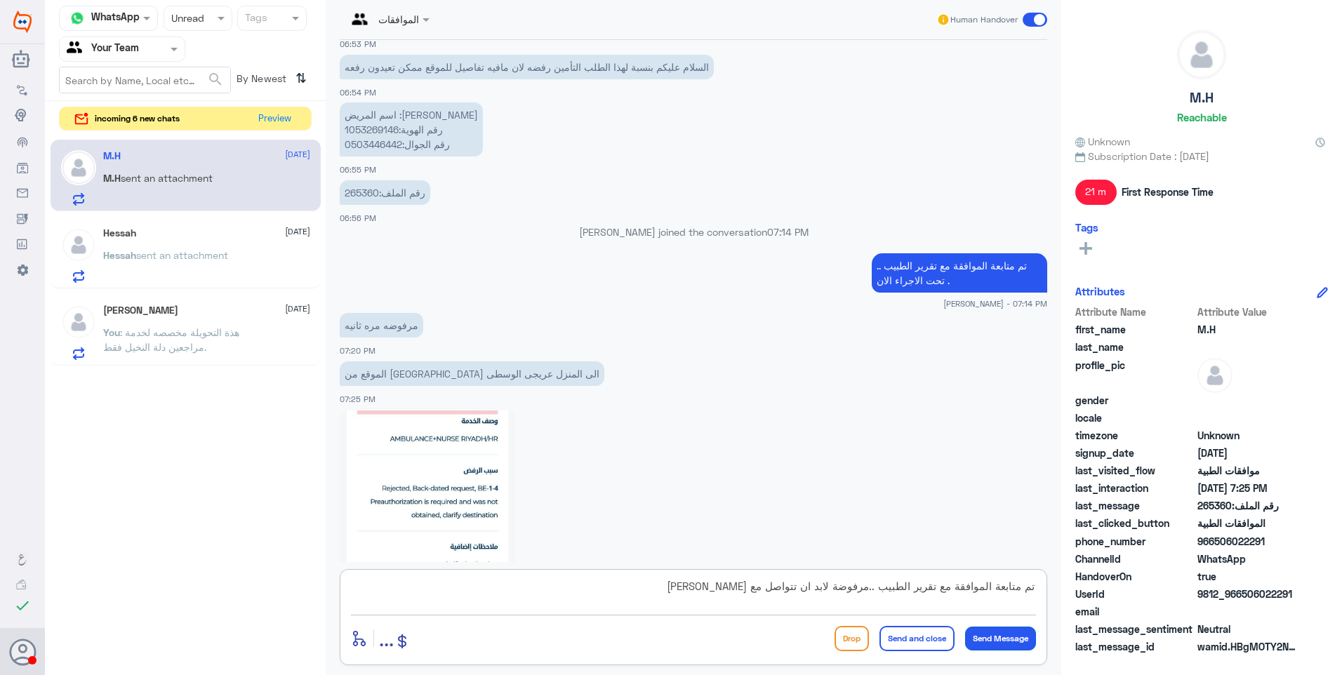
type textarea "تم متابعة الموافقة مع تقرير الطبيب ..مرفوضة لابد ان تتواصل مع [PERSON_NAME] ."
